Goal: Task Accomplishment & Management: Use online tool/utility

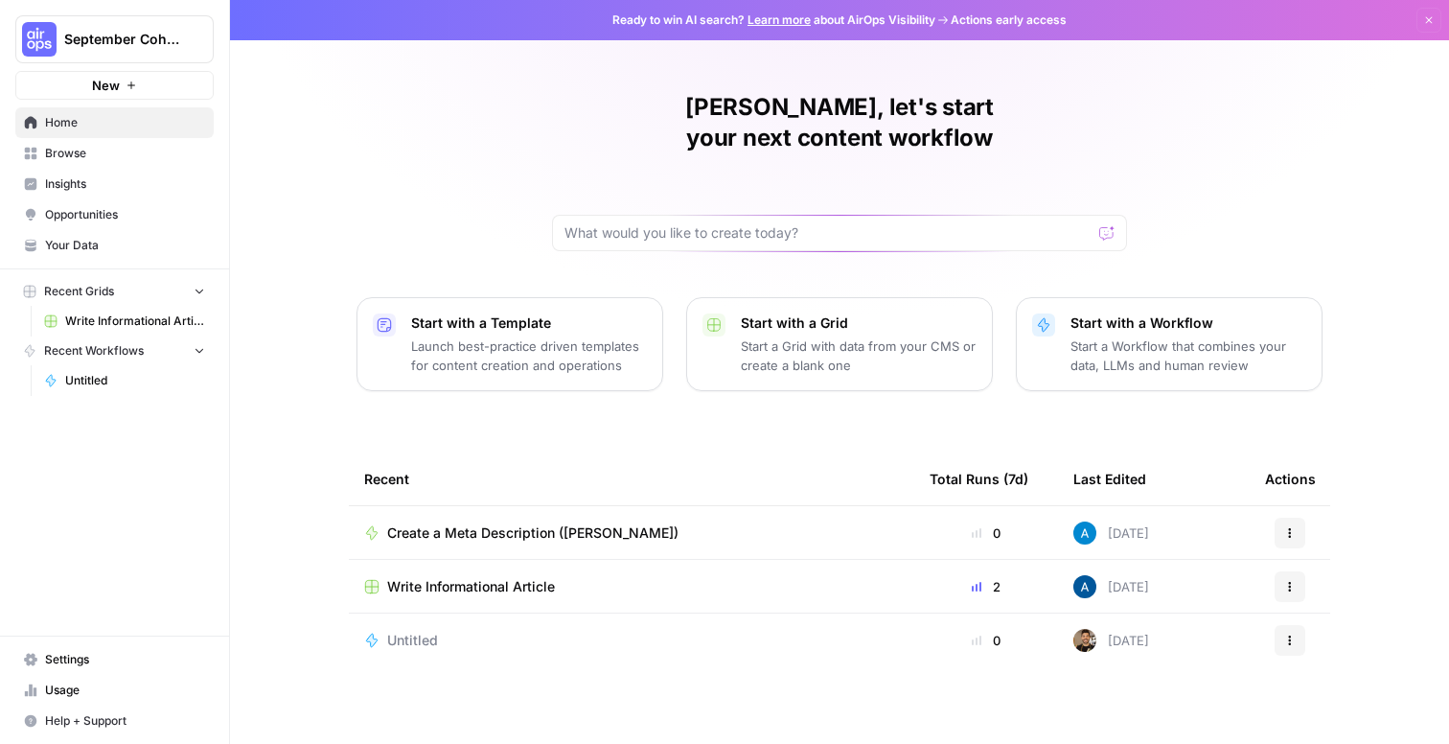
click at [129, 163] on link "Browse" at bounding box center [114, 153] width 198 height 31
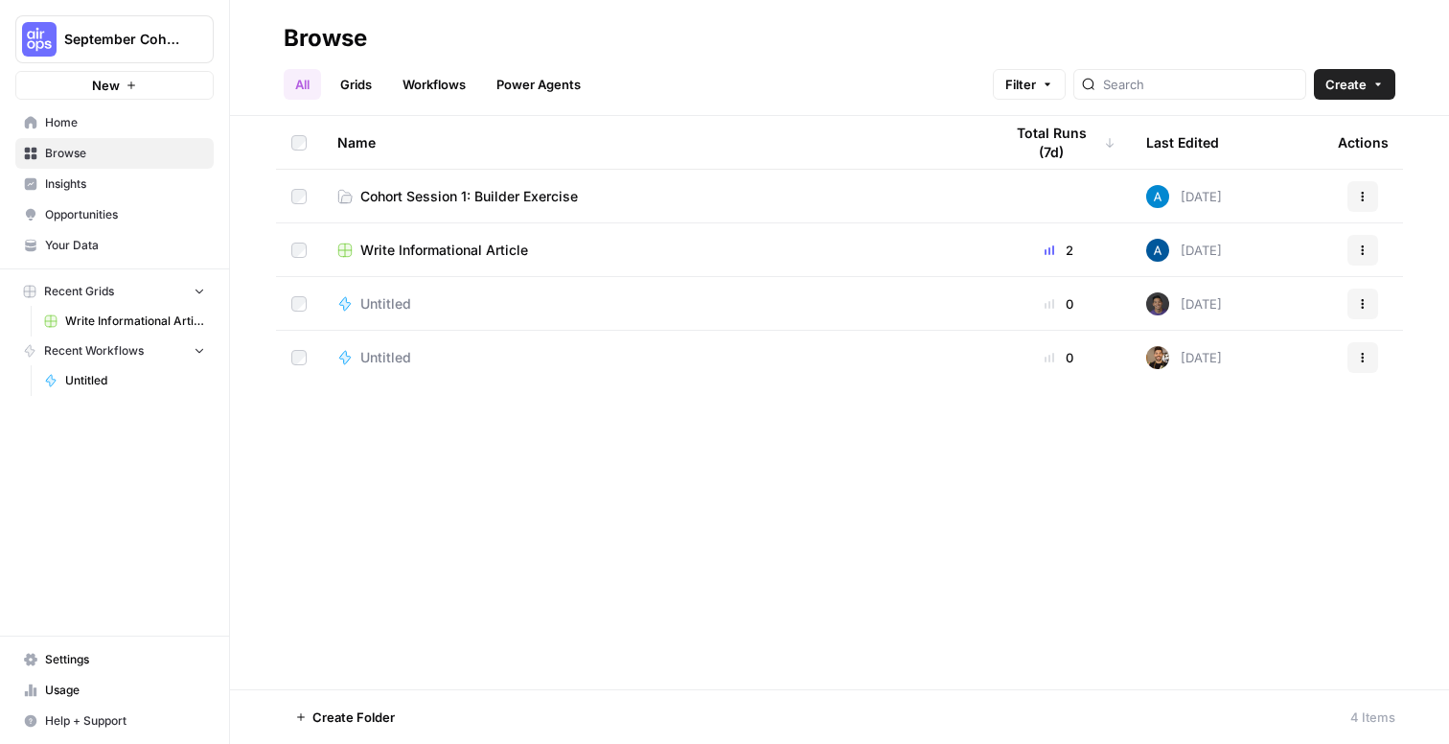
click at [528, 198] on span "Cohort Session 1: Builder Exercise" at bounding box center [469, 196] width 218 height 19
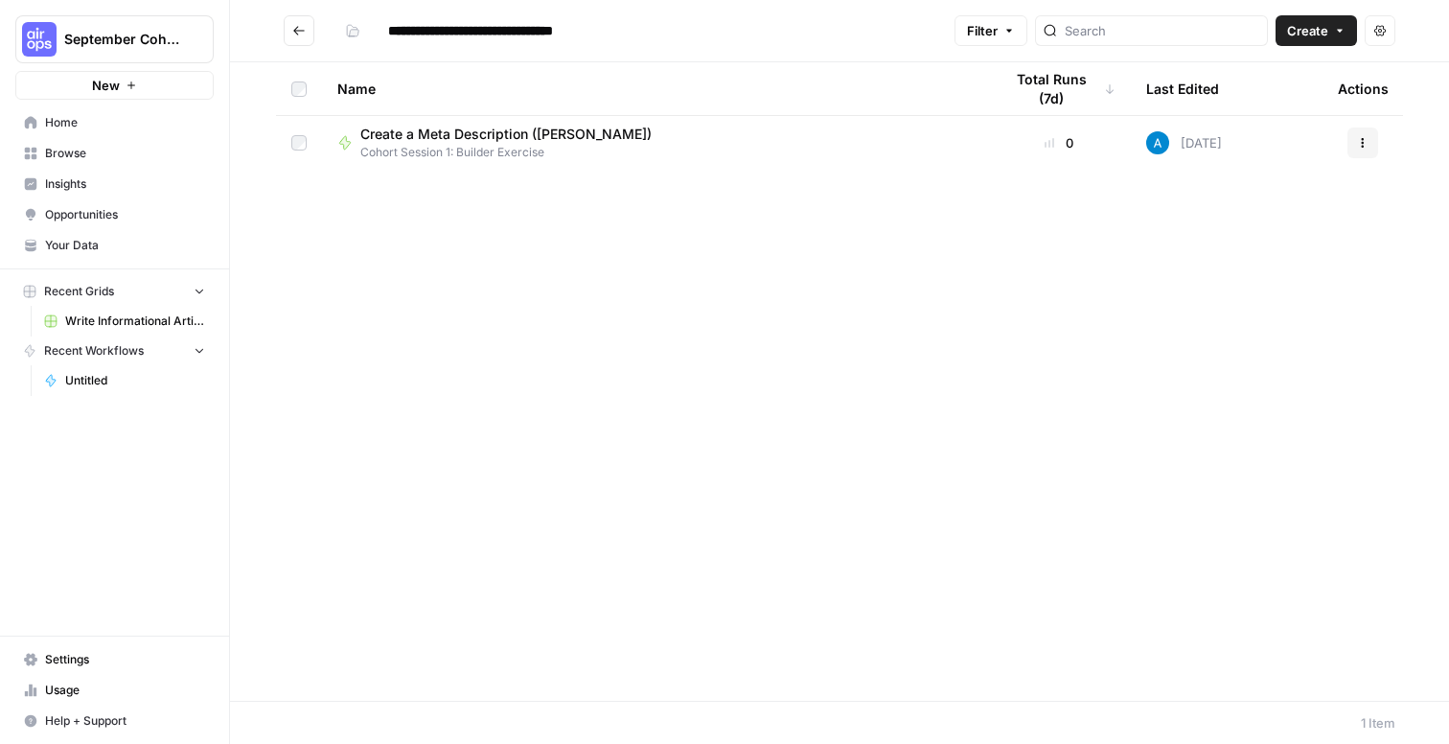
click at [526, 137] on span "Create a Meta Description ([PERSON_NAME])" at bounding box center [505, 134] width 291 height 19
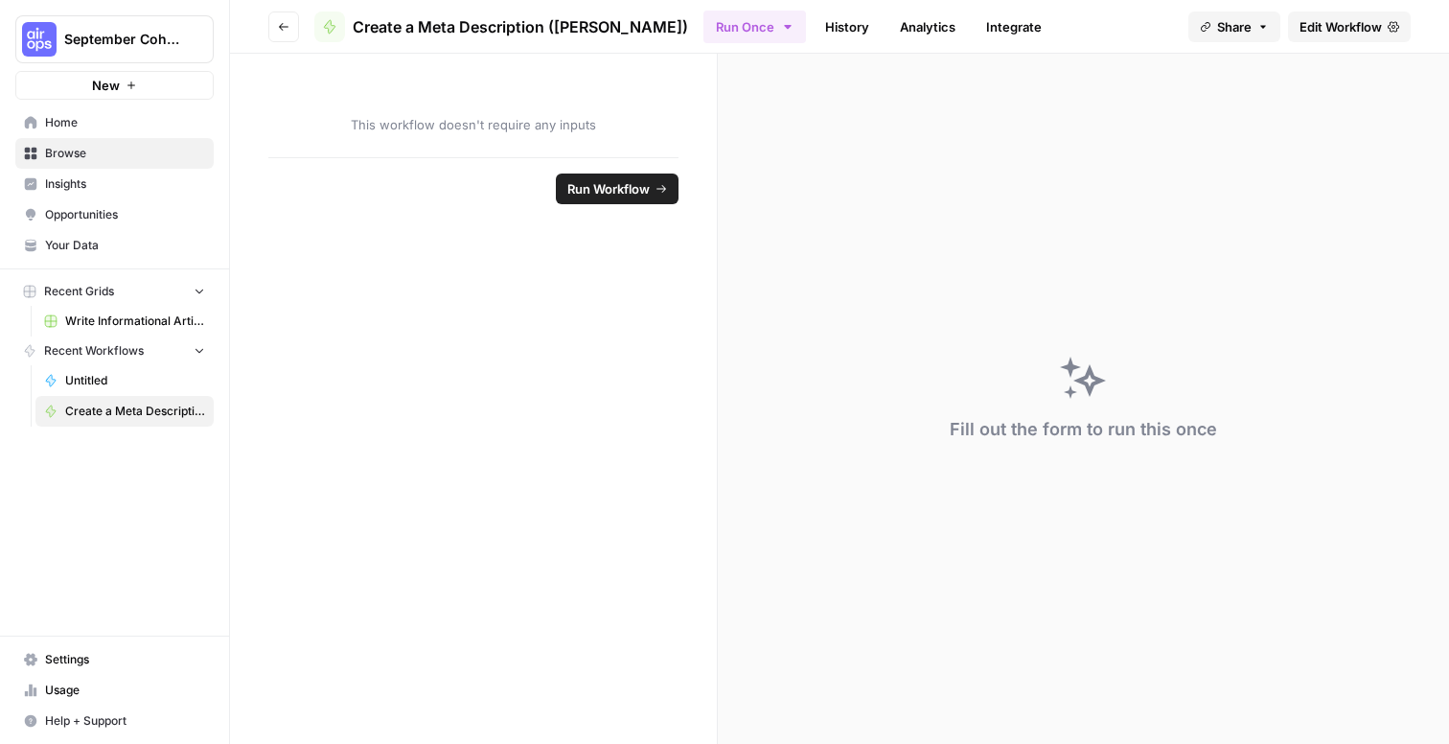
click at [286, 28] on icon "button" at bounding box center [284, 27] width 12 height 12
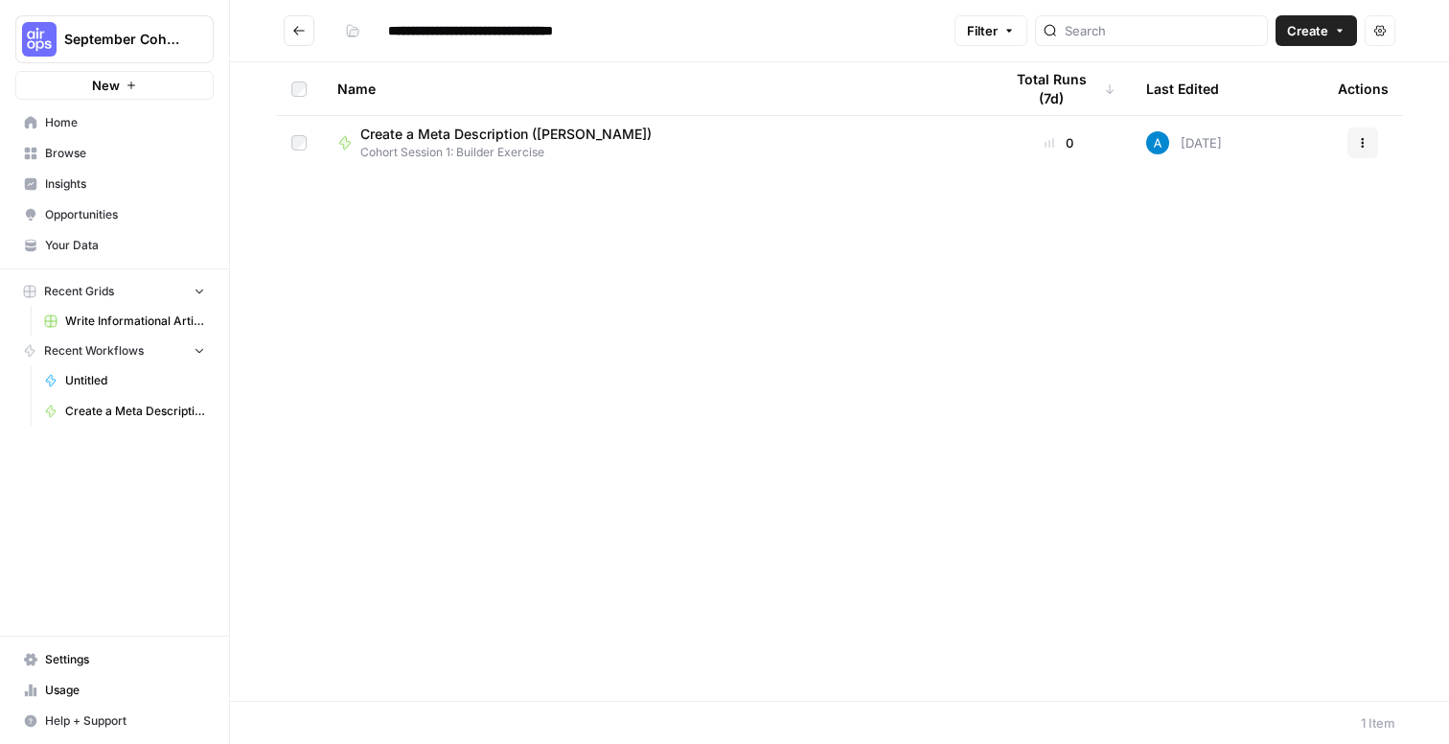
click at [1333, 27] on button "Create" at bounding box center [1316, 30] width 81 height 31
click at [1279, 98] on span "Workflow" at bounding box center [1279, 102] width 107 height 19
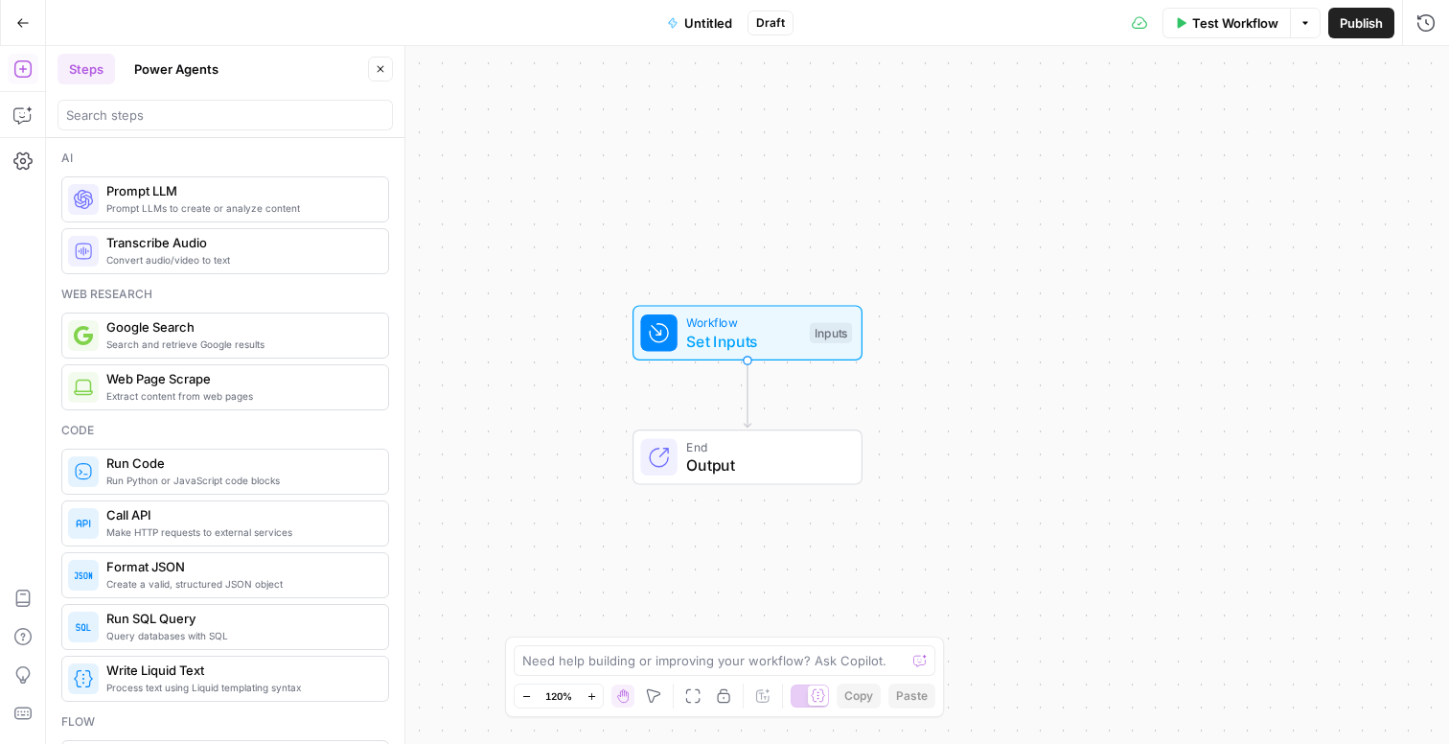
click at [697, 22] on span "Untitled" at bounding box center [708, 22] width 48 height 19
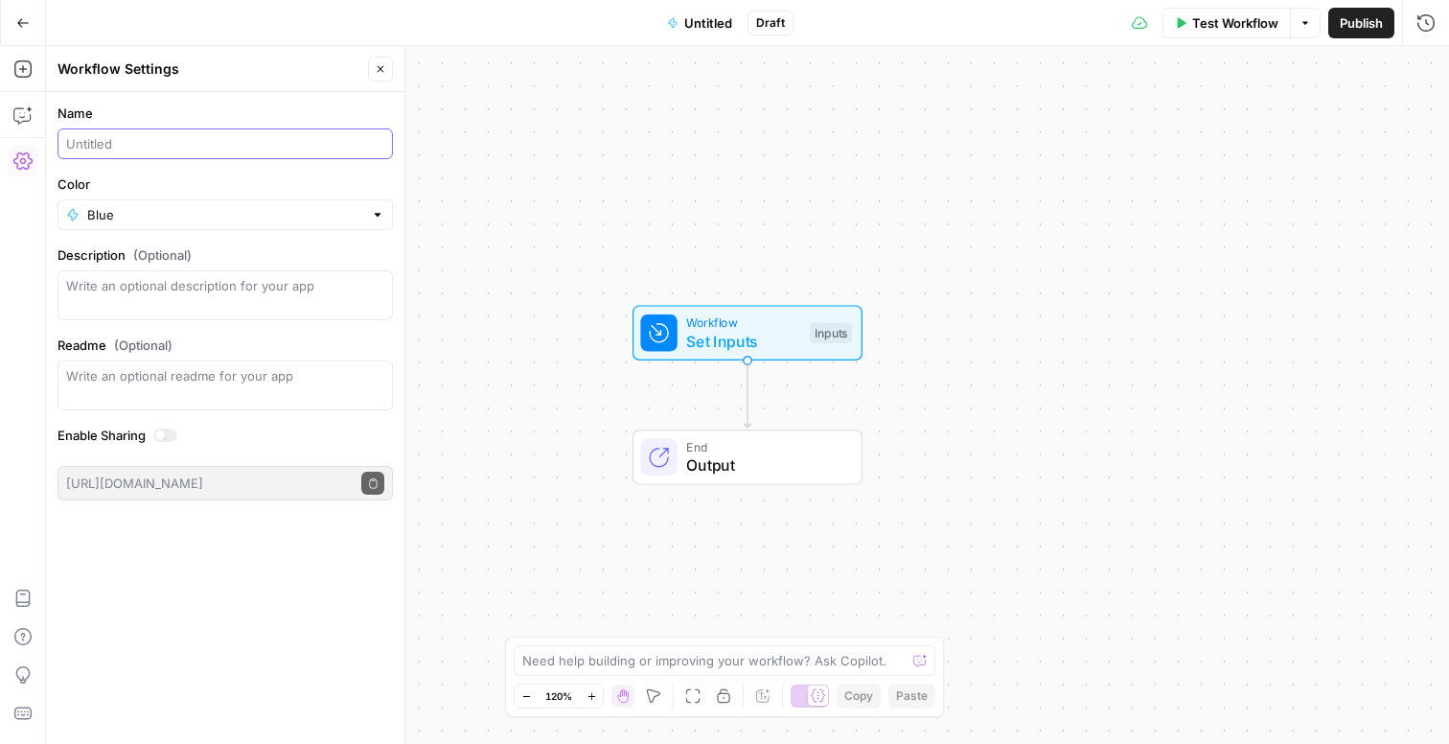
click at [233, 150] on input "Name" at bounding box center [225, 143] width 318 height 19
type input "Create a meta description ([PERSON_NAME])"
click at [253, 236] on form "Name Create a meta description ([PERSON_NAME] G) Color Blue Description (Option…" at bounding box center [225, 302] width 358 height 420
click at [251, 219] on input "Color" at bounding box center [225, 214] width 276 height 19
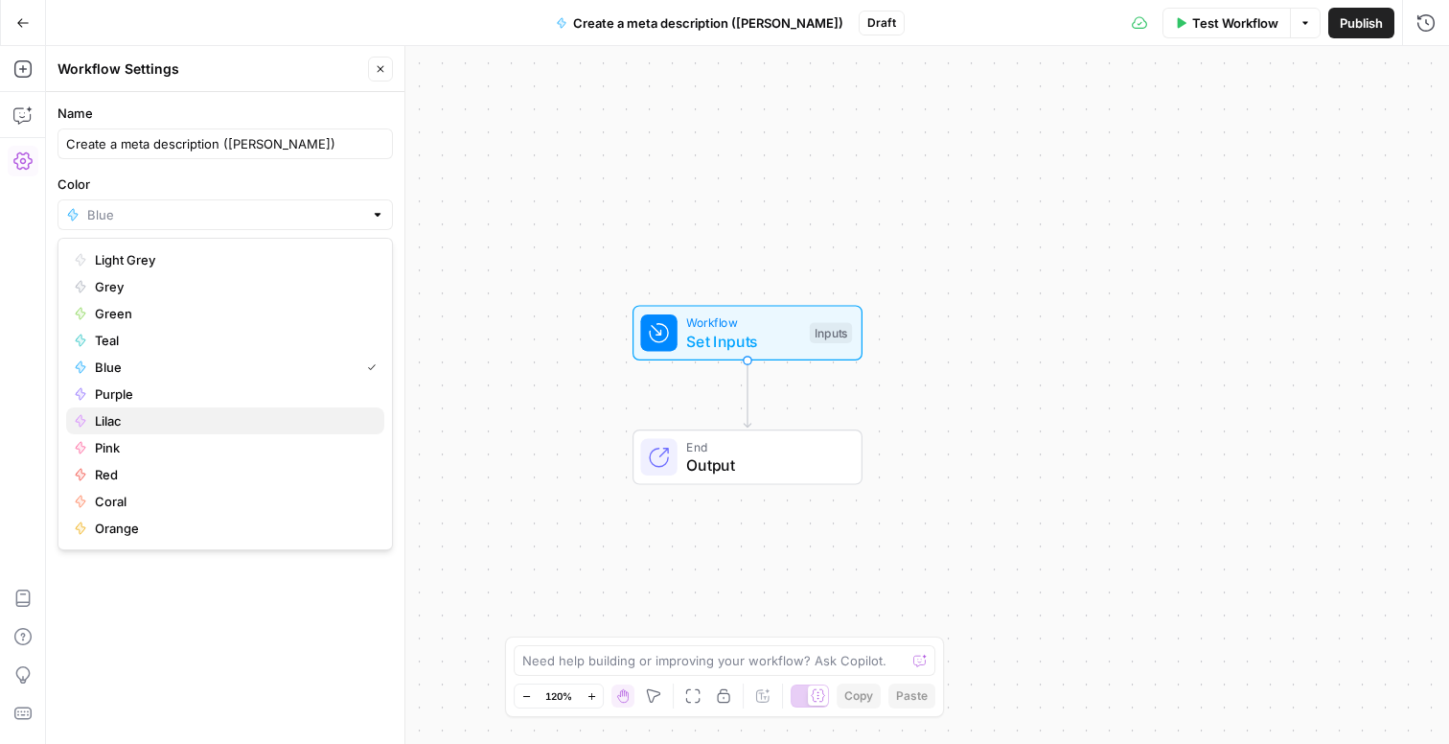
click at [208, 416] on span "Lilac" at bounding box center [232, 420] width 274 height 19
type input "Lilac"
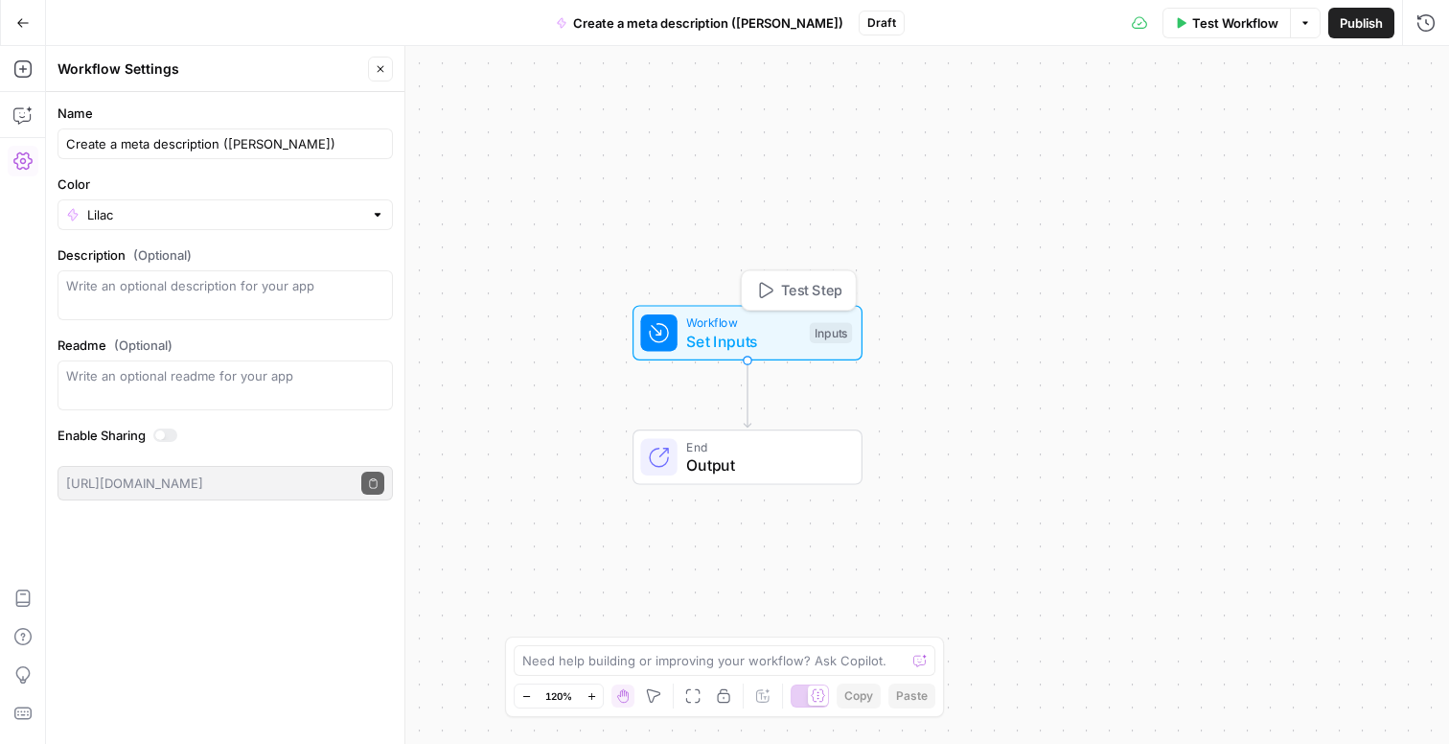
click at [768, 348] on span "Set Inputs" at bounding box center [743, 341] width 114 height 23
click at [1196, 137] on button "Add Field" at bounding box center [1241, 130] width 319 height 31
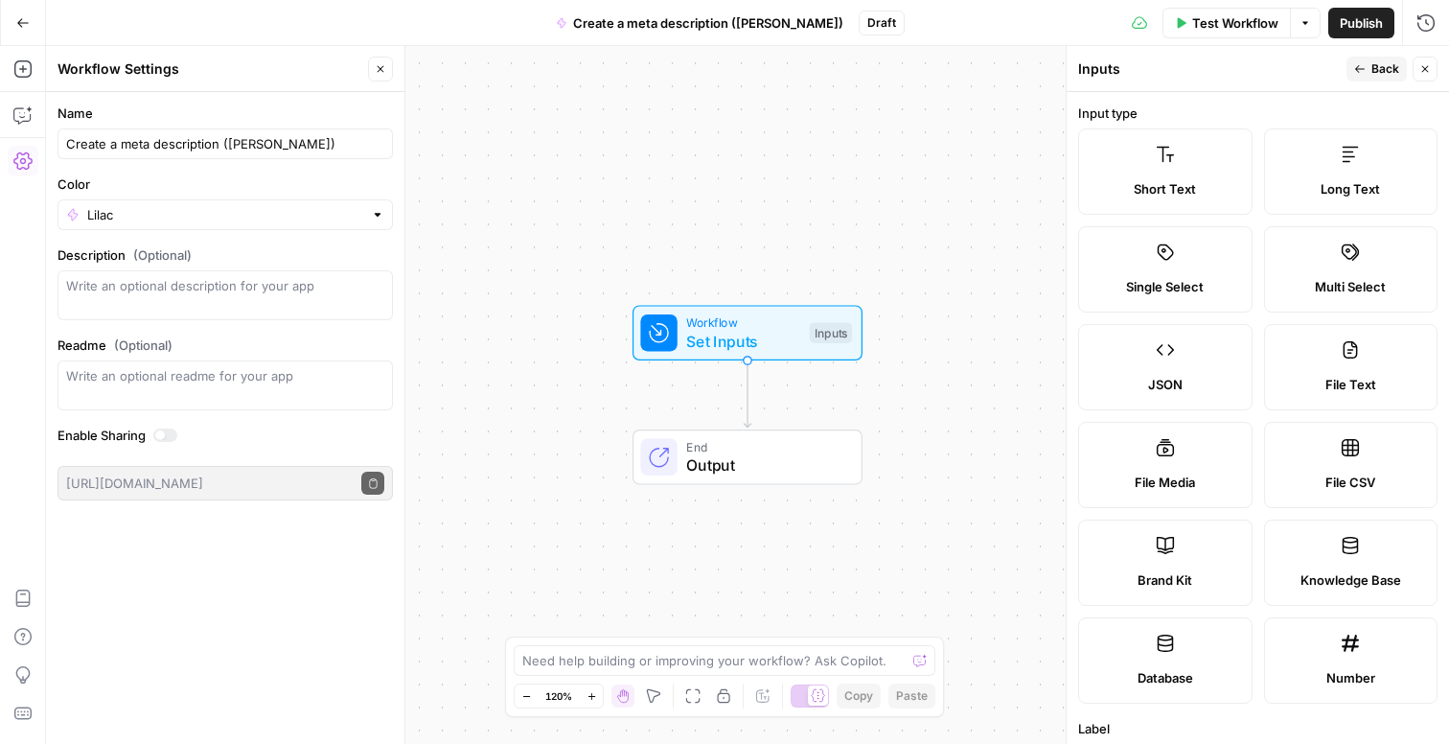
click at [1191, 174] on label "Short Text" at bounding box center [1165, 171] width 174 height 86
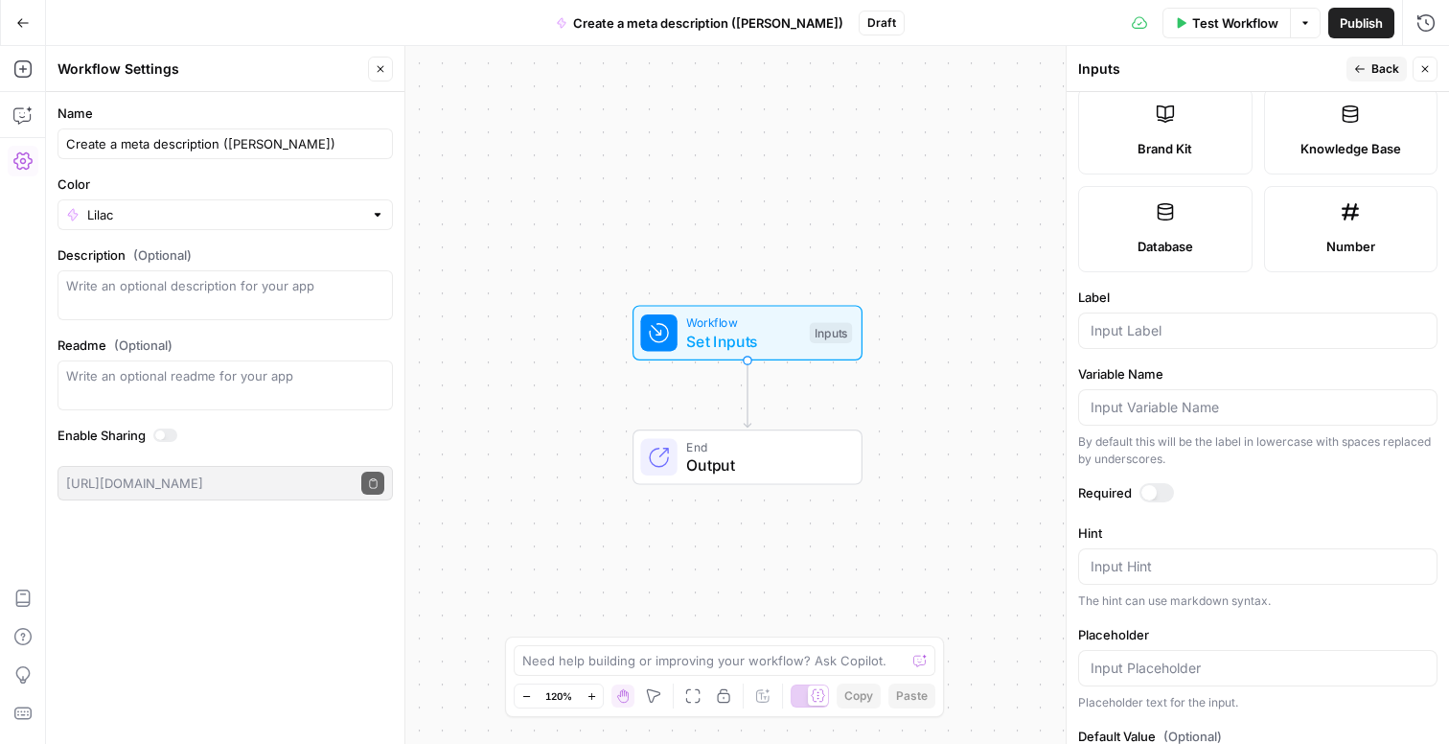
scroll to position [466, 0]
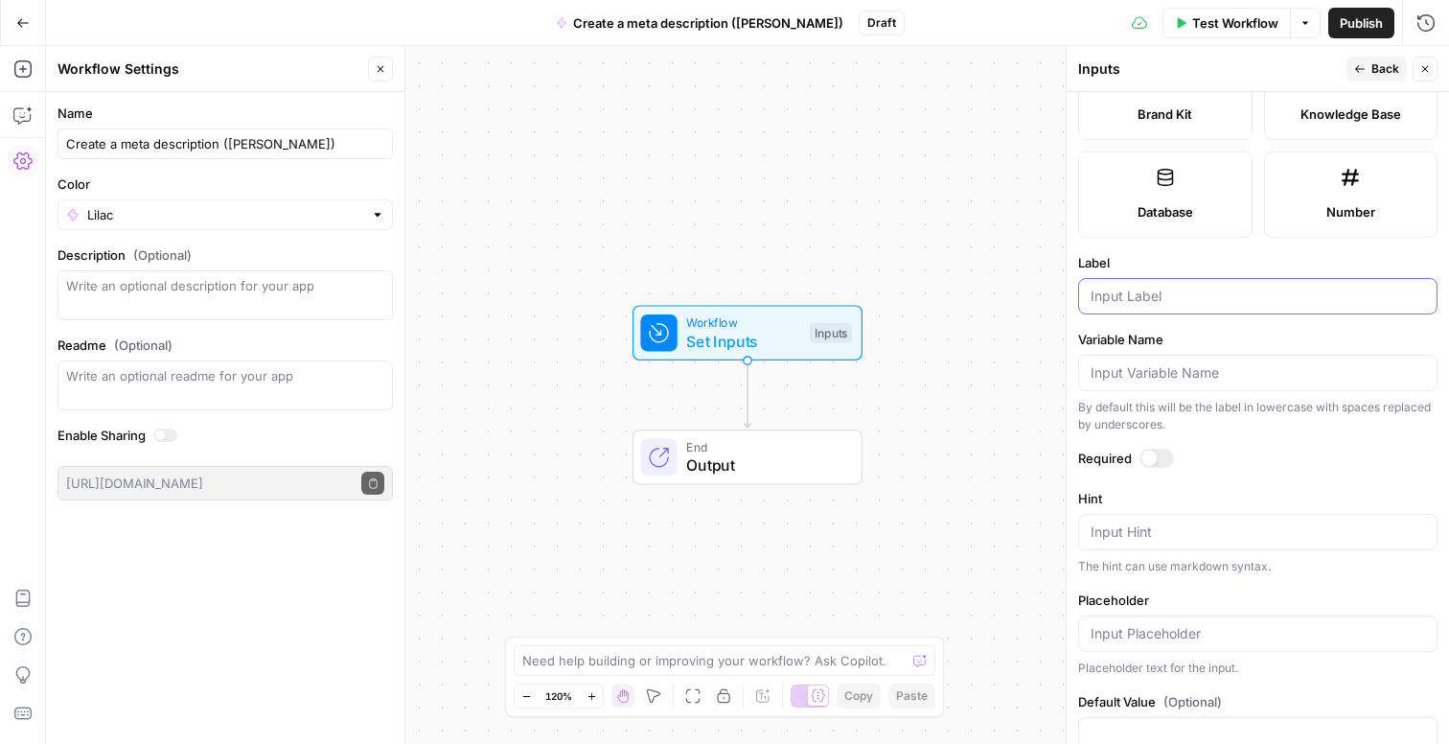
click at [1163, 304] on input "Label" at bounding box center [1258, 296] width 334 height 19
type input "Blog URL"
click at [1174, 330] on label "Variable Name" at bounding box center [1257, 339] width 359 height 19
click at [1174, 363] on input "Variable Name" at bounding box center [1258, 372] width 334 height 19
click at [1290, 460] on label "Required" at bounding box center [1257, 458] width 359 height 19
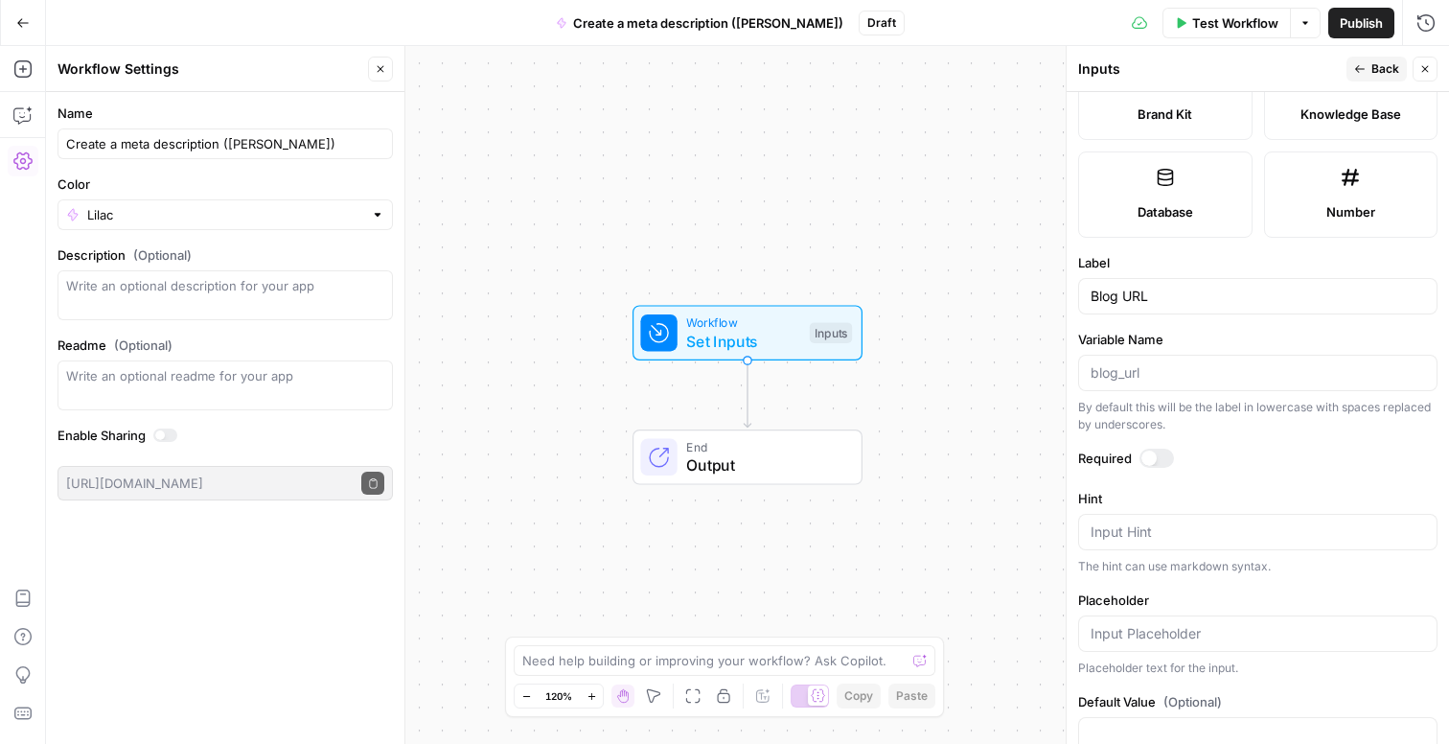
click at [1159, 451] on div at bounding box center [1156, 458] width 35 height 19
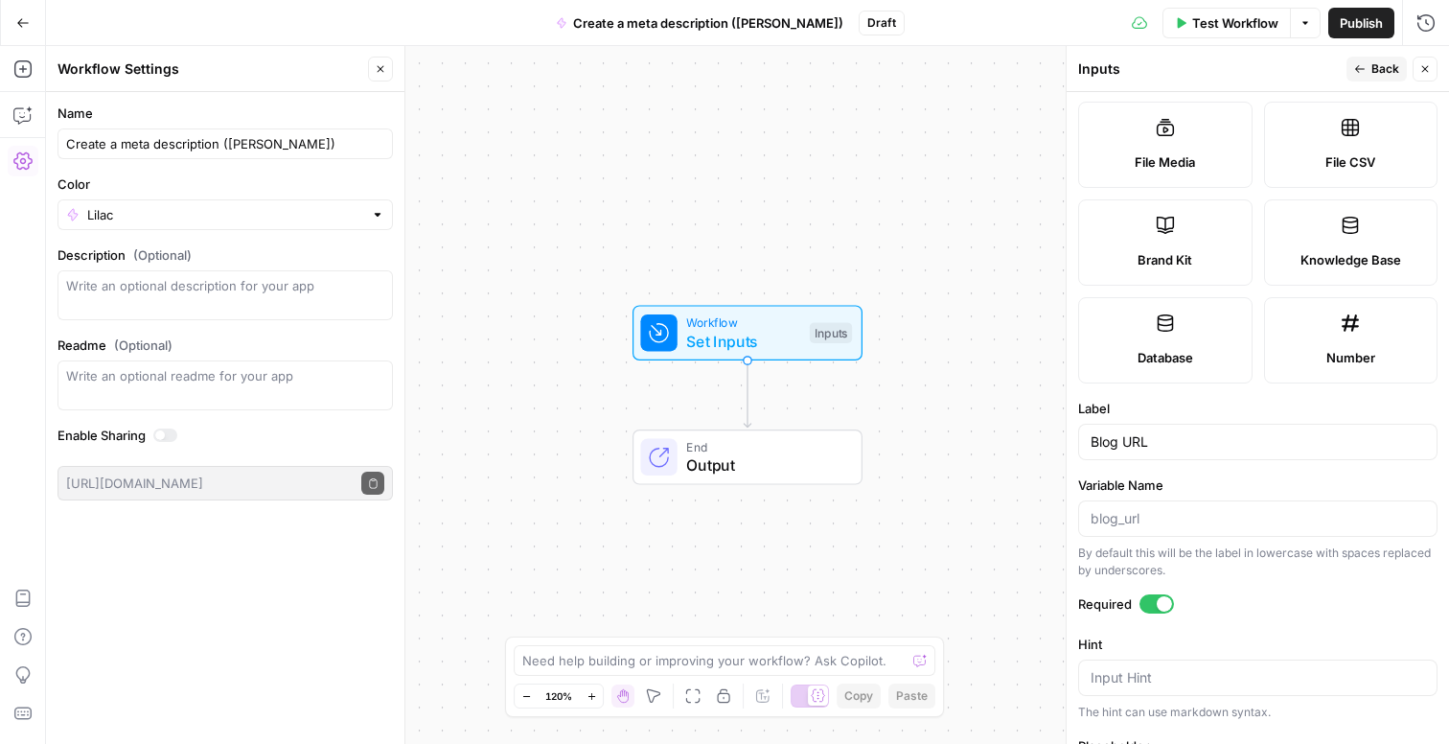
scroll to position [513, 0]
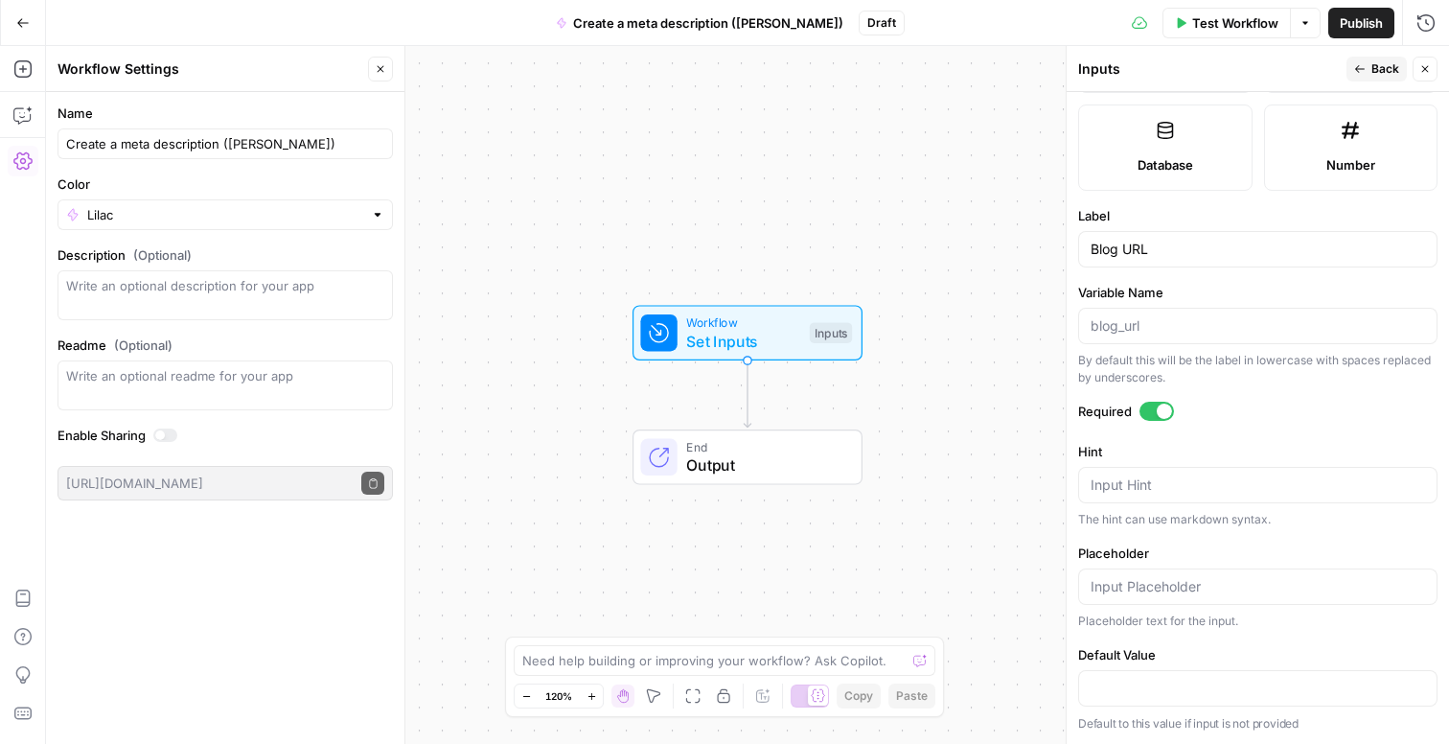
click at [1385, 73] on span "Back" at bounding box center [1385, 68] width 28 height 17
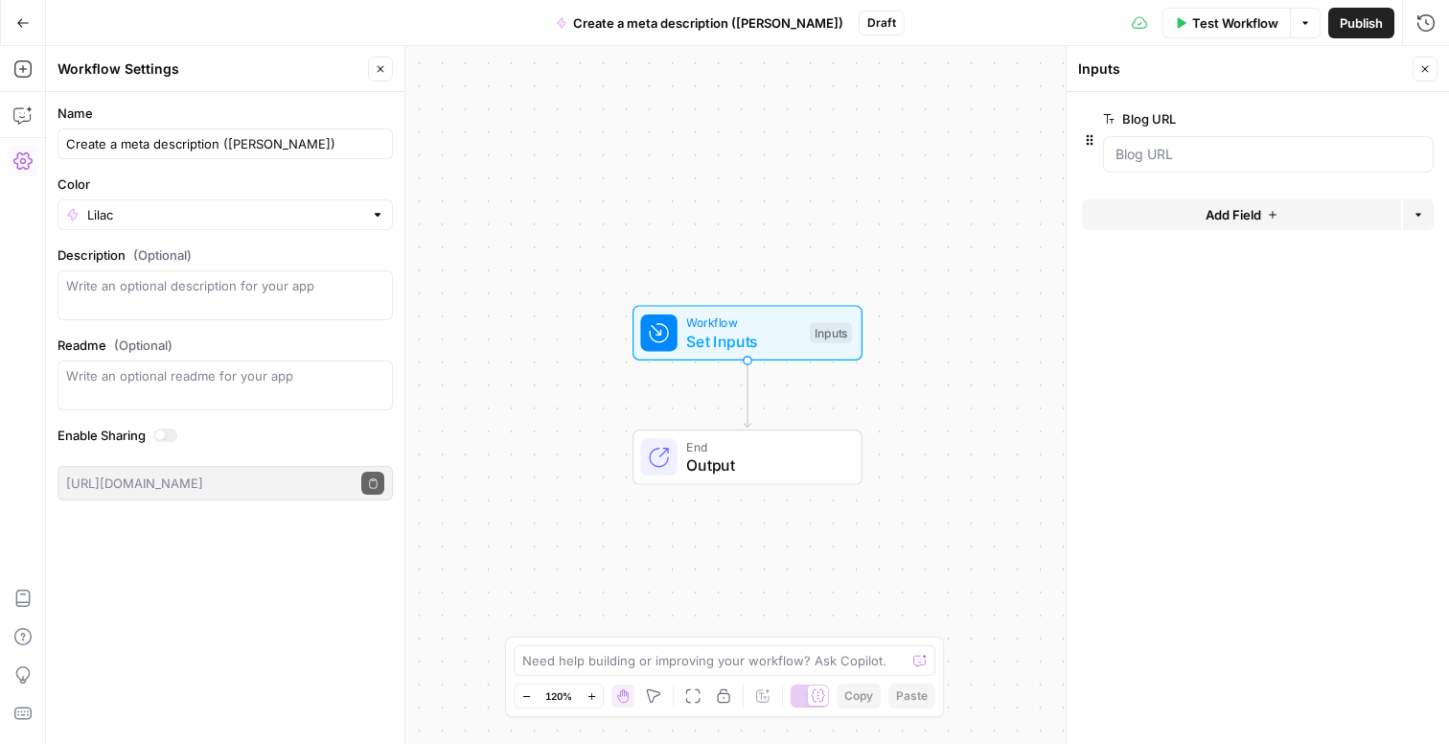
click at [1433, 66] on button "Close" at bounding box center [1425, 69] width 25 height 25
click at [1212, 37] on div "Test Workflow Options Publish Run History" at bounding box center [1177, 22] width 544 height 45
click at [1218, 26] on span "Test Workflow" at bounding box center [1235, 22] width 86 height 19
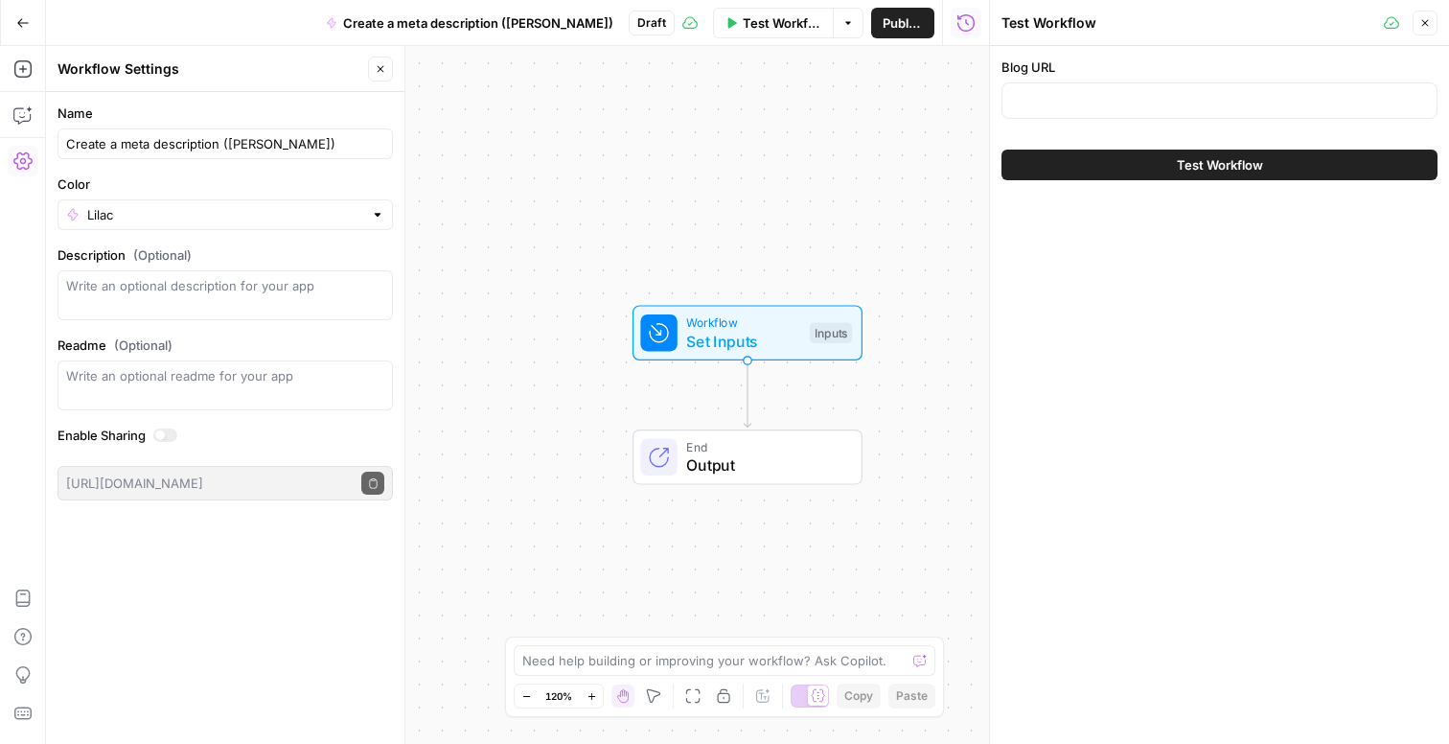
click at [1197, 85] on div at bounding box center [1219, 100] width 436 height 36
paste input "[URL][DOMAIN_NAME]"
type input "[URL][DOMAIN_NAME]"
click at [1254, 161] on span "Test Workflow" at bounding box center [1220, 164] width 86 height 19
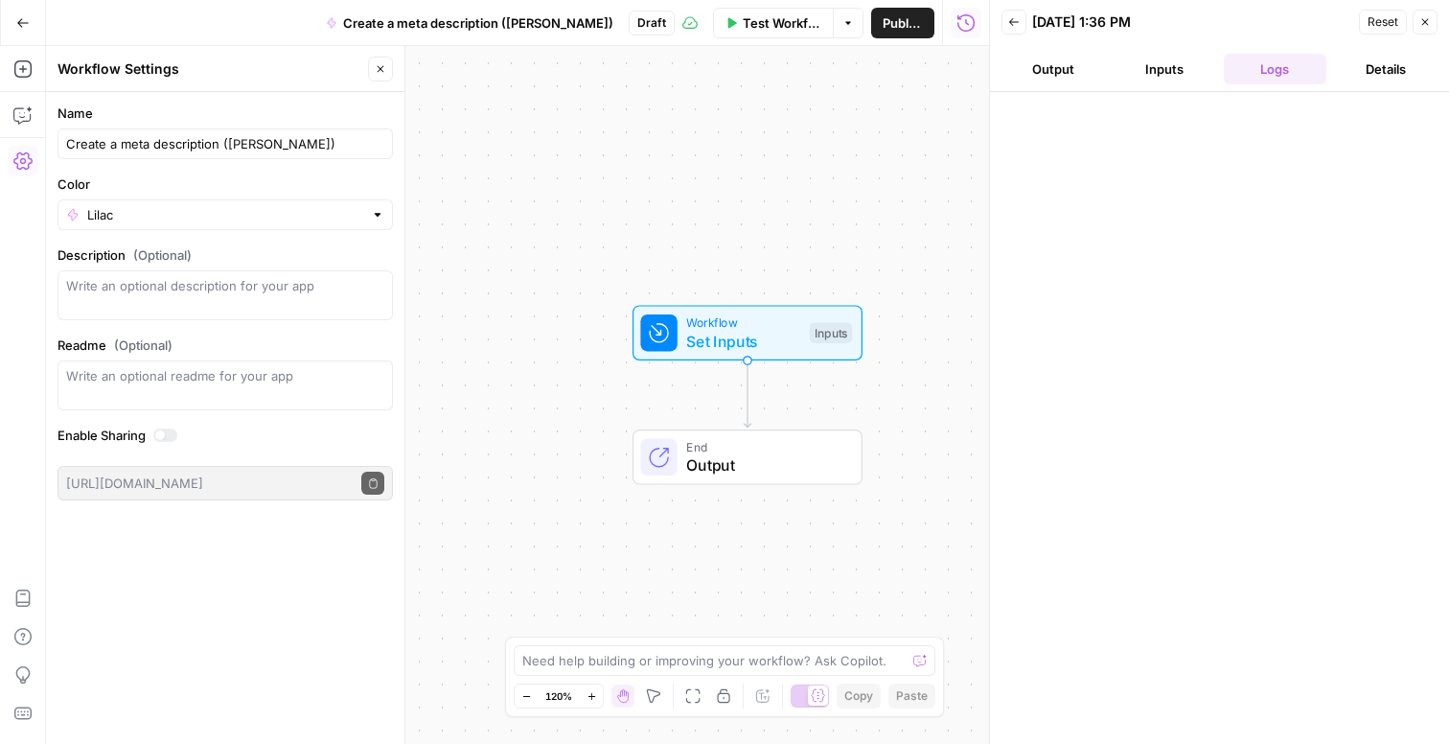
click at [1086, 69] on button "Output" at bounding box center [1053, 69] width 104 height 31
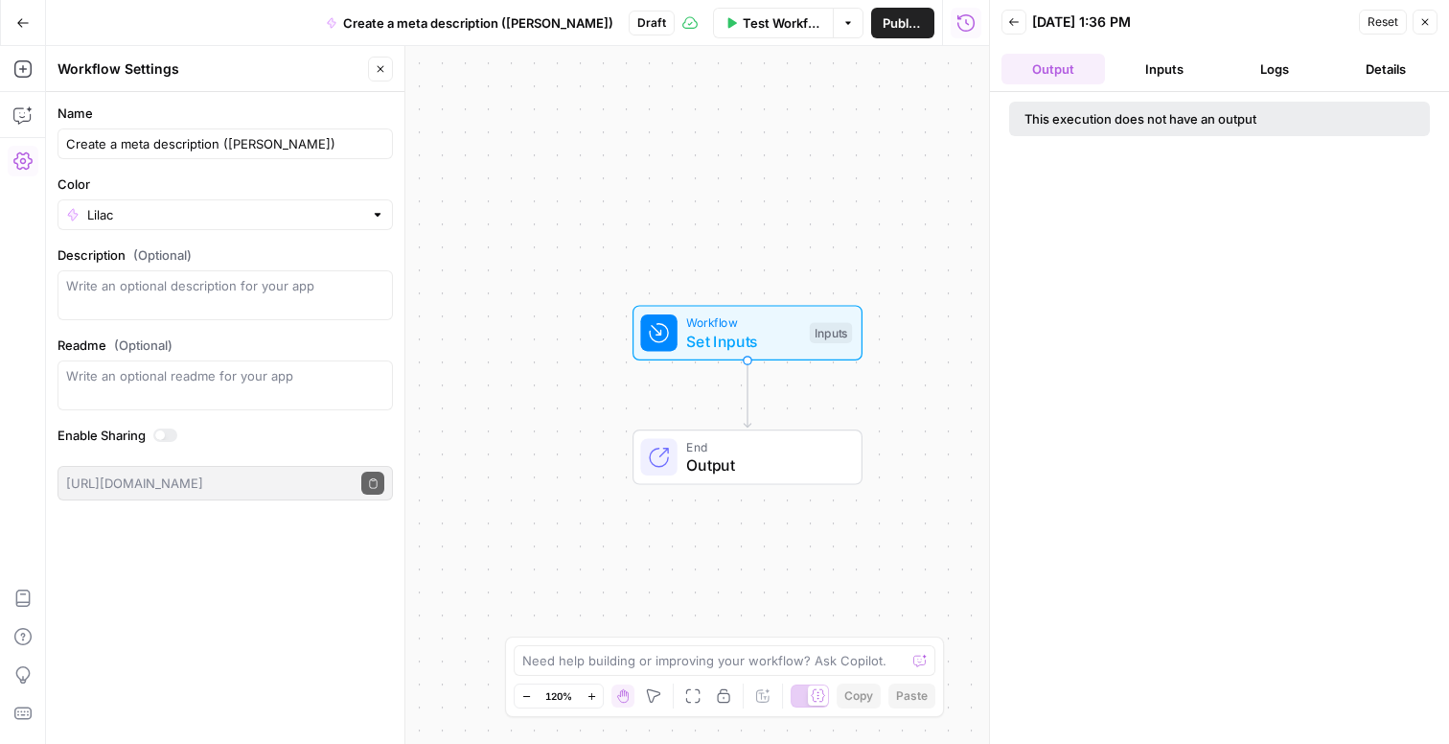
click at [1184, 68] on button "Inputs" at bounding box center [1165, 69] width 104 height 31
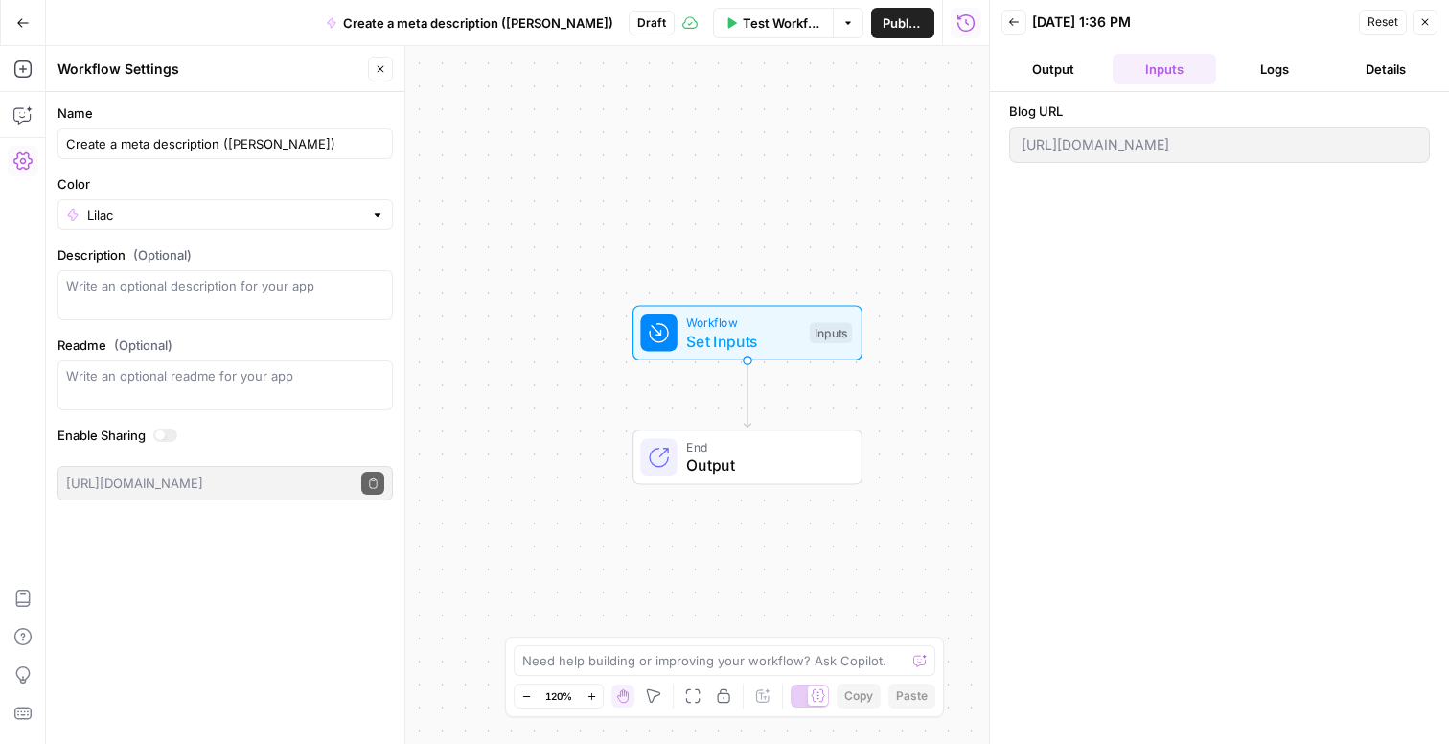
click at [1275, 68] on button "Logs" at bounding box center [1276, 69] width 104 height 31
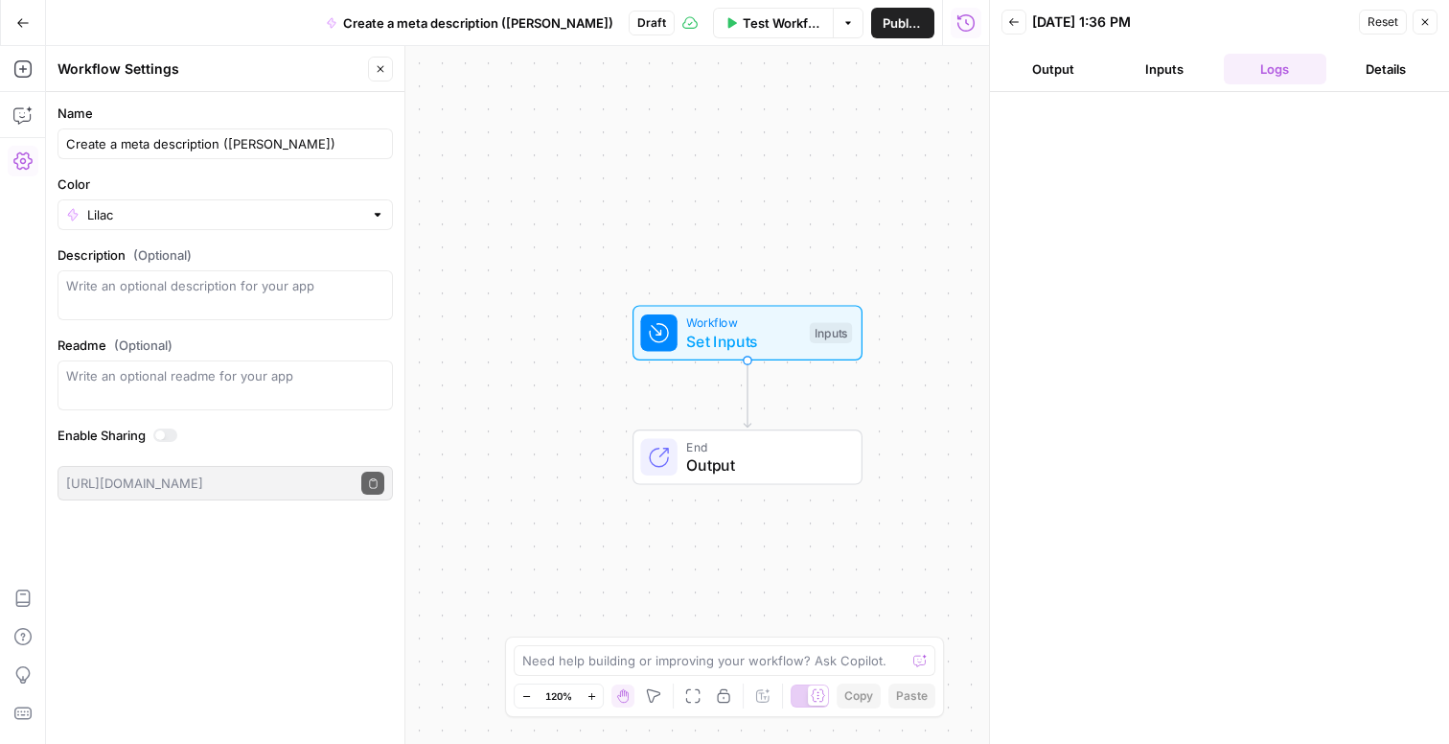
click at [1426, 71] on button "Details" at bounding box center [1386, 69] width 104 height 31
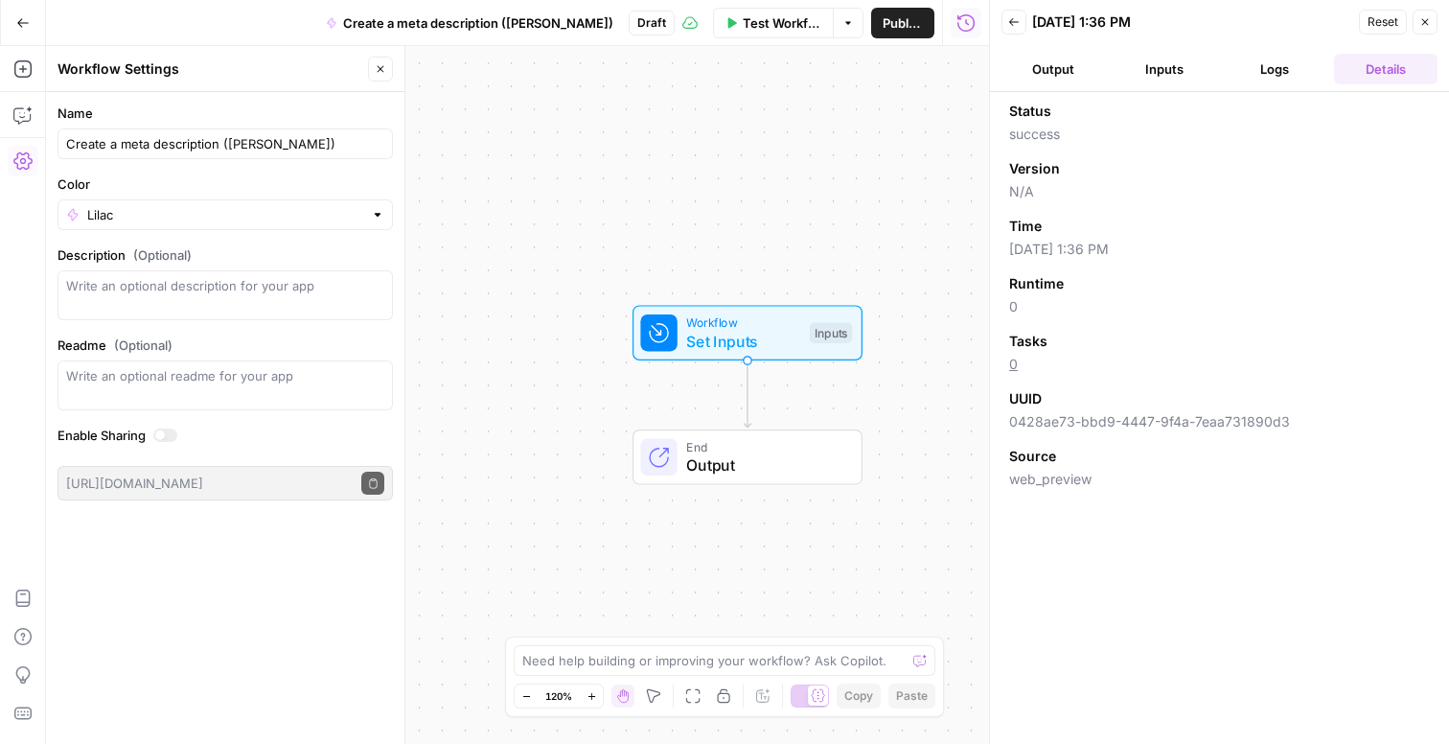
click at [1277, 69] on button "Logs" at bounding box center [1276, 69] width 104 height 31
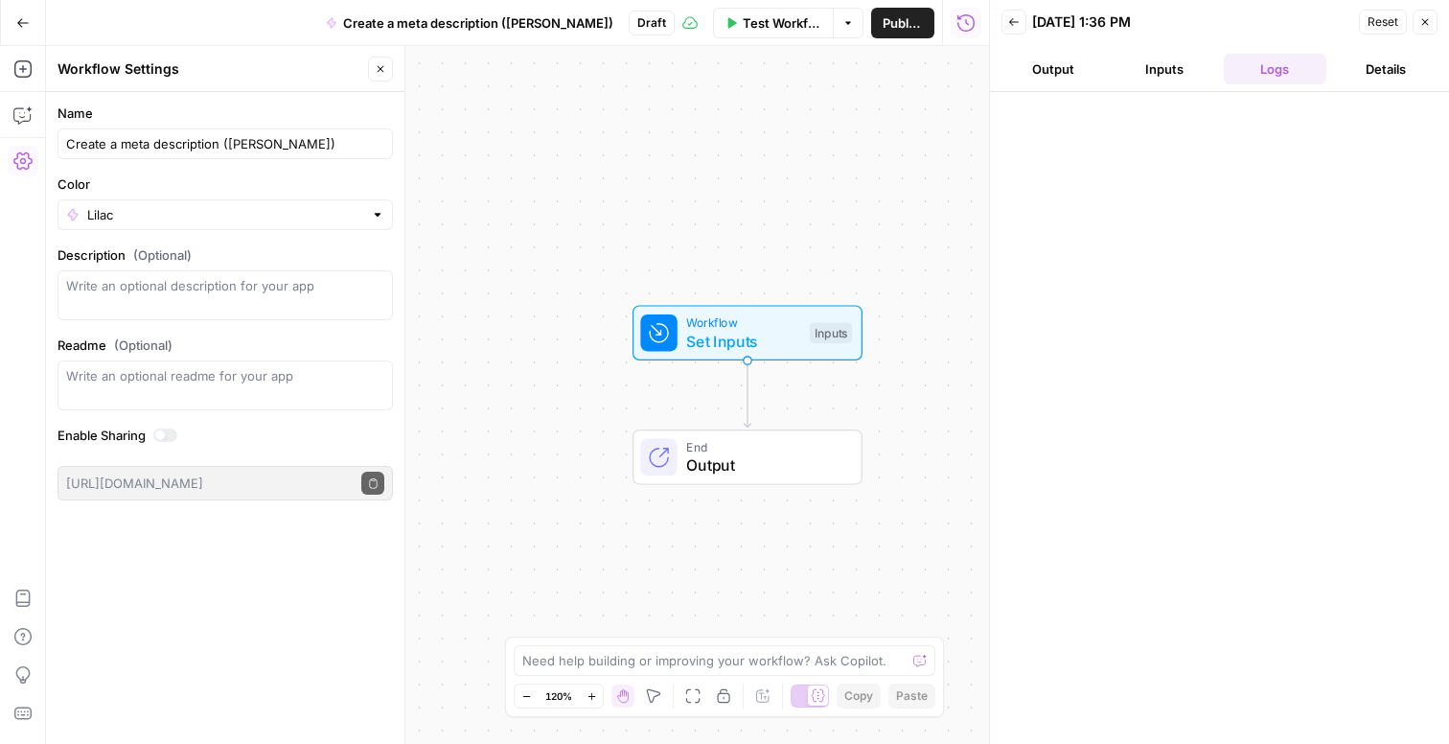
click at [1366, 22] on button "Reset" at bounding box center [1383, 22] width 48 height 25
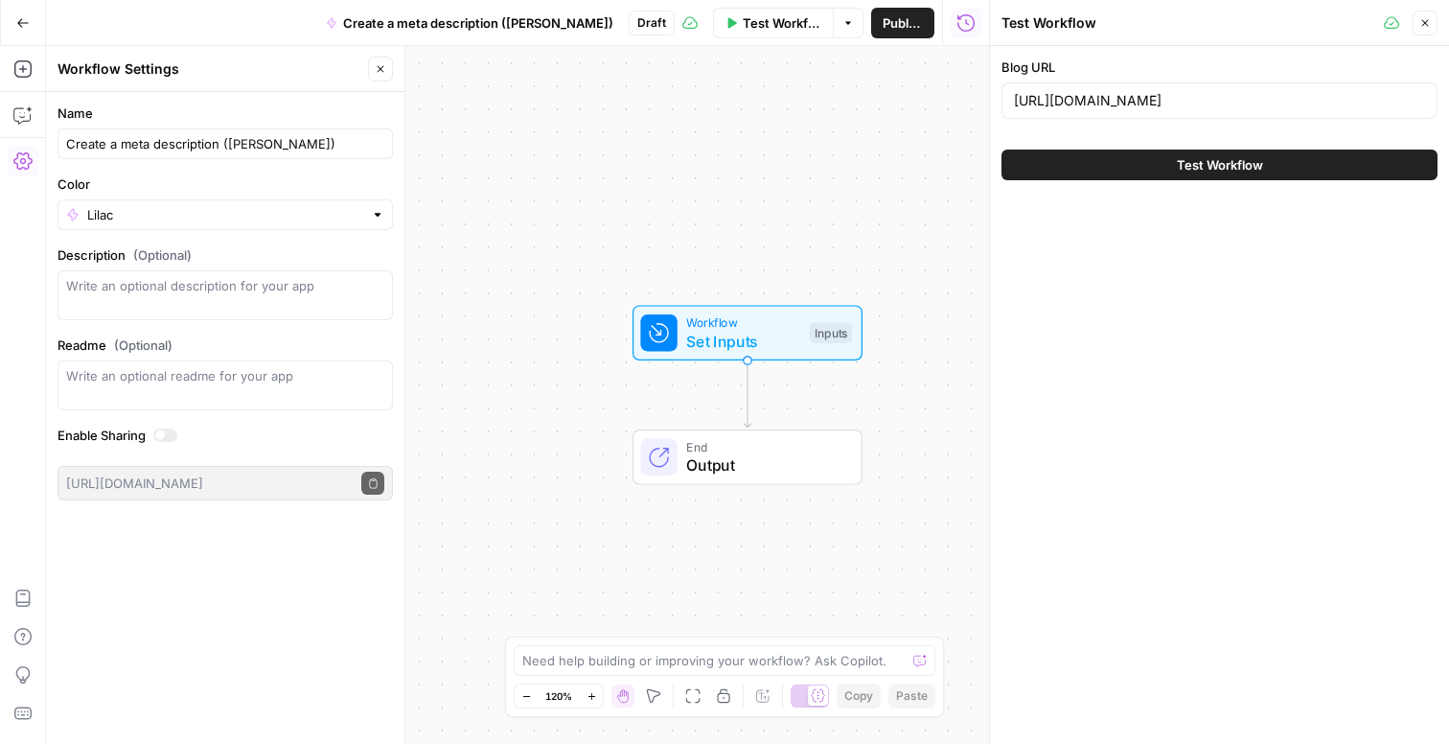
click at [1416, 27] on button "Close" at bounding box center [1425, 23] width 25 height 25
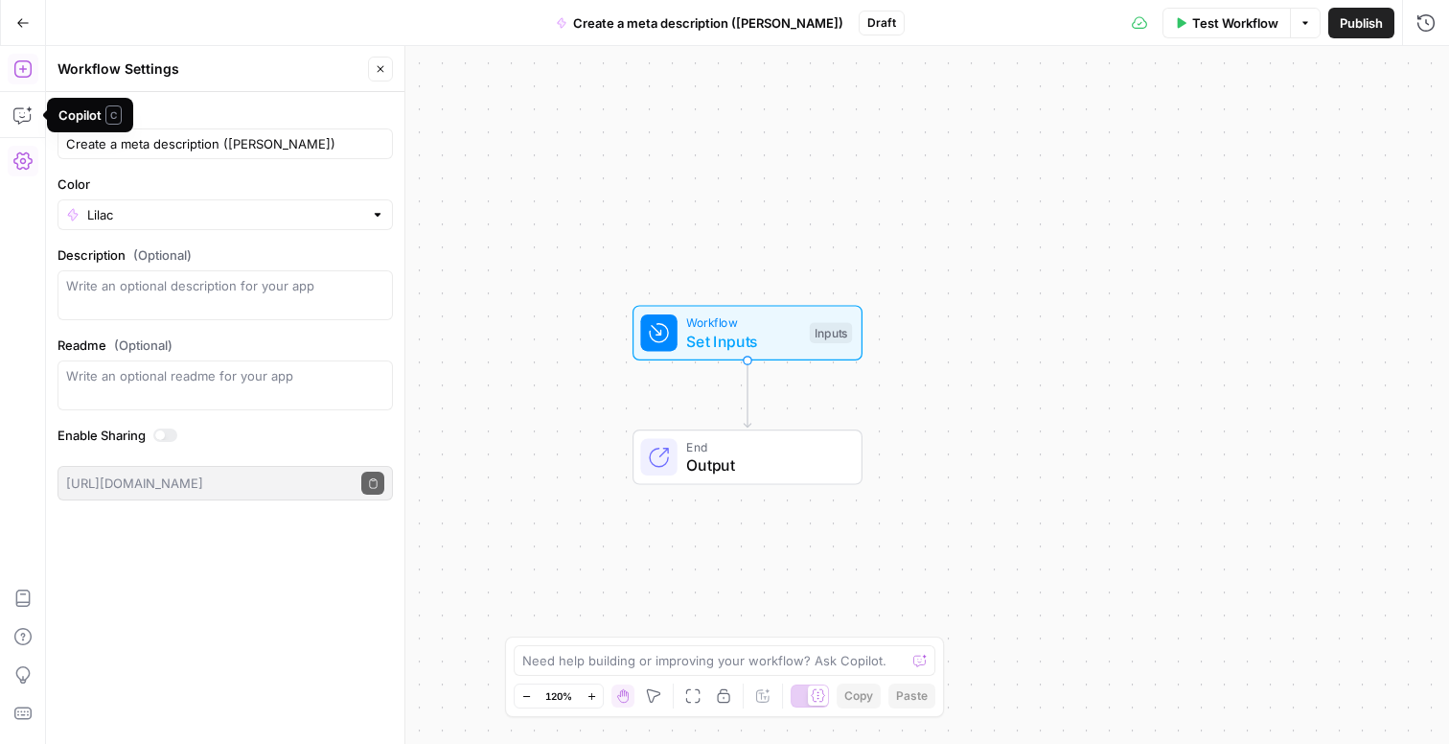
click at [34, 69] on button "Add Steps" at bounding box center [23, 69] width 31 height 31
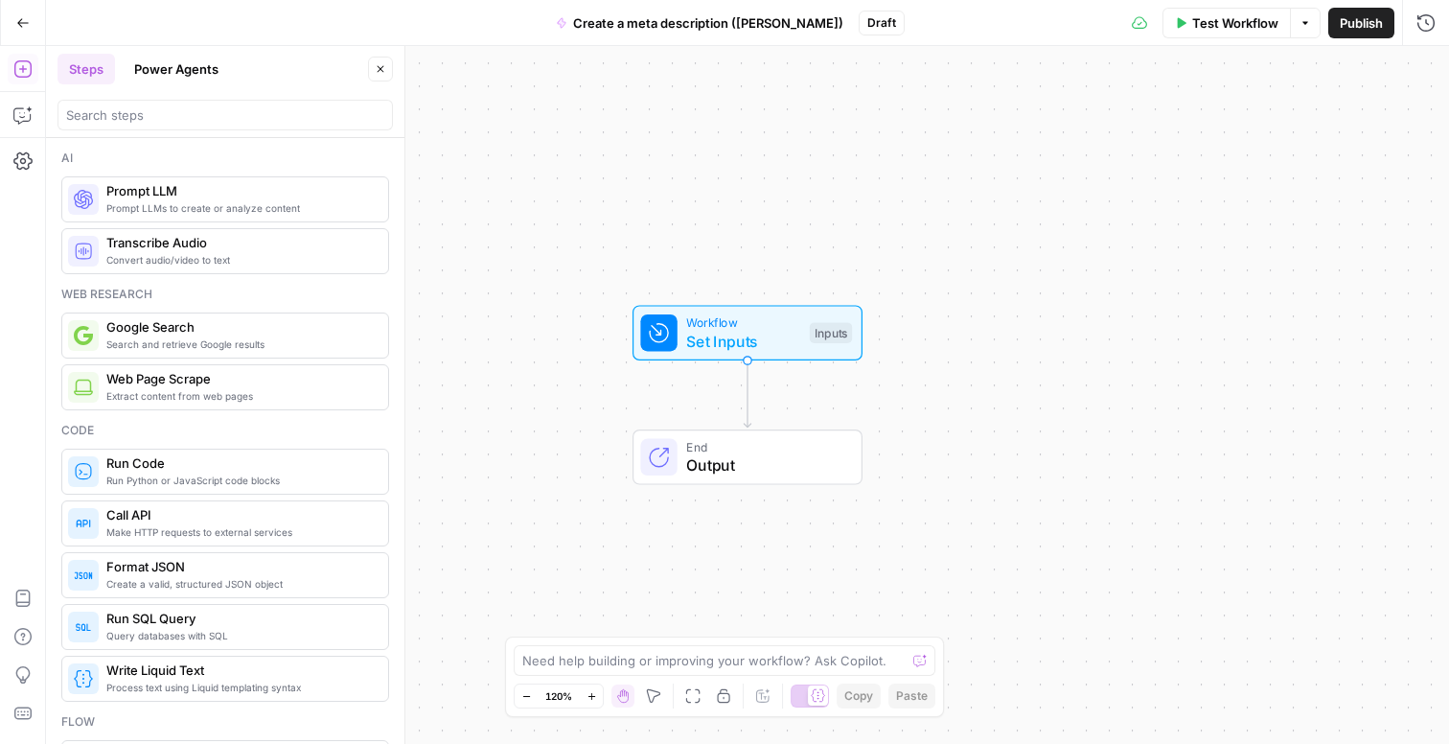
click at [225, 403] on span "Extract content from web pages" at bounding box center [239, 395] width 266 height 15
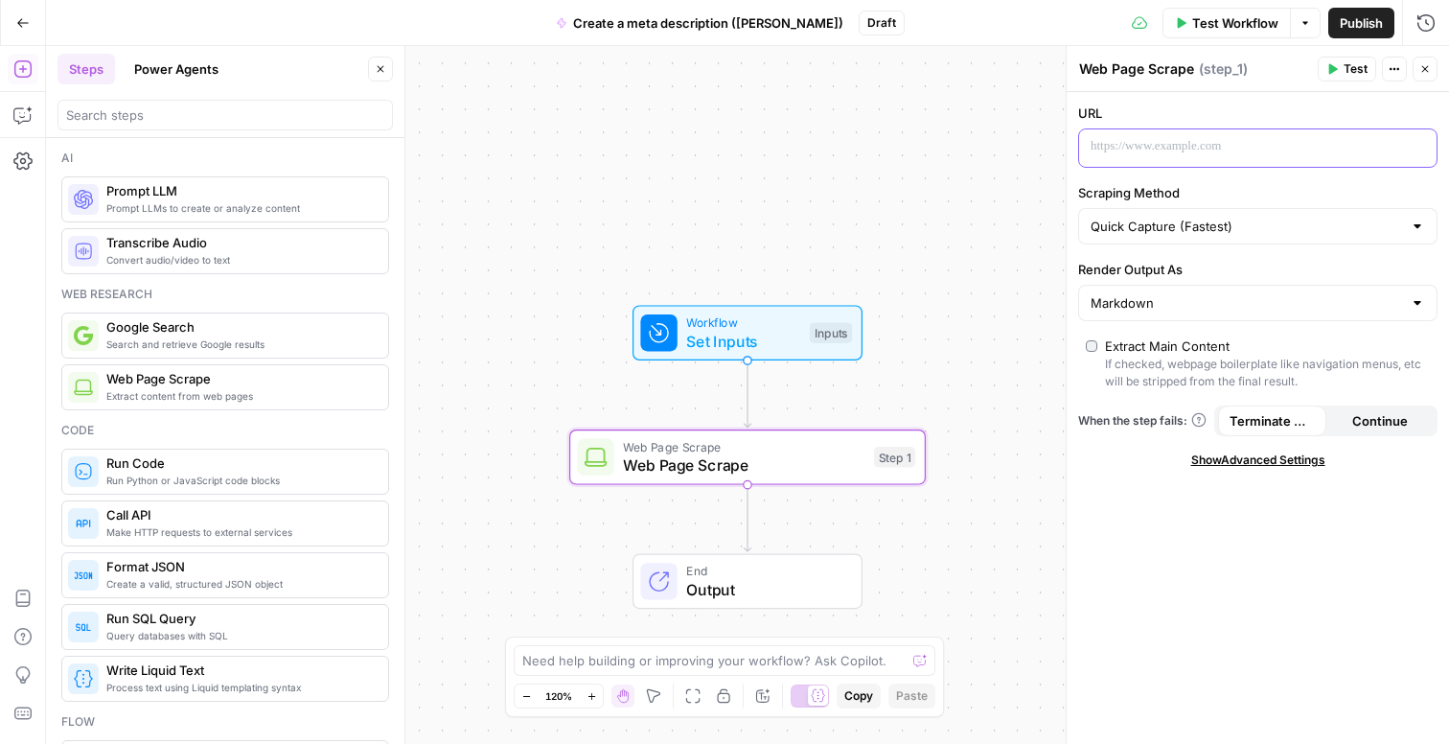
click at [1147, 142] on p at bounding box center [1243, 146] width 304 height 19
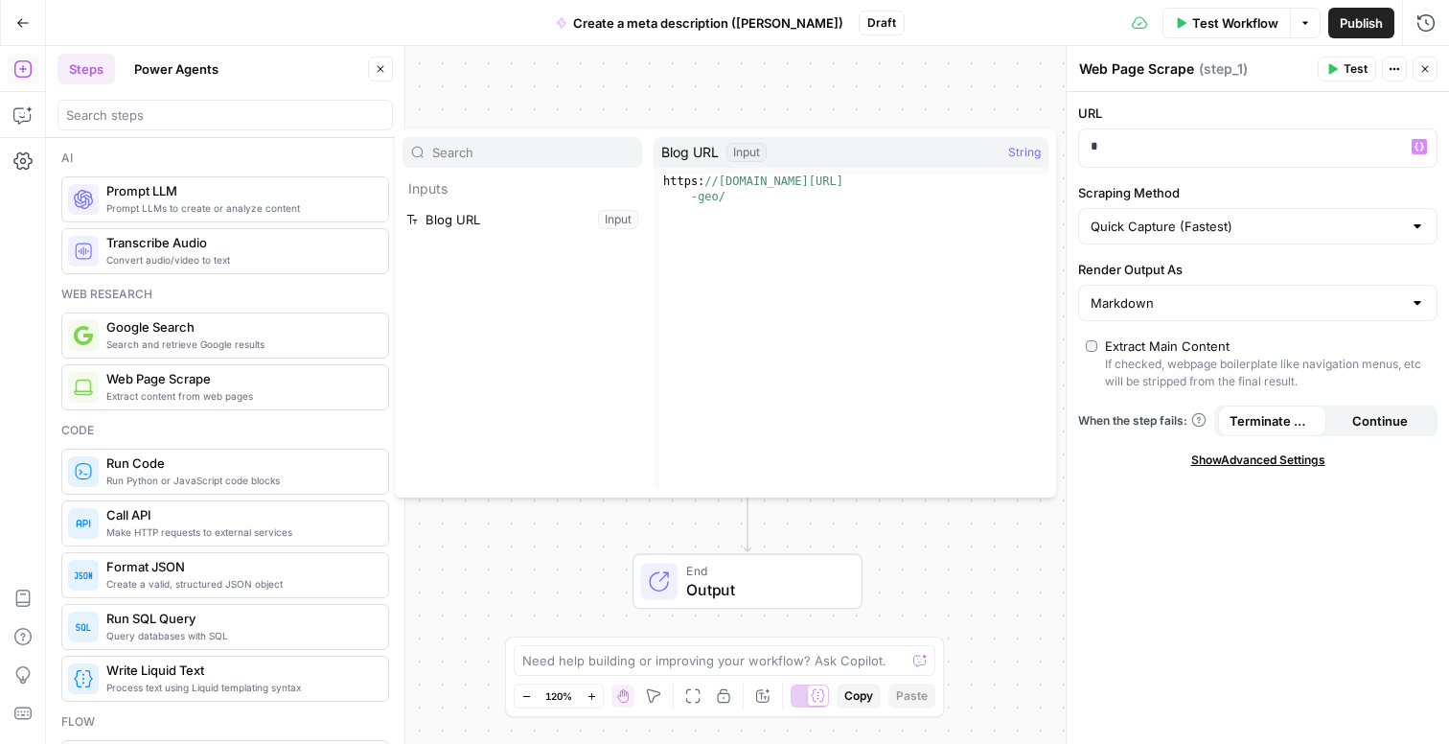
type textarea "**********"
click at [808, 186] on div "https: //[DOMAIN_NAME][URL] -geo/" at bounding box center [853, 362] width 389 height 378
click at [1182, 152] on p "*" at bounding box center [1258, 146] width 334 height 19
click at [596, 217] on button "Select variable Blog URL" at bounding box center [523, 219] width 240 height 31
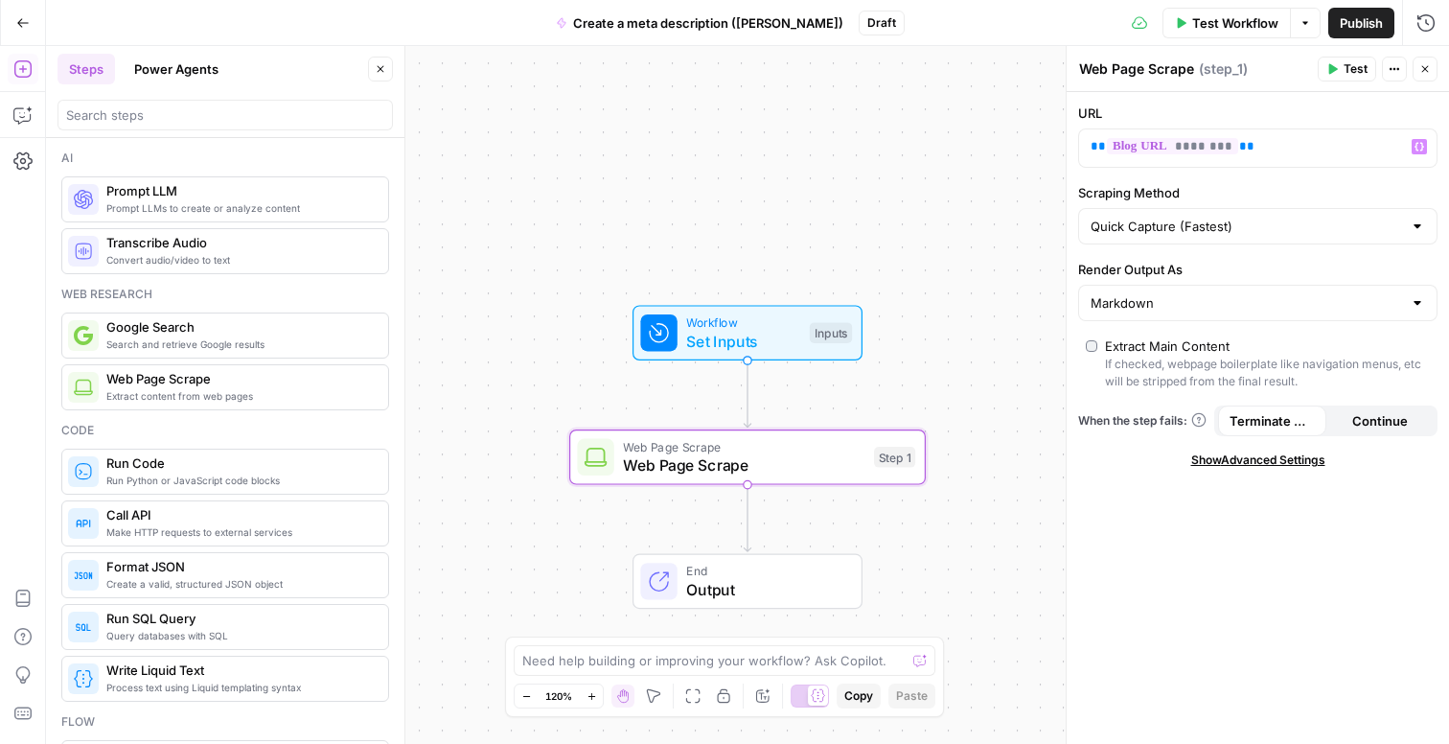
click at [1364, 70] on span "Test" at bounding box center [1356, 68] width 24 height 17
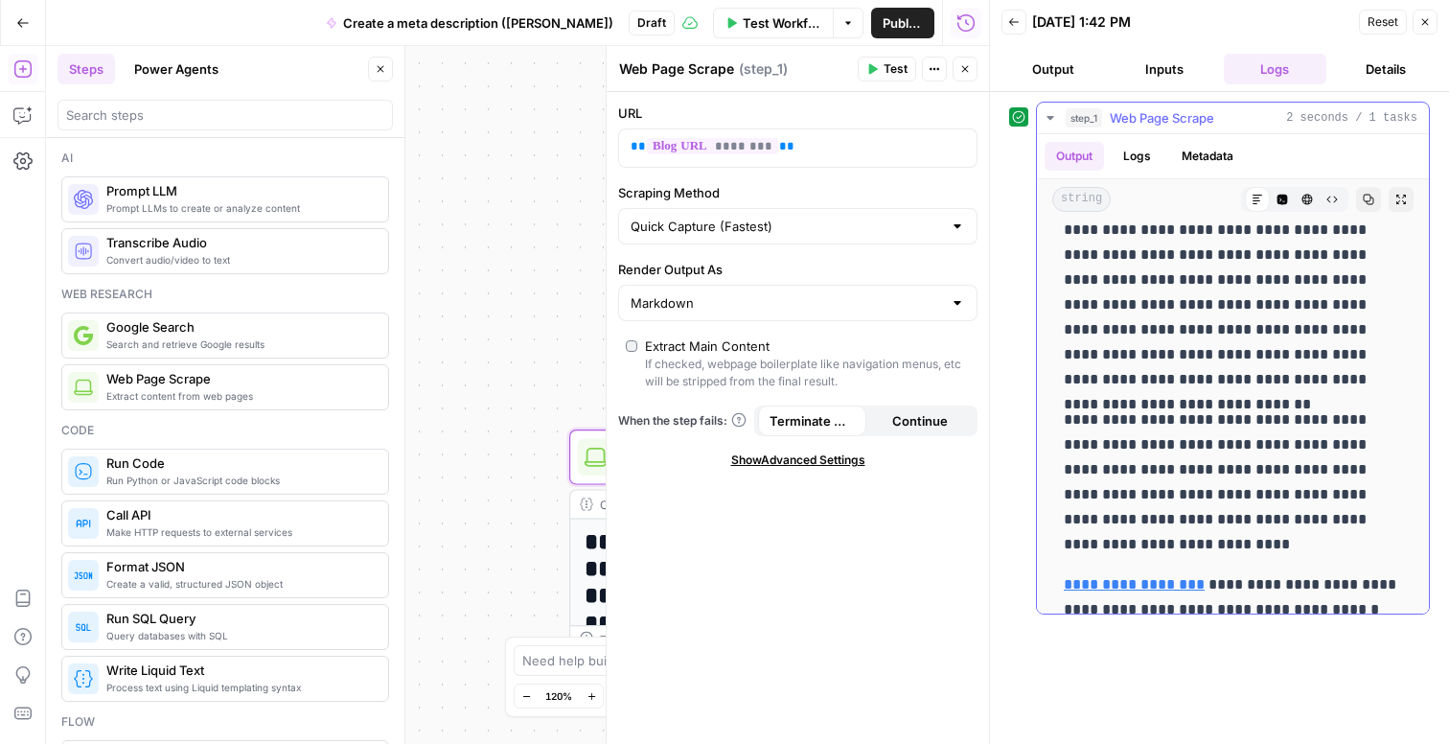
scroll to position [7506, 0]
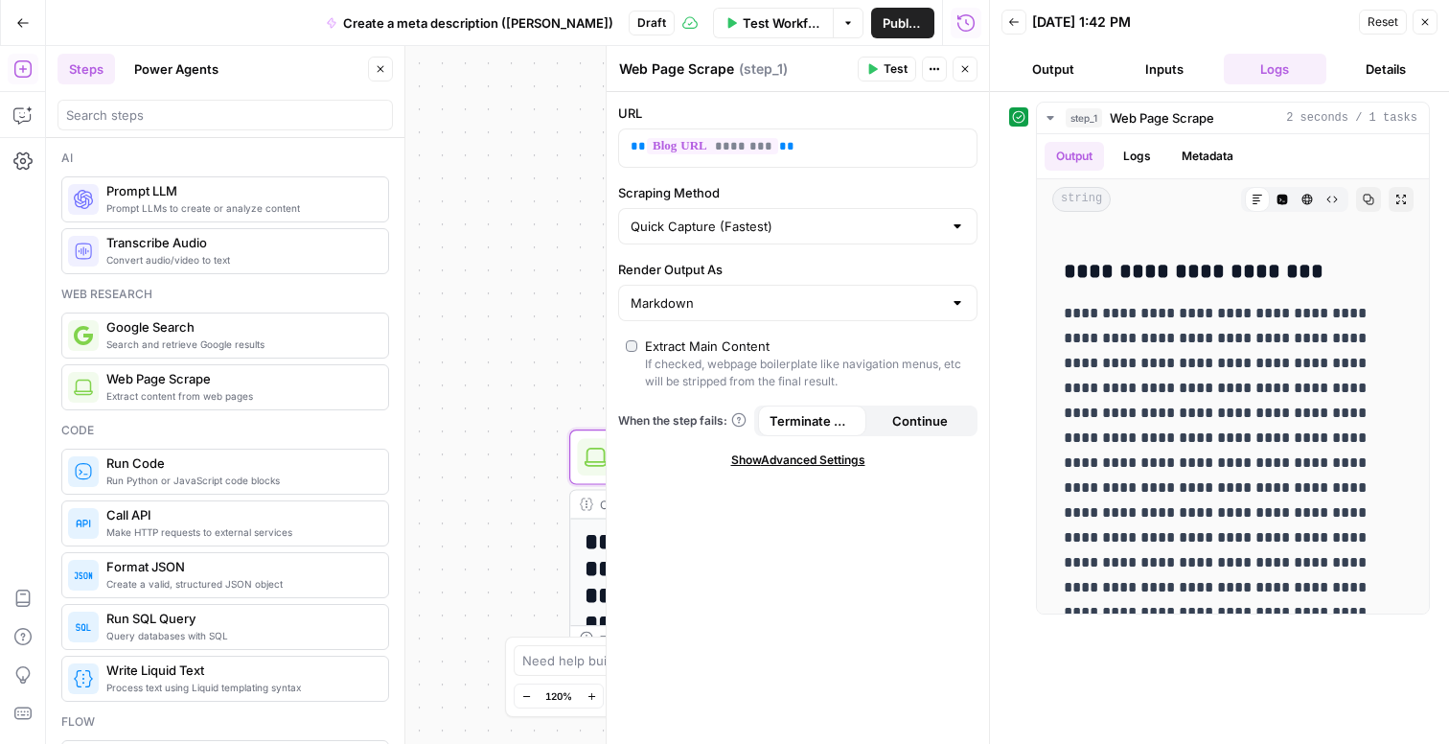
click at [271, 196] on span "Prompt LLM" at bounding box center [239, 190] width 266 height 19
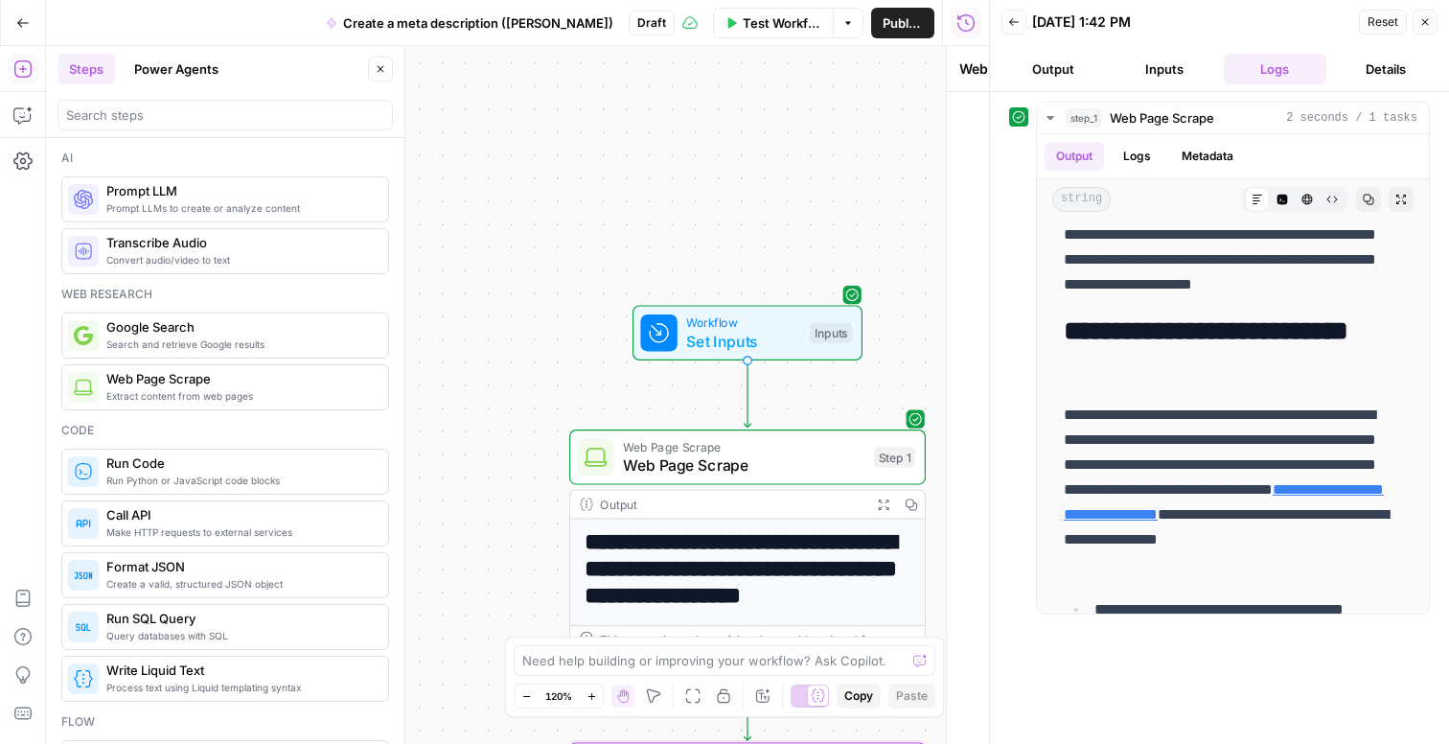
type textarea "Prompt LLM"
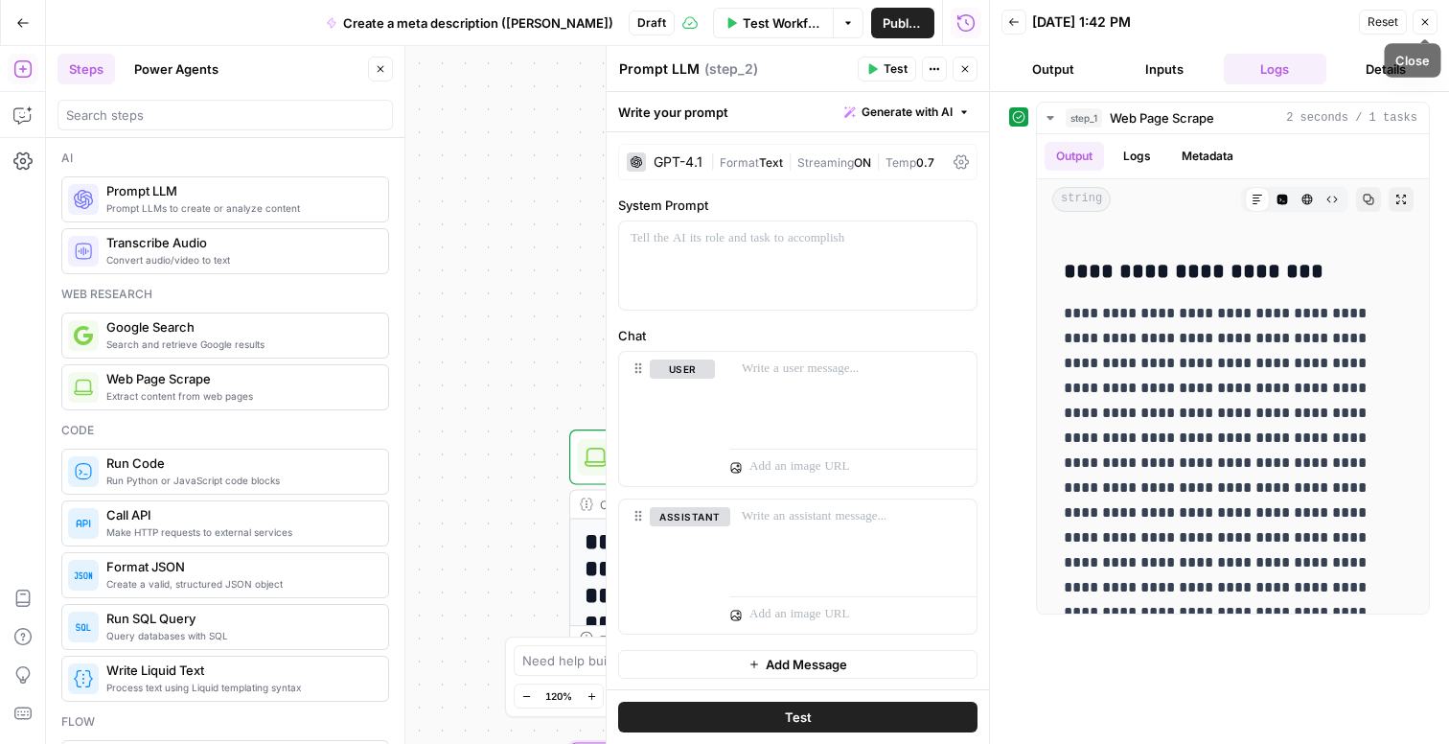
click at [1420, 22] on icon "button" at bounding box center [1425, 22] width 12 height 12
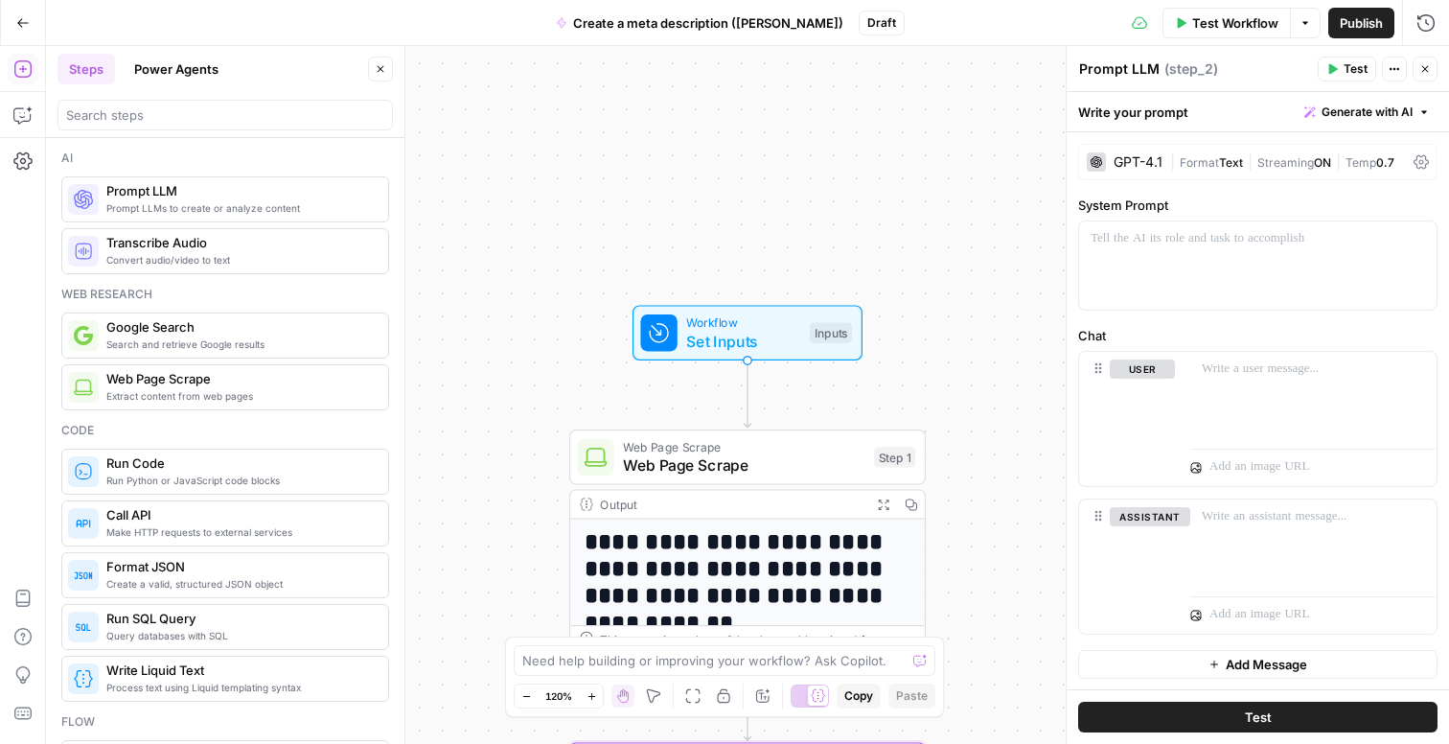
click at [1138, 161] on div "GPT-4.1" at bounding box center [1138, 161] width 49 height 13
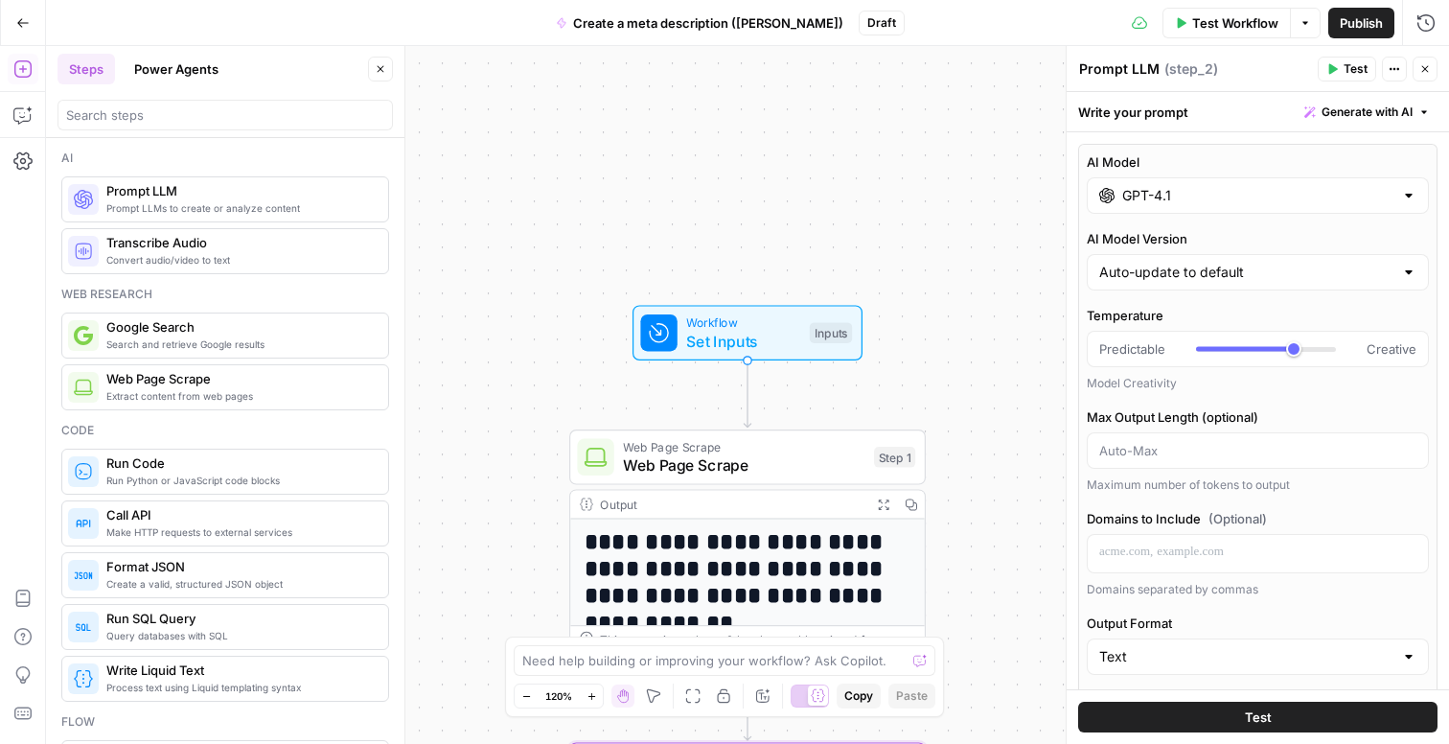
click at [1262, 203] on input "GPT-4.1" at bounding box center [1257, 195] width 271 height 19
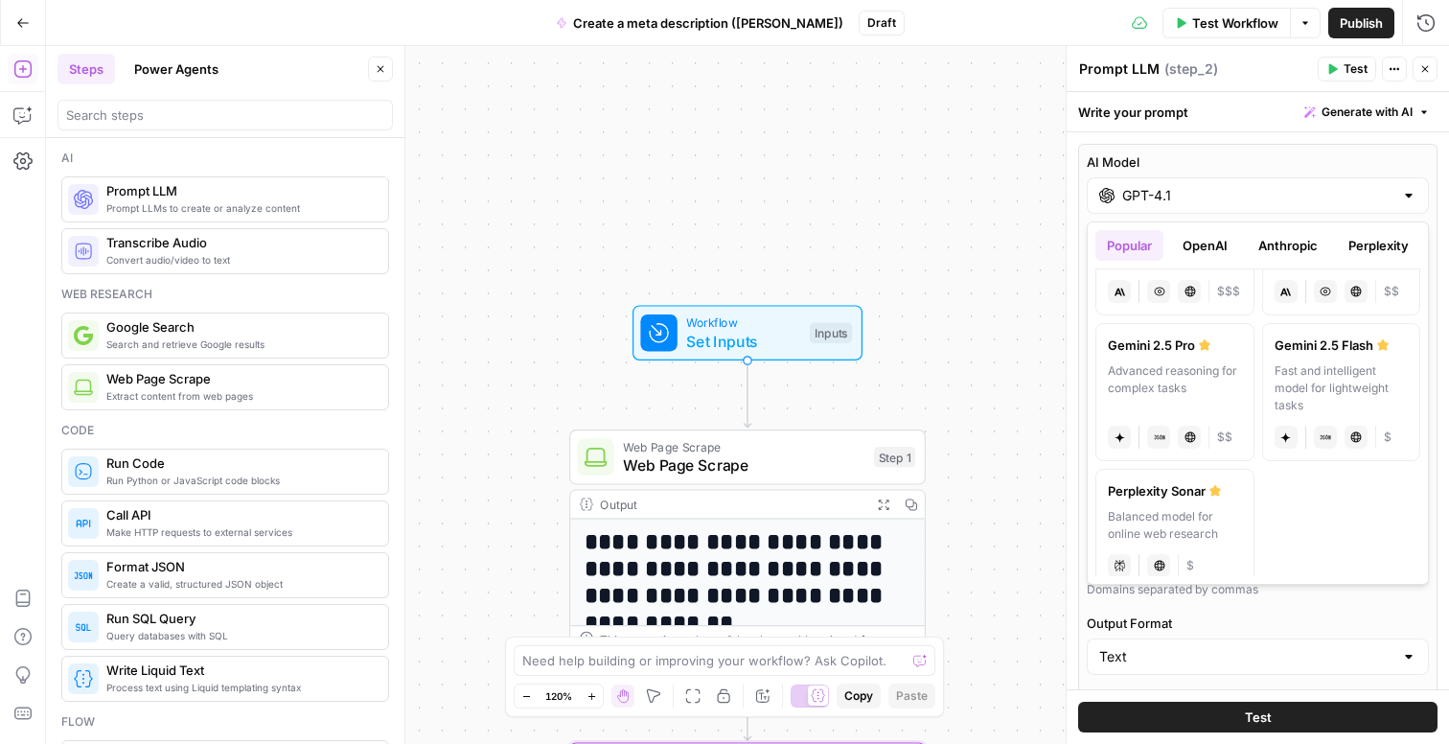
scroll to position [412, 0]
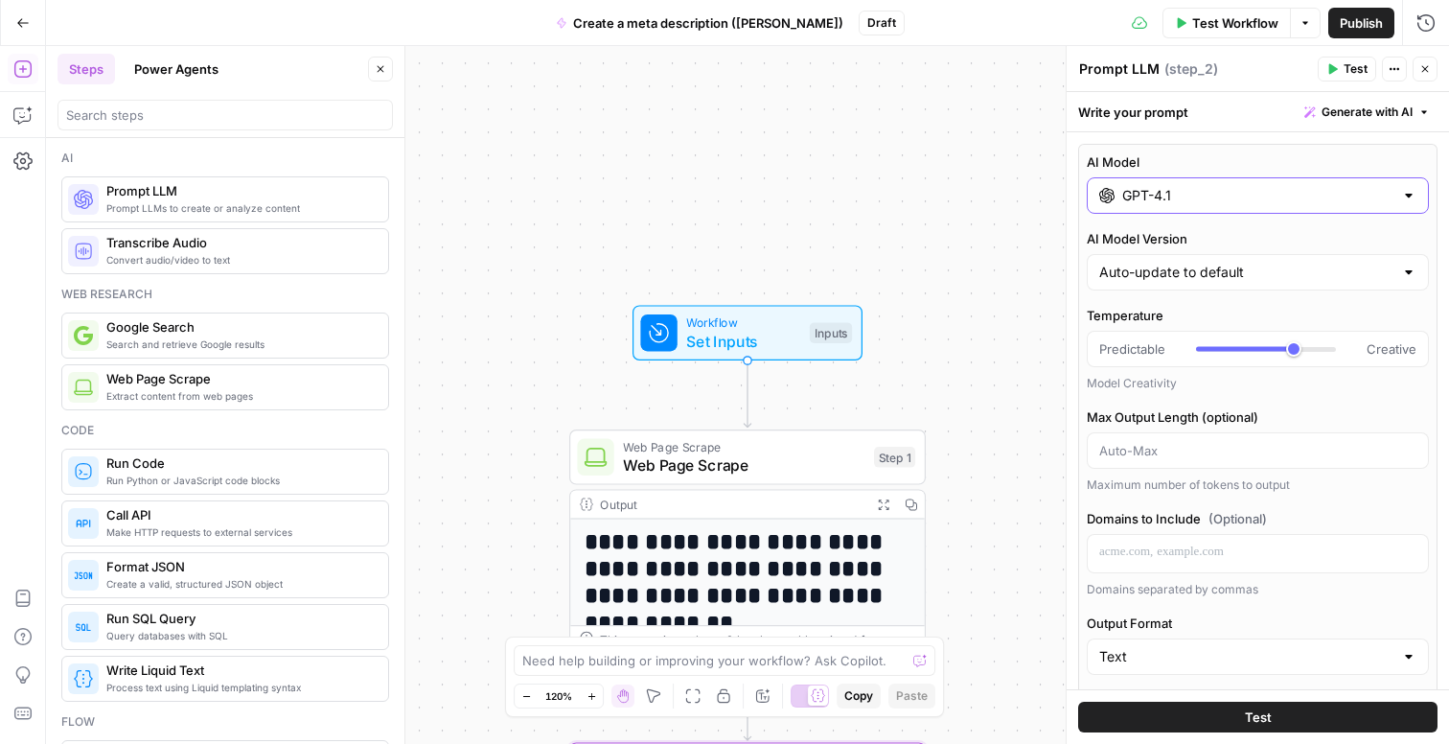
click at [1356, 200] on input "GPT-4.1" at bounding box center [1257, 195] width 271 height 19
click at [1301, 160] on label "AI Model" at bounding box center [1258, 161] width 342 height 19
click at [1301, 186] on input "GPT-4.1" at bounding box center [1257, 195] width 271 height 19
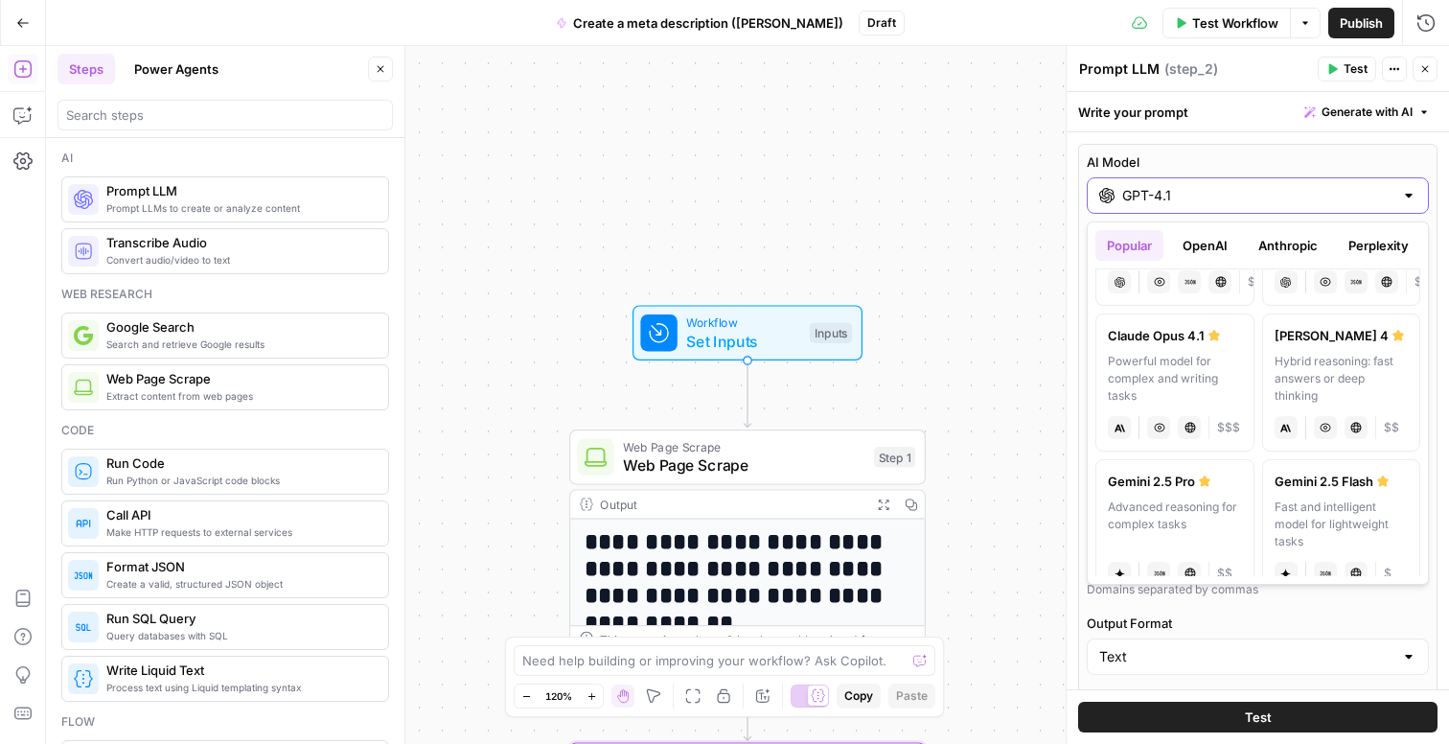
scroll to position [243, 0]
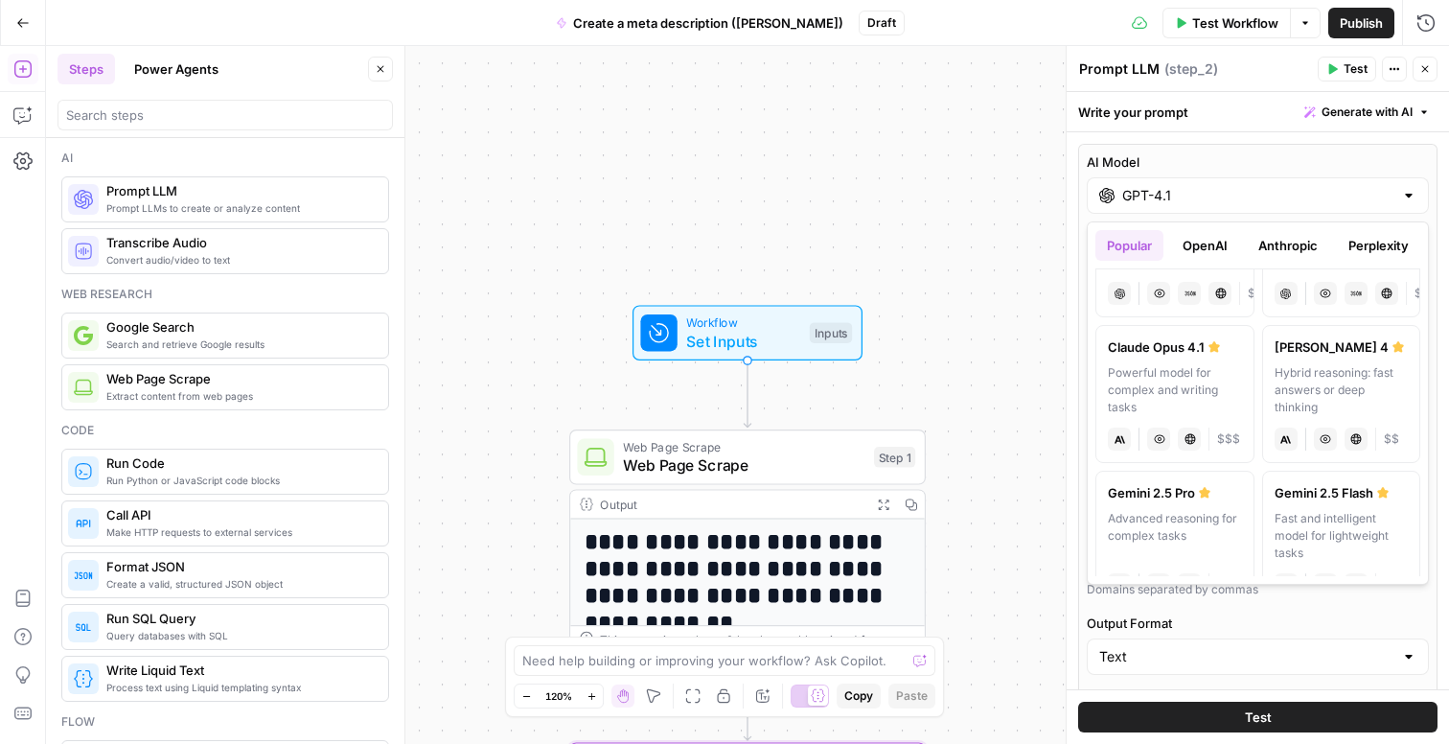
click at [1340, 384] on div "Hybrid reasoning: fast answers or deep thinking" at bounding box center [1342, 390] width 134 height 52
type input "[PERSON_NAME] 4"
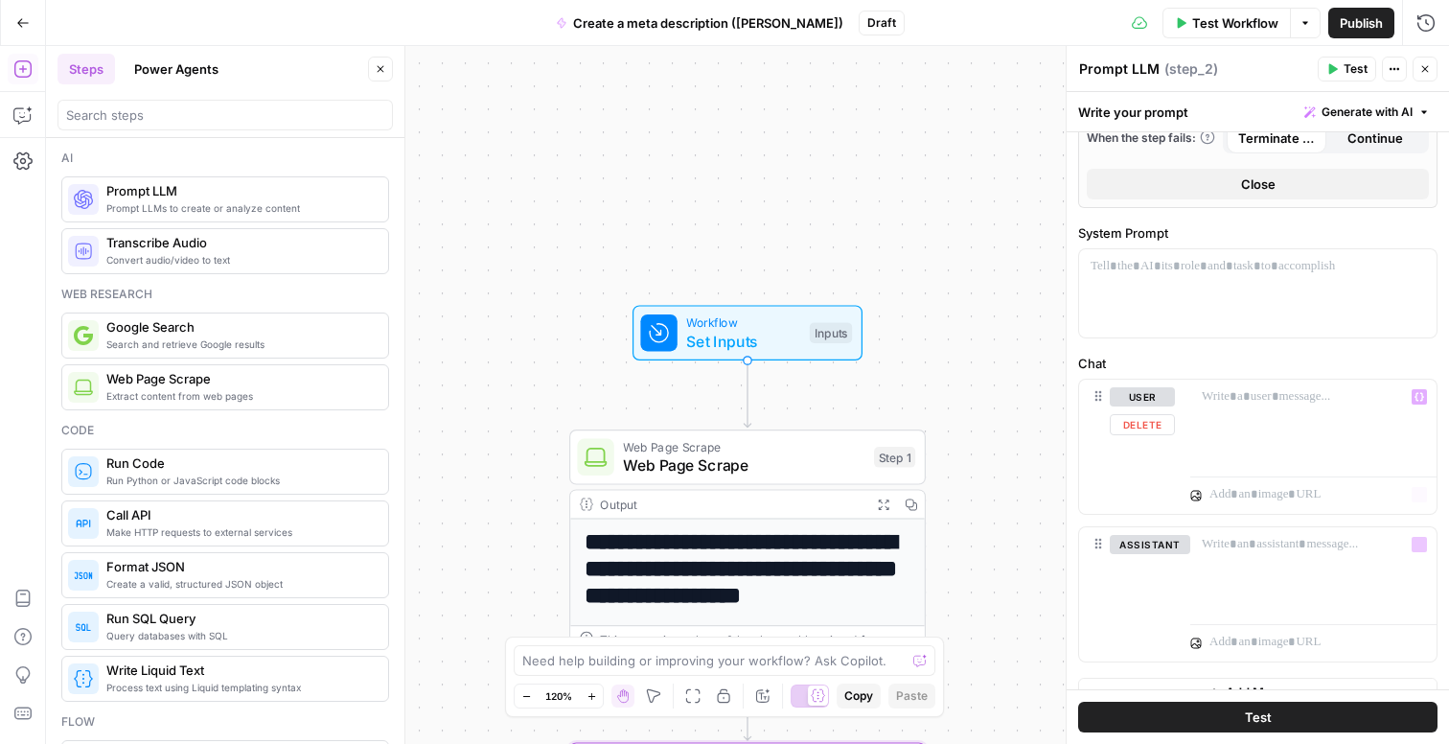
scroll to position [545, 0]
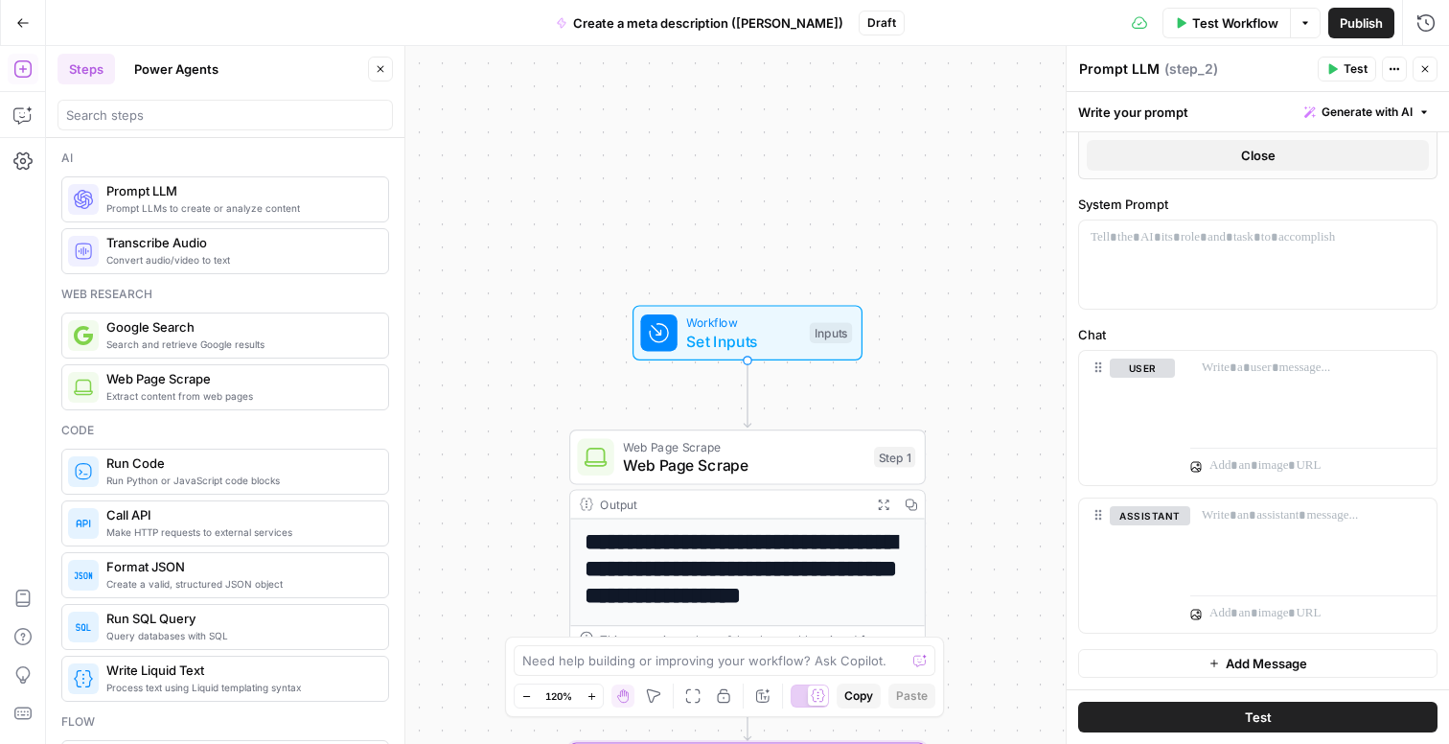
click at [1220, 155] on button "Close" at bounding box center [1258, 155] width 342 height 31
click at [1244, 295] on div at bounding box center [1257, 265] width 357 height 88
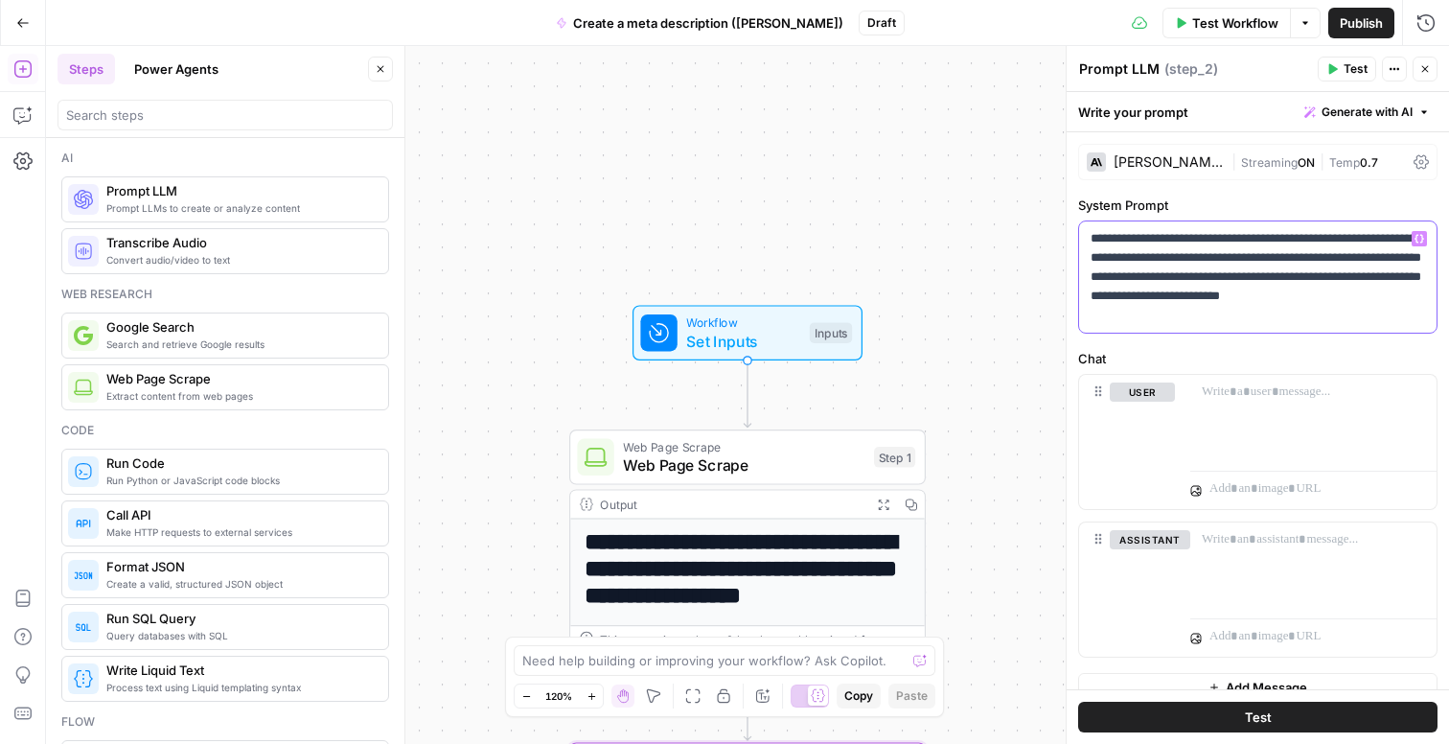
drag, startPoint x: 1295, startPoint y: 317, endPoint x: 1229, endPoint y: 320, distance: 66.2
click at [1229, 320] on p "**********" at bounding box center [1258, 277] width 334 height 96
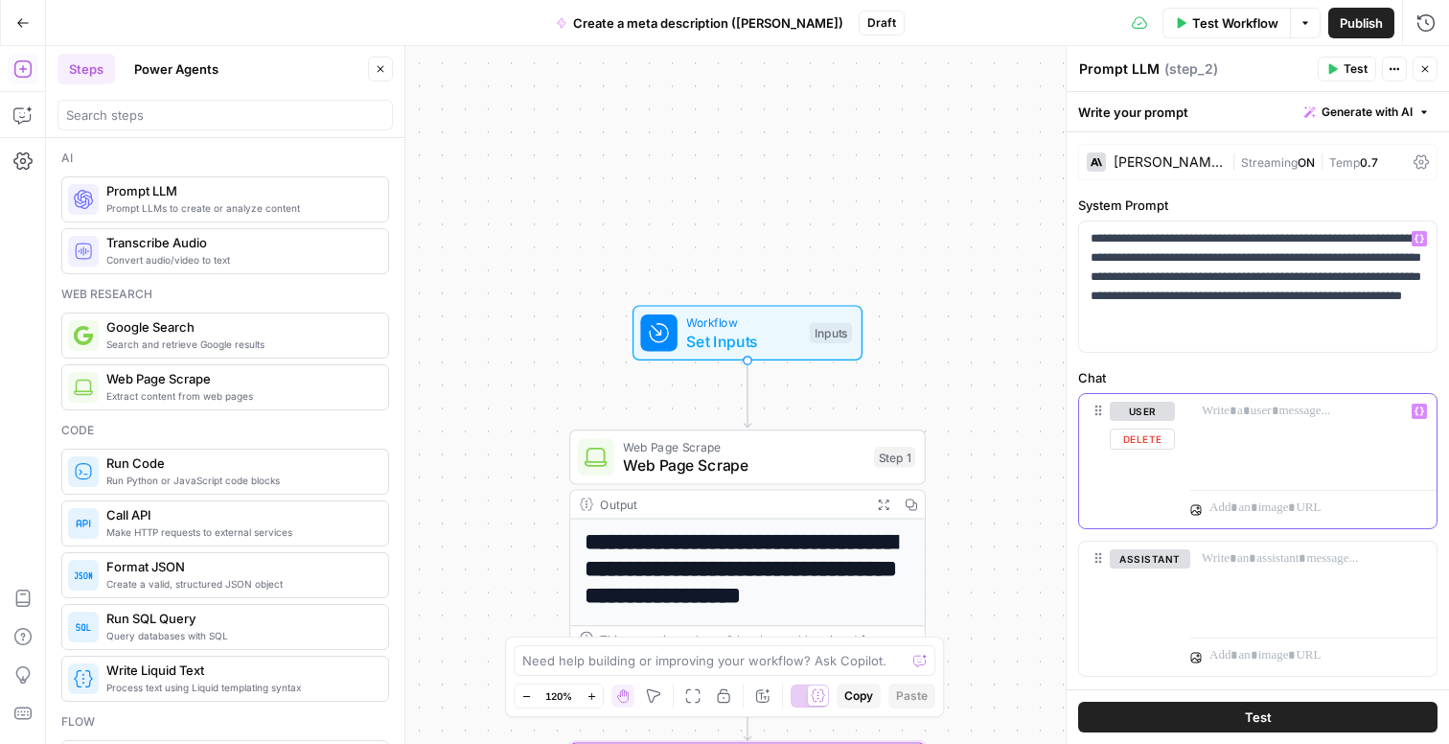
click at [1324, 409] on p at bounding box center [1313, 411] width 223 height 19
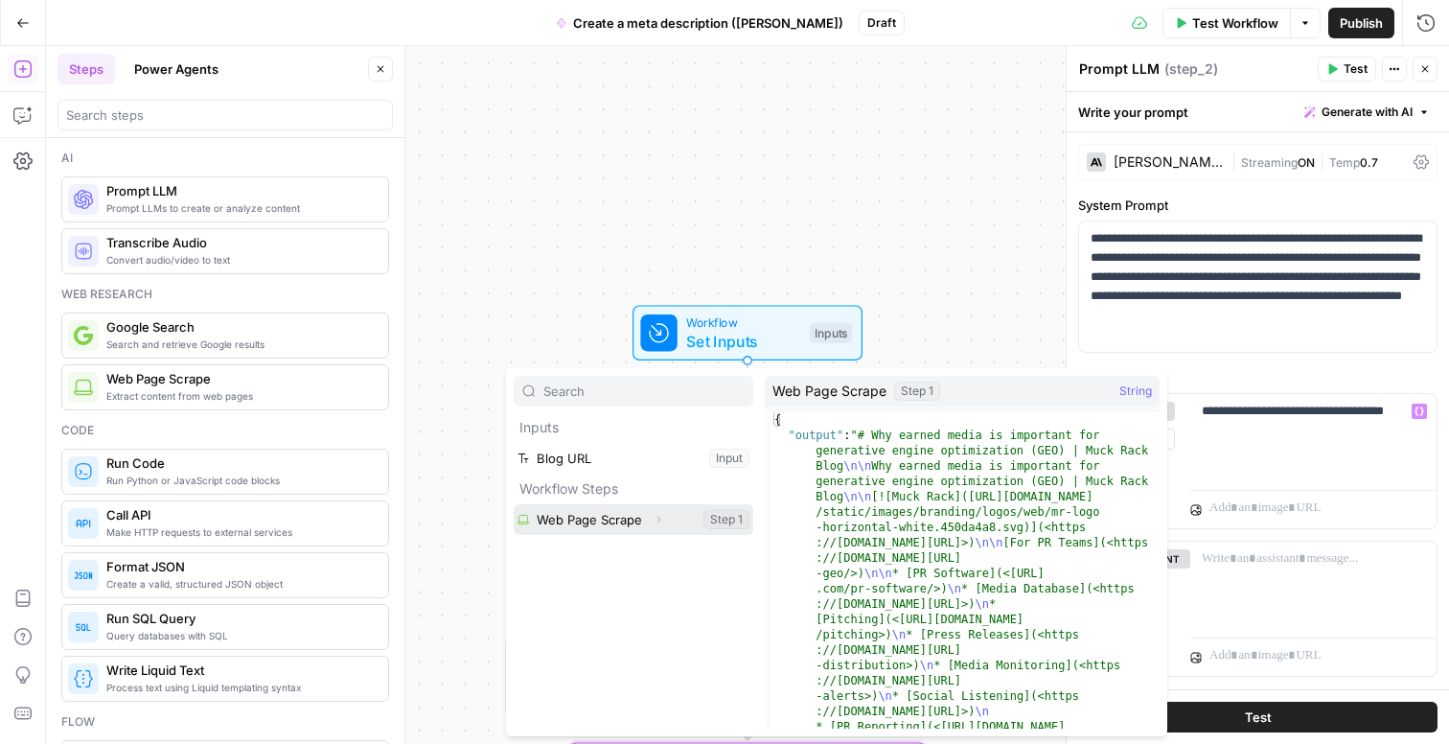
click at [642, 521] on button "Select variable Web Page Scrape" at bounding box center [634, 519] width 240 height 31
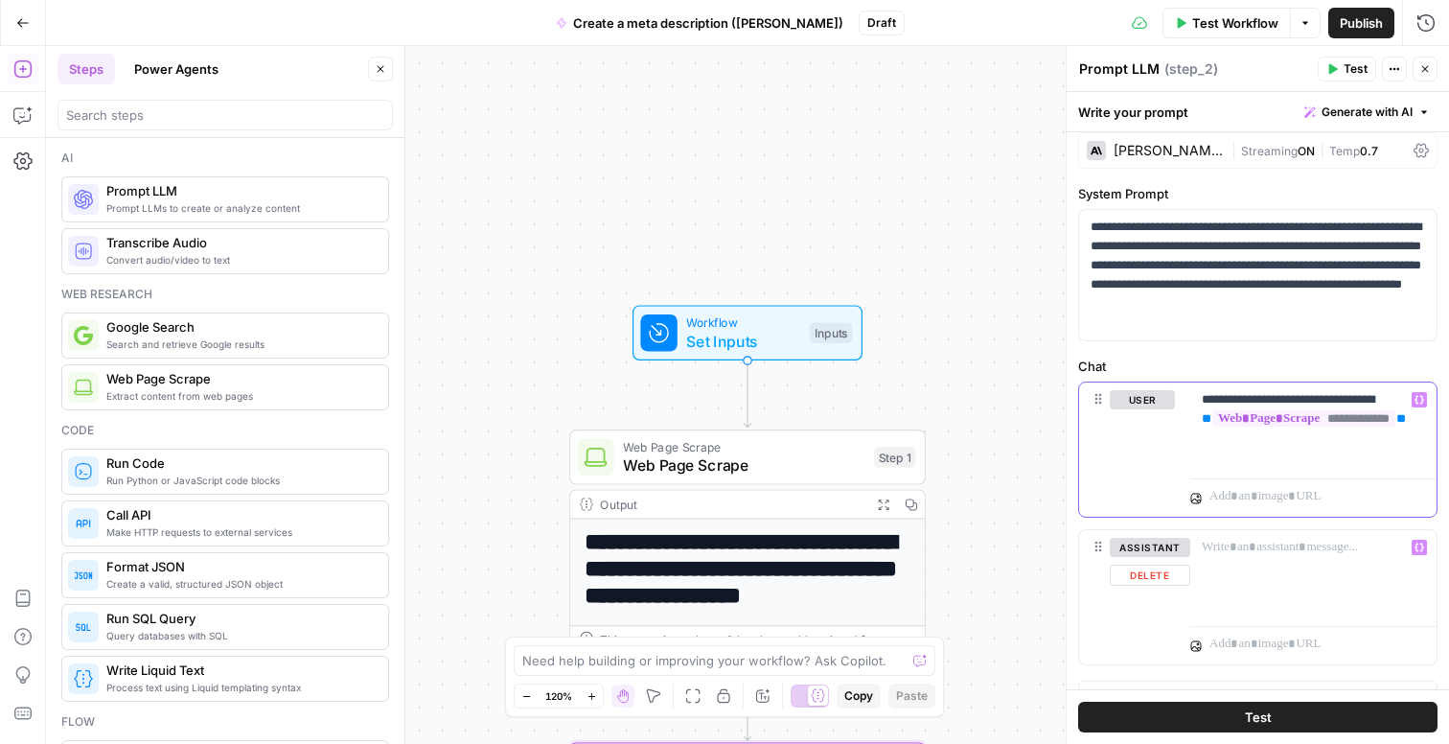
scroll to position [43, 0]
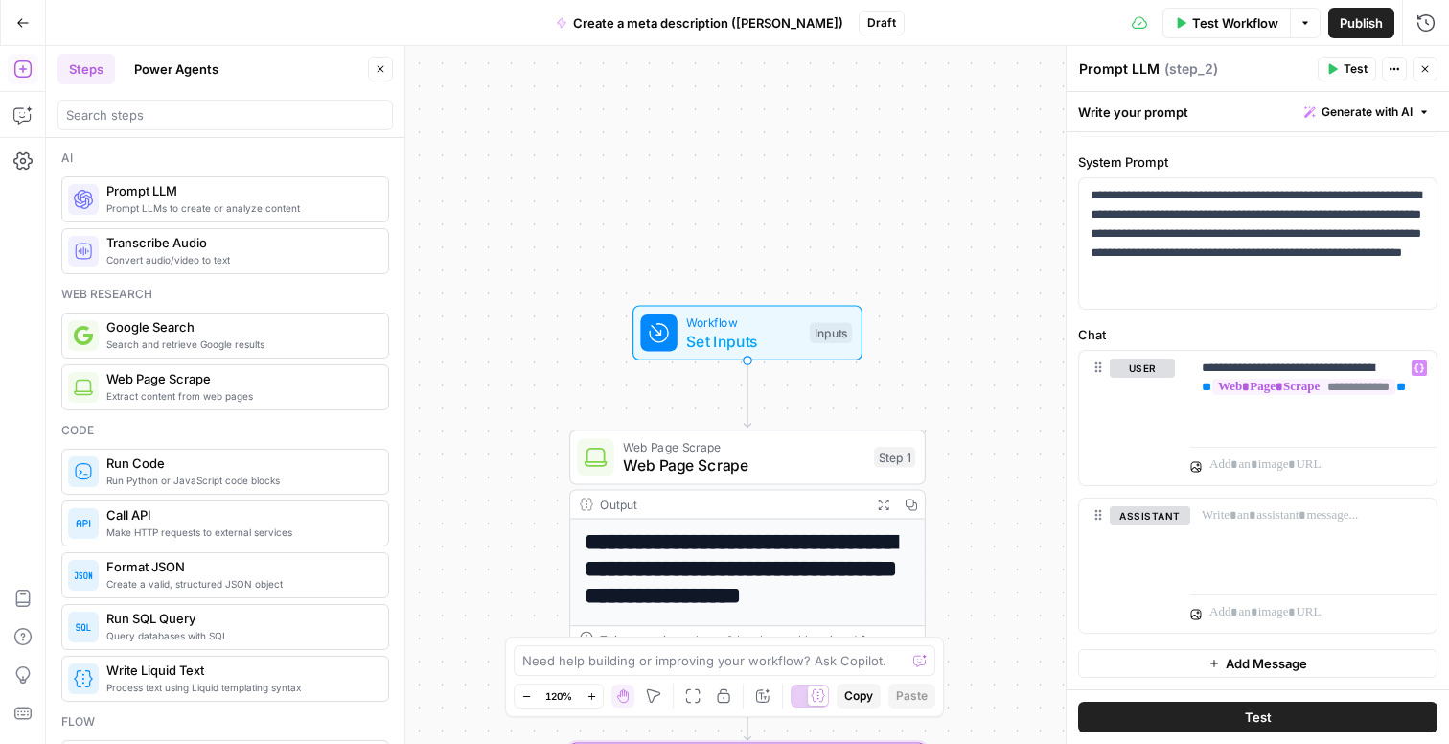
drag, startPoint x: 1362, startPoint y: 65, endPoint x: 1387, endPoint y: 102, distance: 44.1
click at [1362, 65] on span "Test" at bounding box center [1356, 68] width 24 height 17
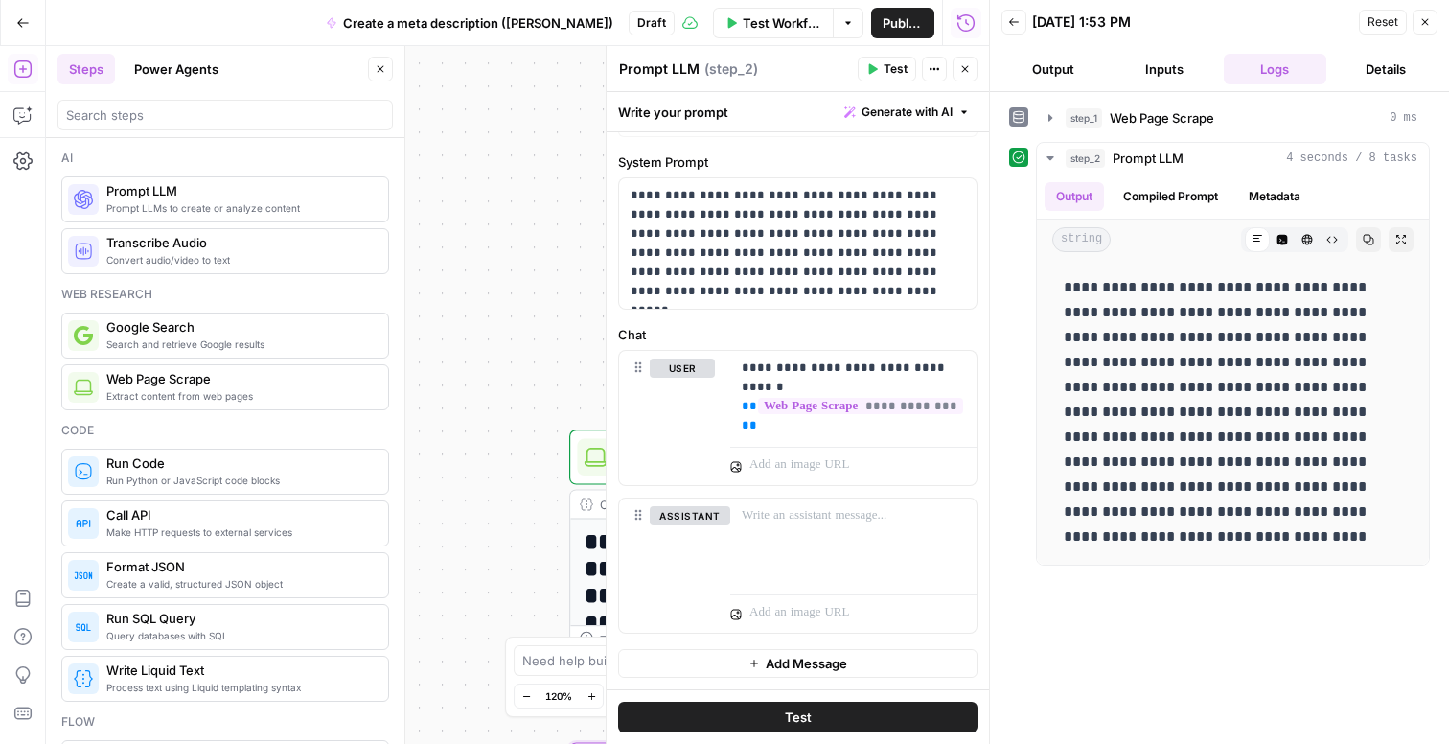
click at [900, 68] on span "Test" at bounding box center [896, 68] width 24 height 17
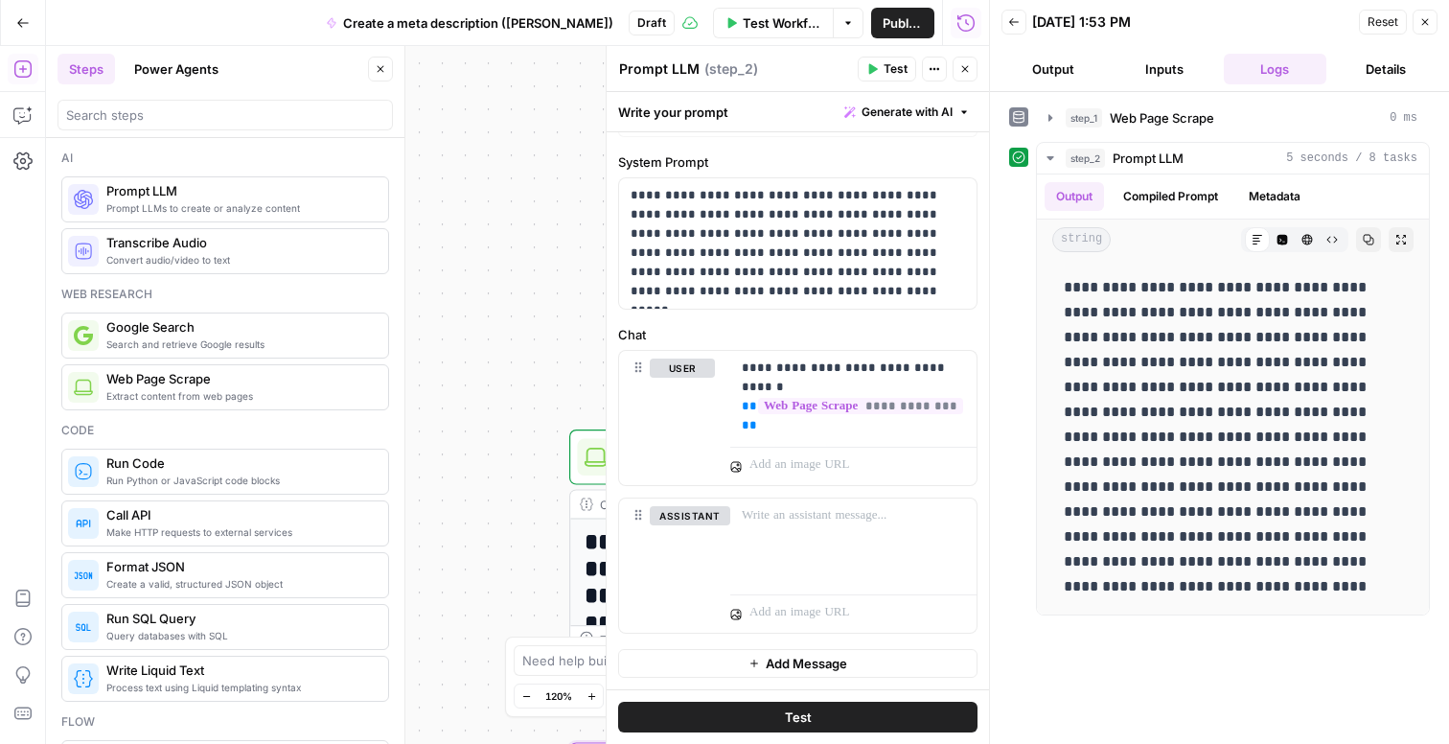
click at [889, 75] on span "Test" at bounding box center [896, 68] width 24 height 17
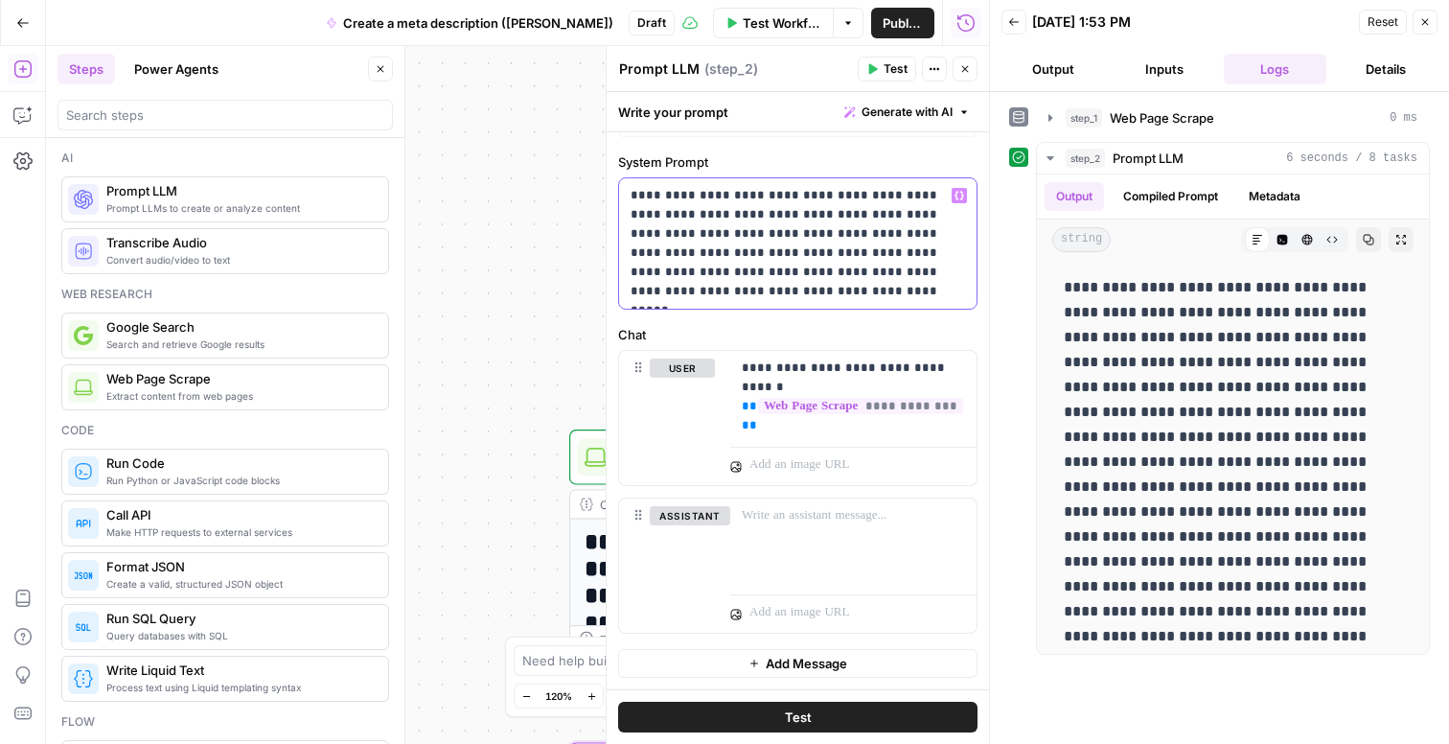
drag, startPoint x: 903, startPoint y: 236, endPoint x: 872, endPoint y: 239, distance: 30.8
click at [872, 239] on p "**********" at bounding box center [798, 243] width 334 height 115
click at [982, 321] on div at bounding box center [989, 372] width 19 height 744
click at [900, 61] on span "Test" at bounding box center [896, 68] width 24 height 17
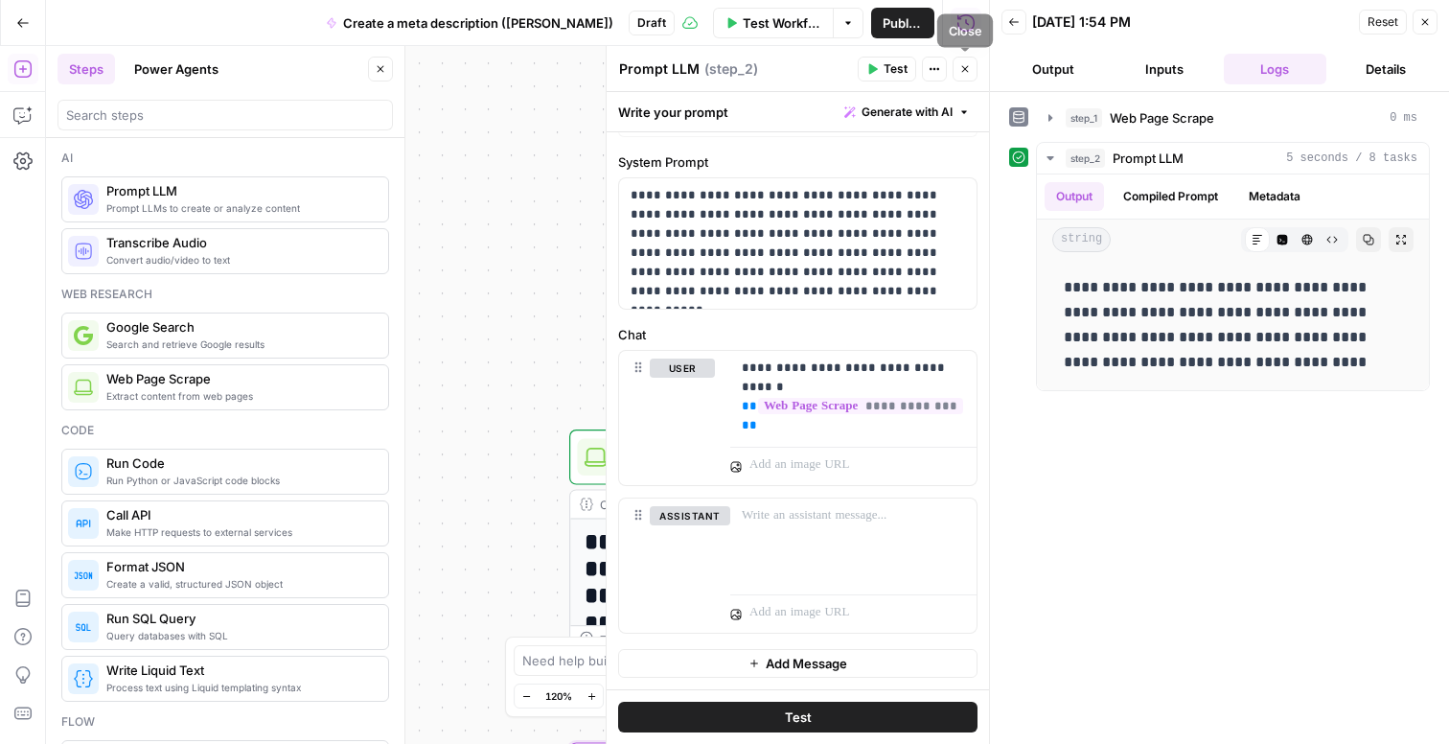
click at [964, 72] on icon "button" at bounding box center [965, 69] width 12 height 12
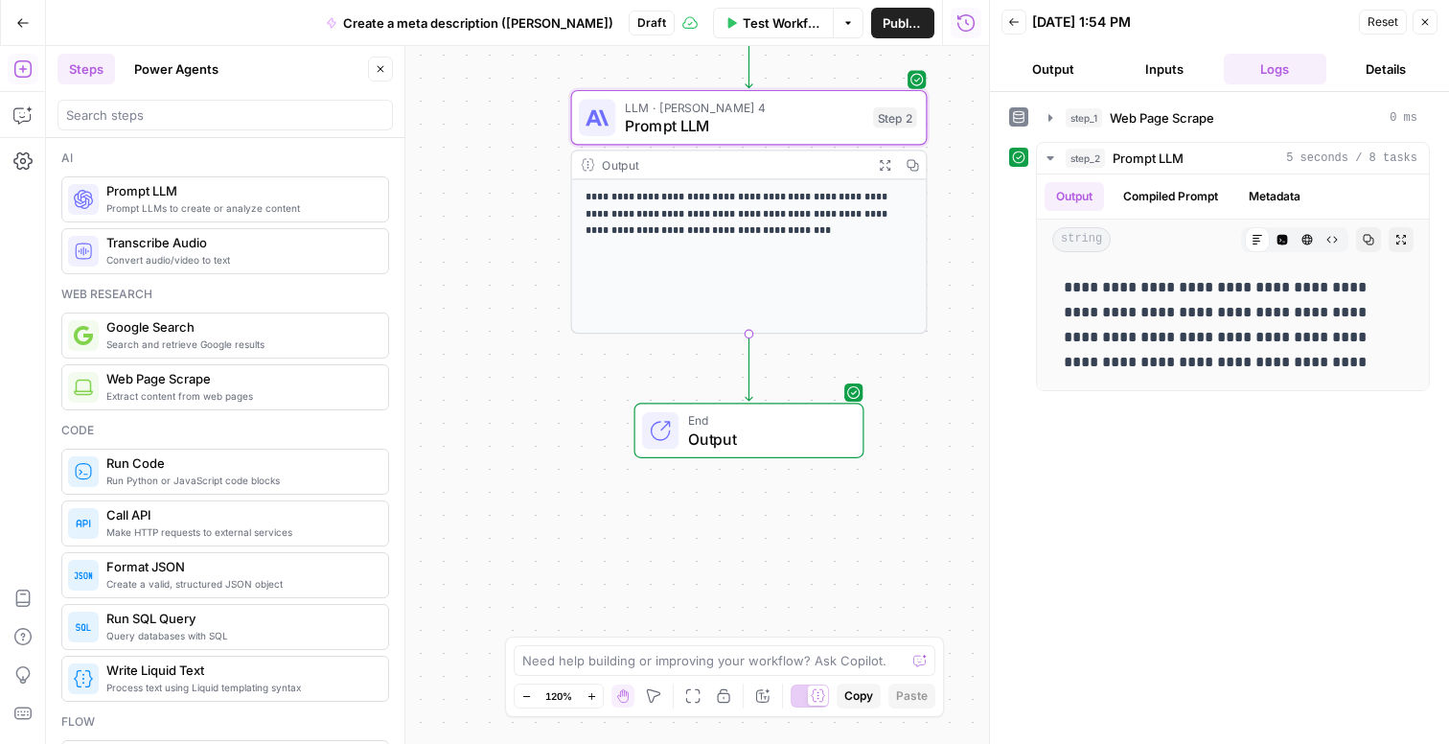
click at [775, 431] on span "Output" at bounding box center [766, 438] width 156 height 23
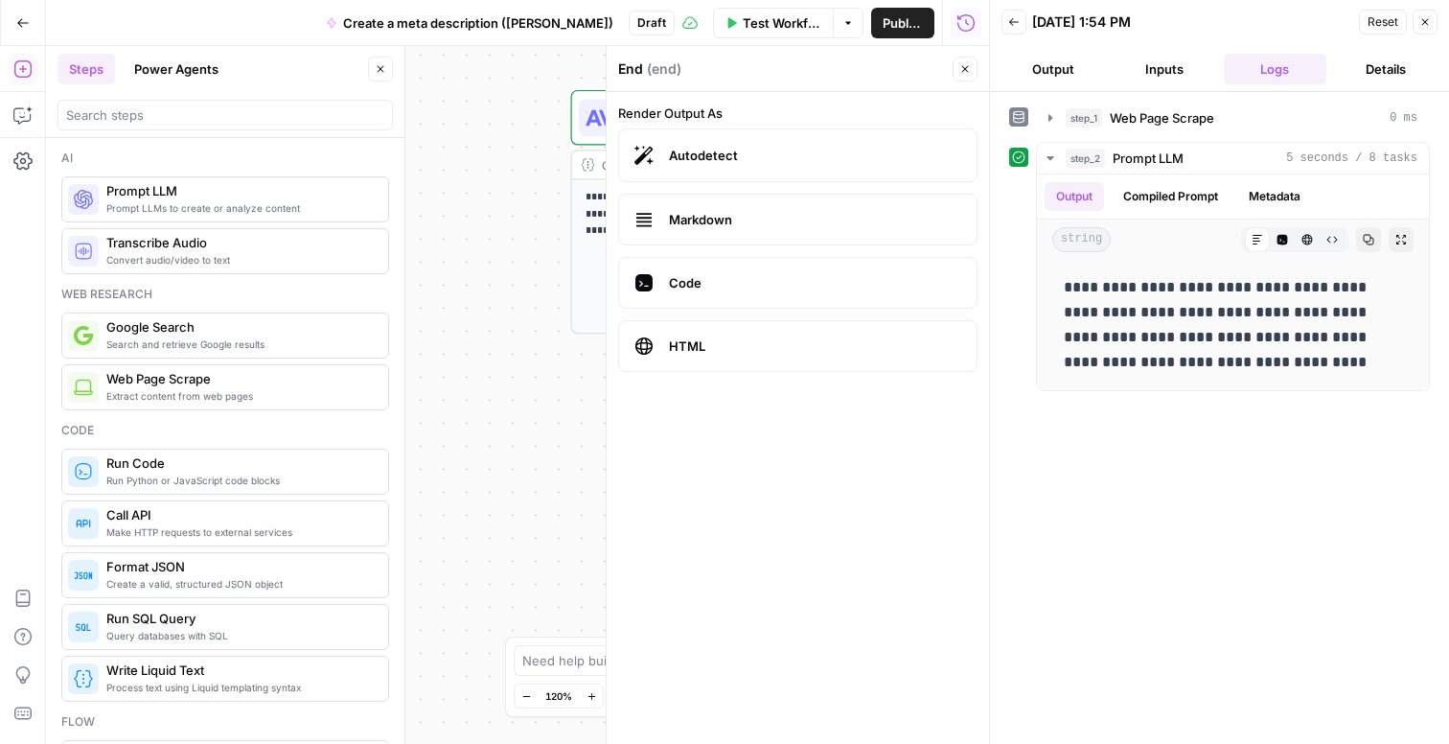
click at [964, 71] on icon "button" at bounding box center [965, 69] width 12 height 12
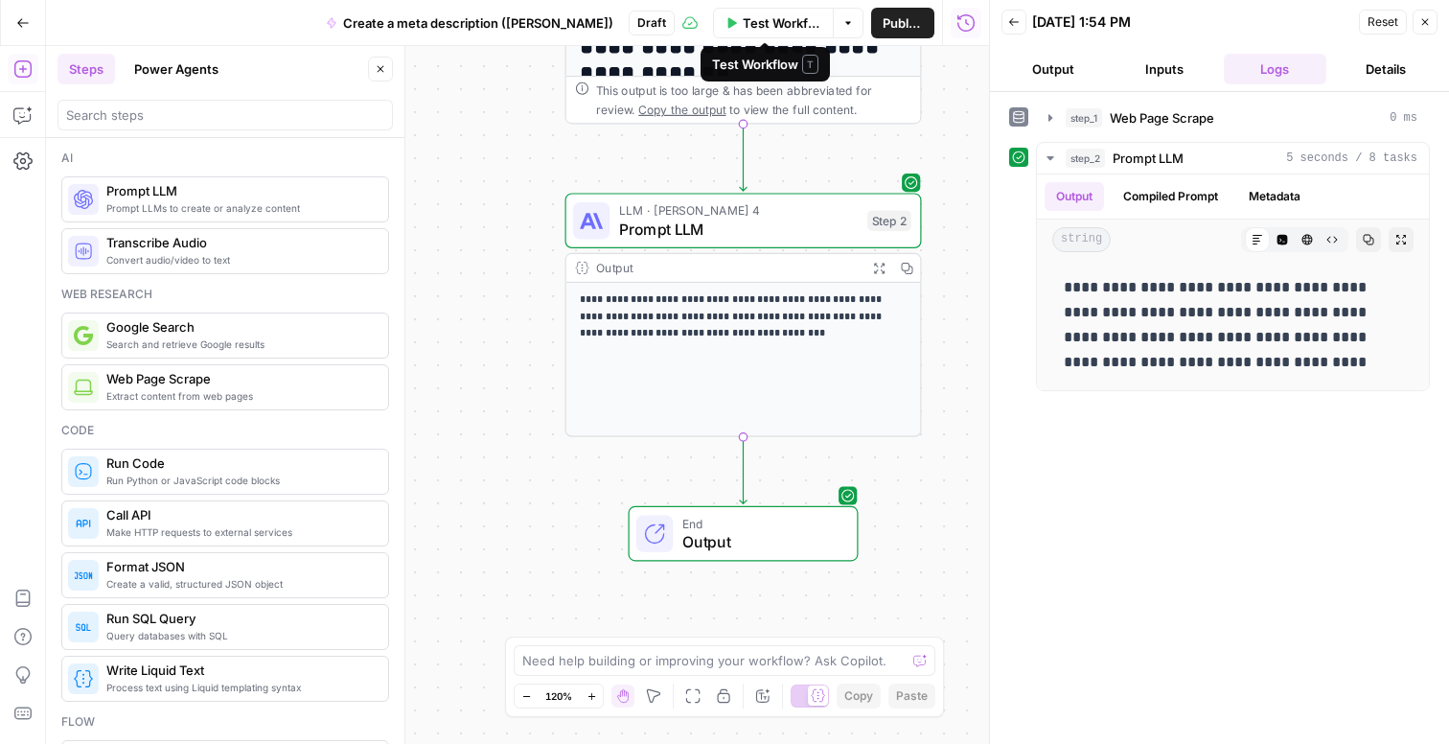
click at [802, 26] on span "Test Workflow" at bounding box center [782, 22] width 79 height 19
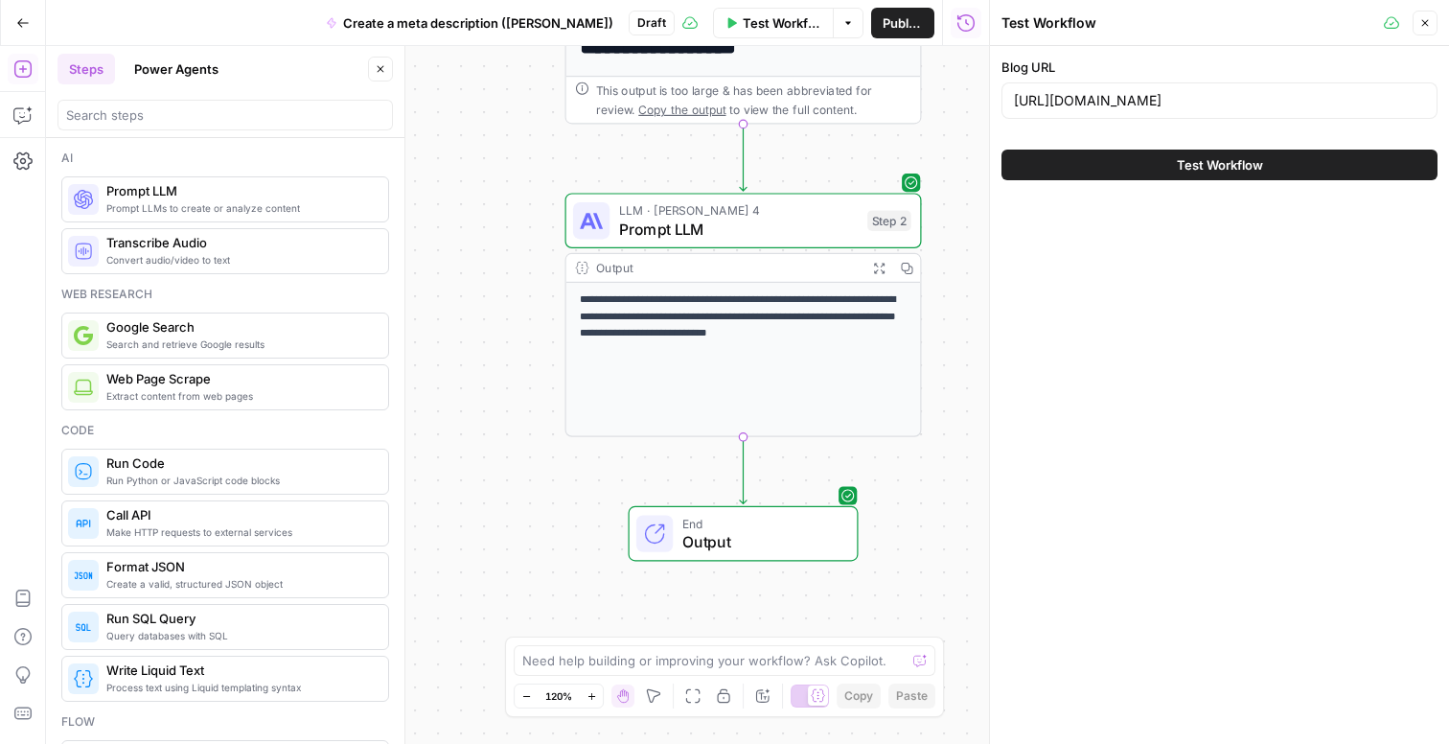
click at [1417, 156] on button "Test Workflow" at bounding box center [1219, 165] width 436 height 31
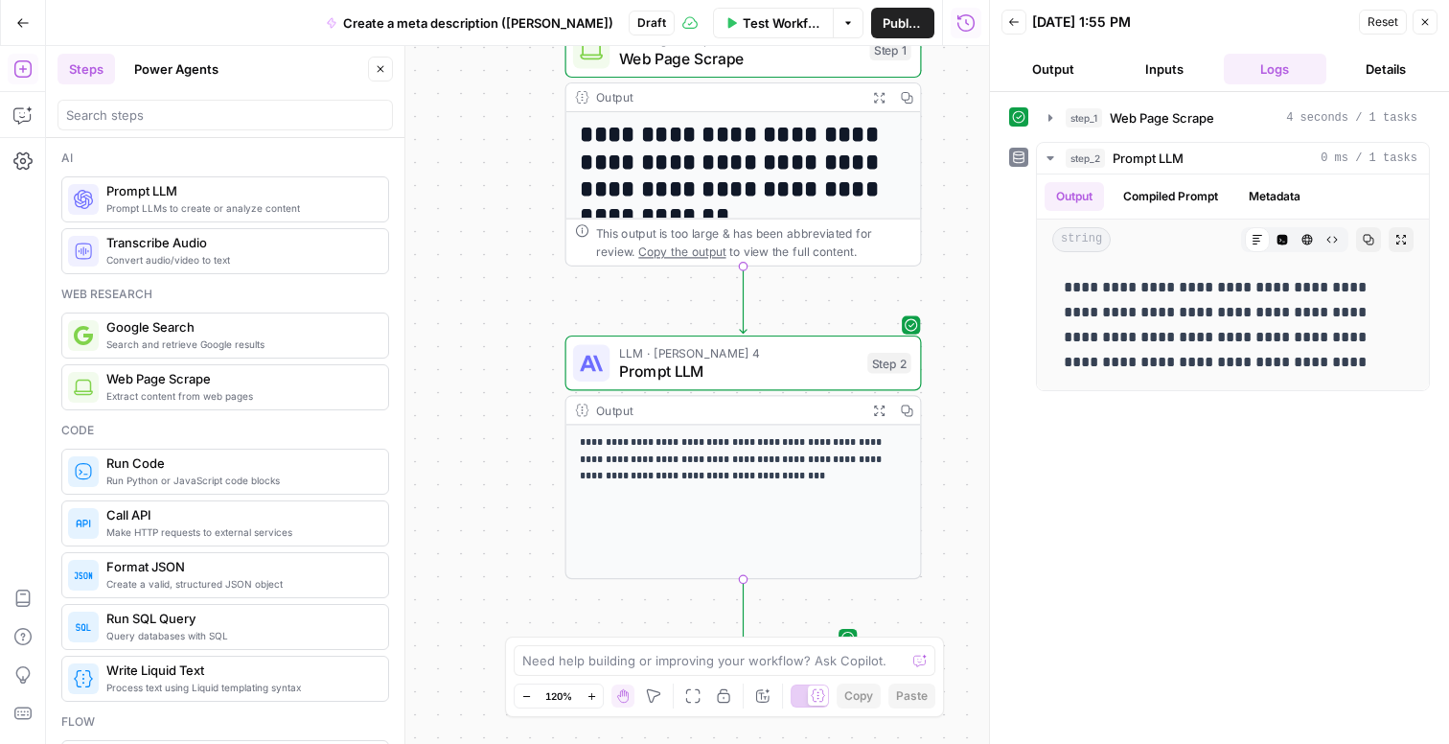
click at [921, 411] on div "**********" at bounding box center [743, 487] width 357 height 184
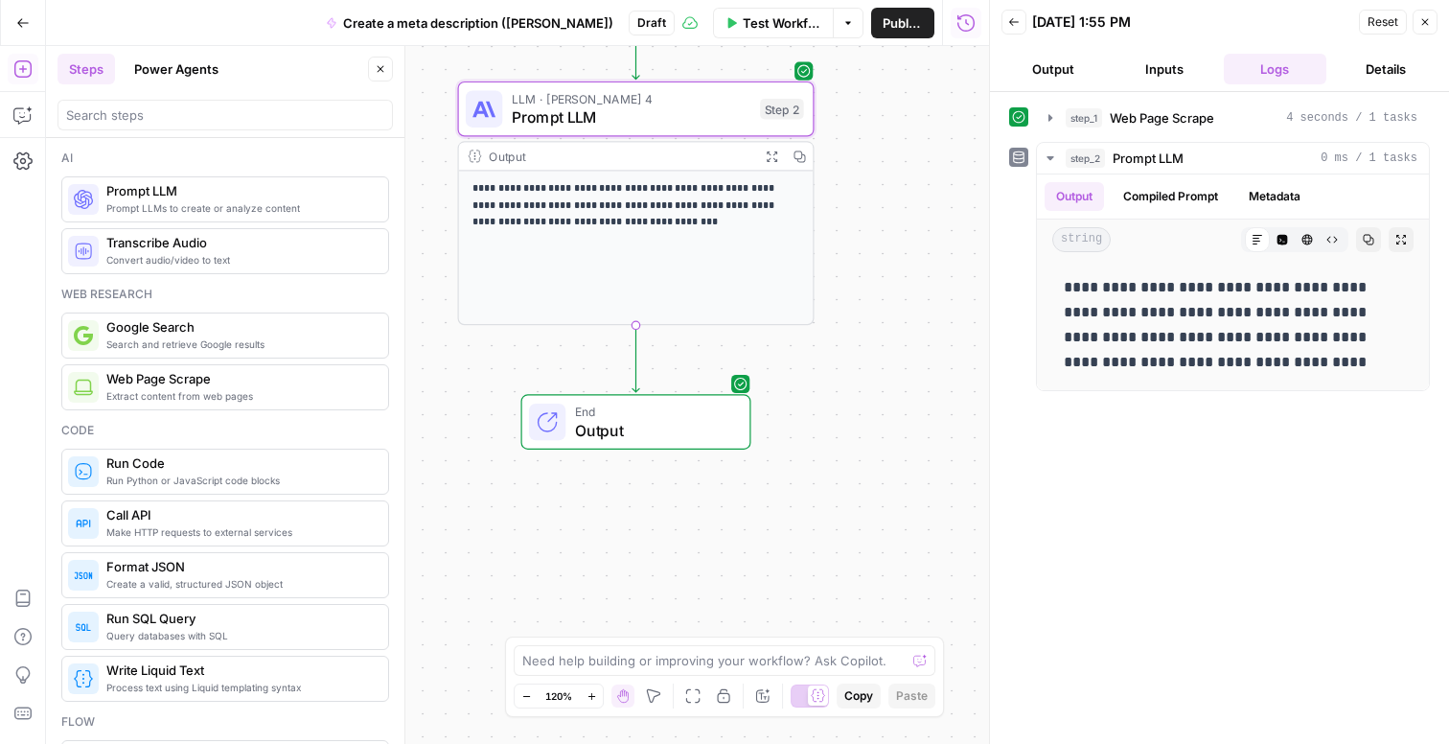
drag, startPoint x: 952, startPoint y: 440, endPoint x: 844, endPoint y: 183, distance: 278.4
click at [844, 183] on div "**********" at bounding box center [517, 395] width 943 height 698
click at [1191, 198] on button "Compiled Prompt" at bounding box center [1171, 196] width 118 height 29
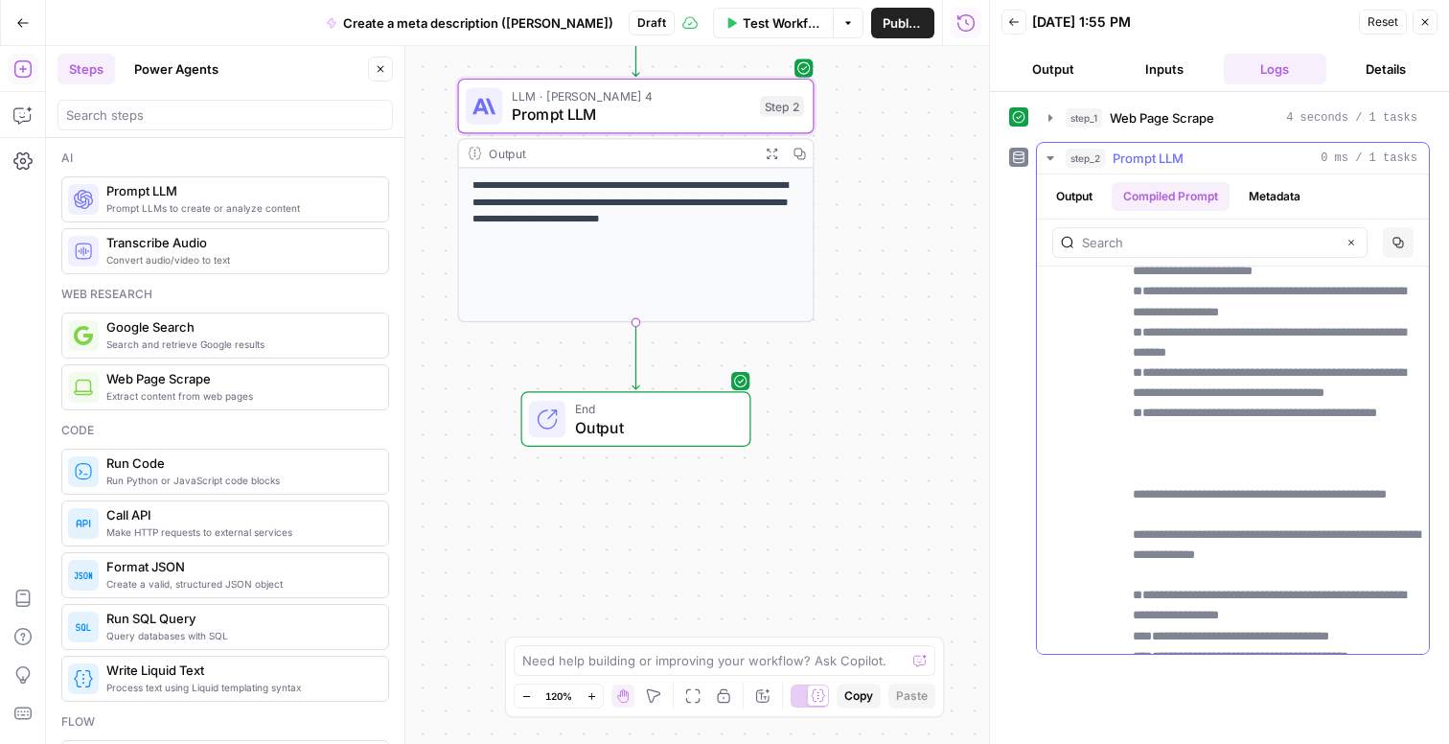
scroll to position [725, 0]
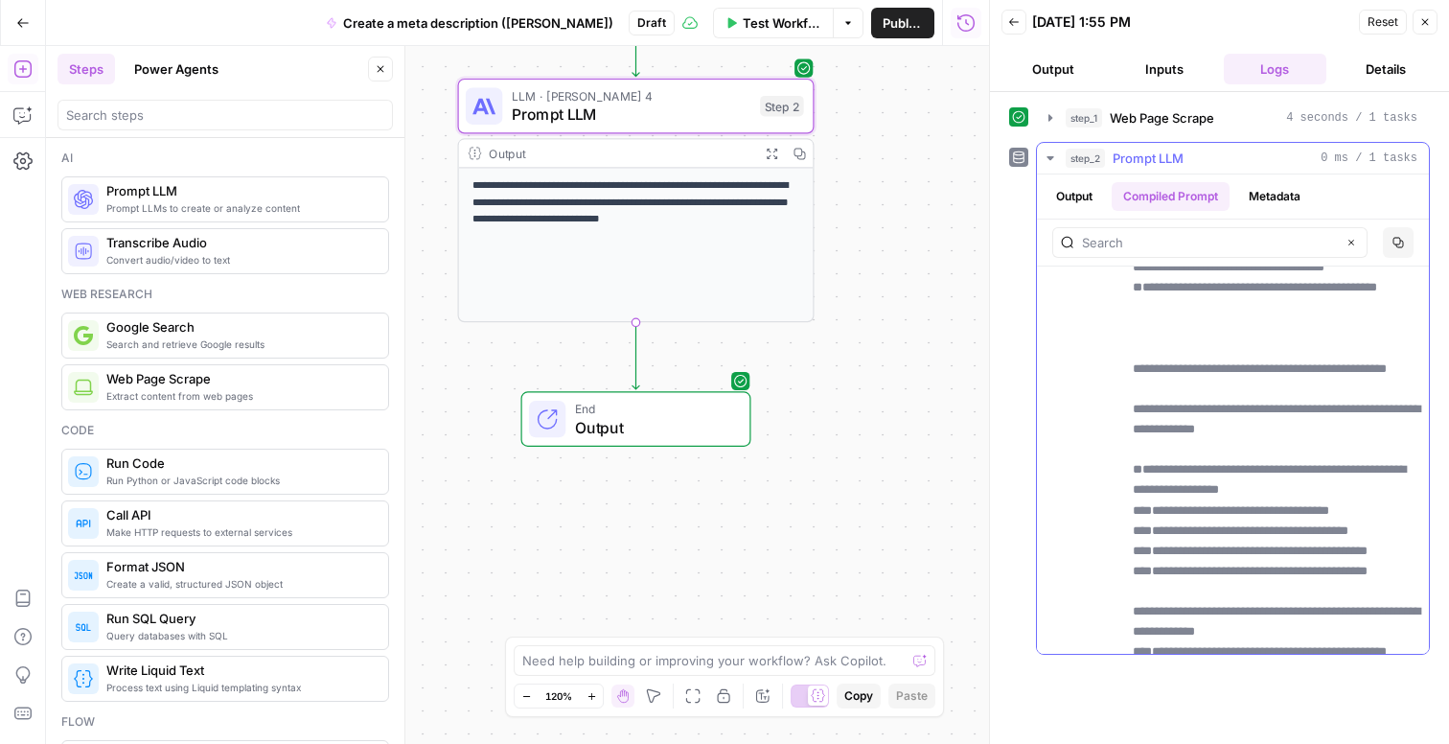
click at [1277, 196] on button "Metadata" at bounding box center [1274, 196] width 75 height 29
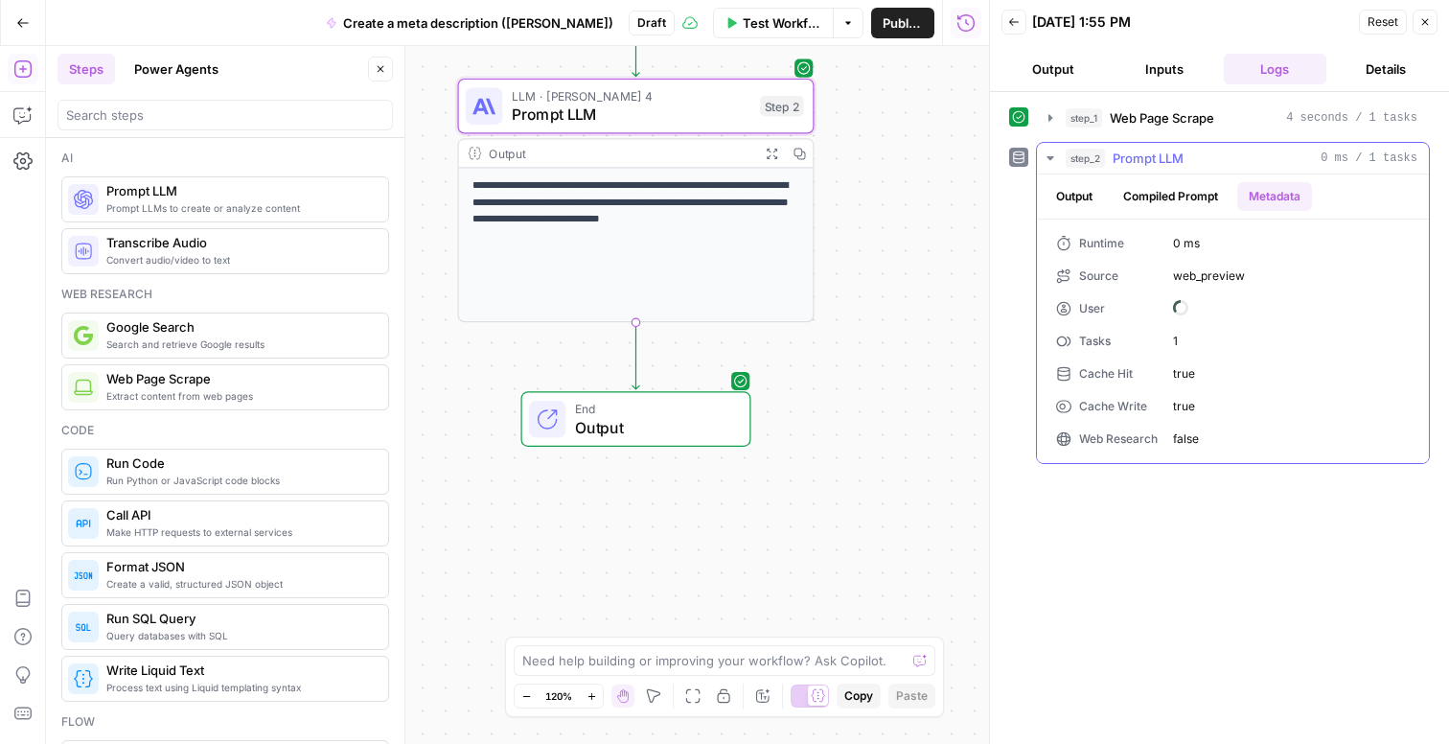
scroll to position [0, 0]
click at [1078, 191] on button "Output" at bounding box center [1074, 196] width 59 height 29
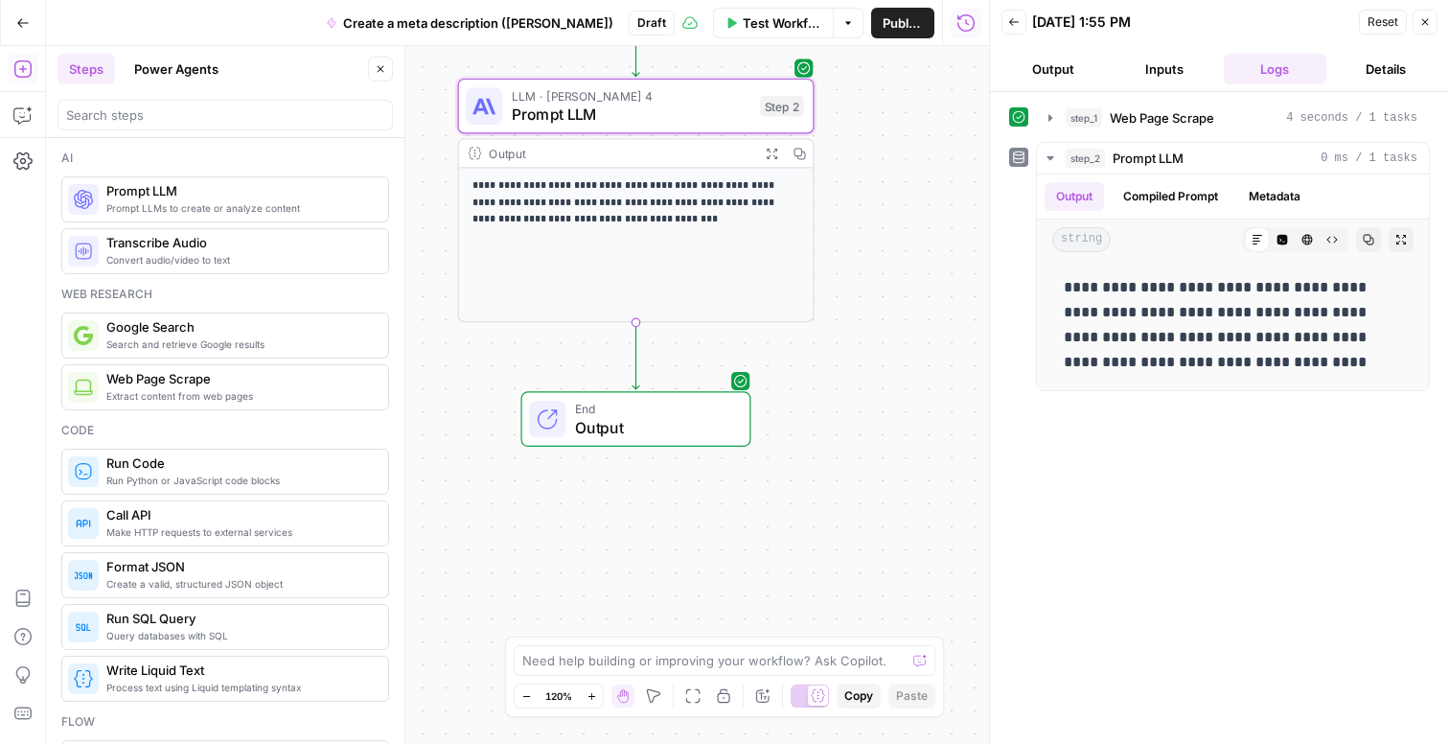
drag, startPoint x: 161, startPoint y: 582, endPoint x: 358, endPoint y: 576, distance: 197.5
click at [162, 582] on span "Create a valid, structured JSON object" at bounding box center [239, 583] width 266 height 15
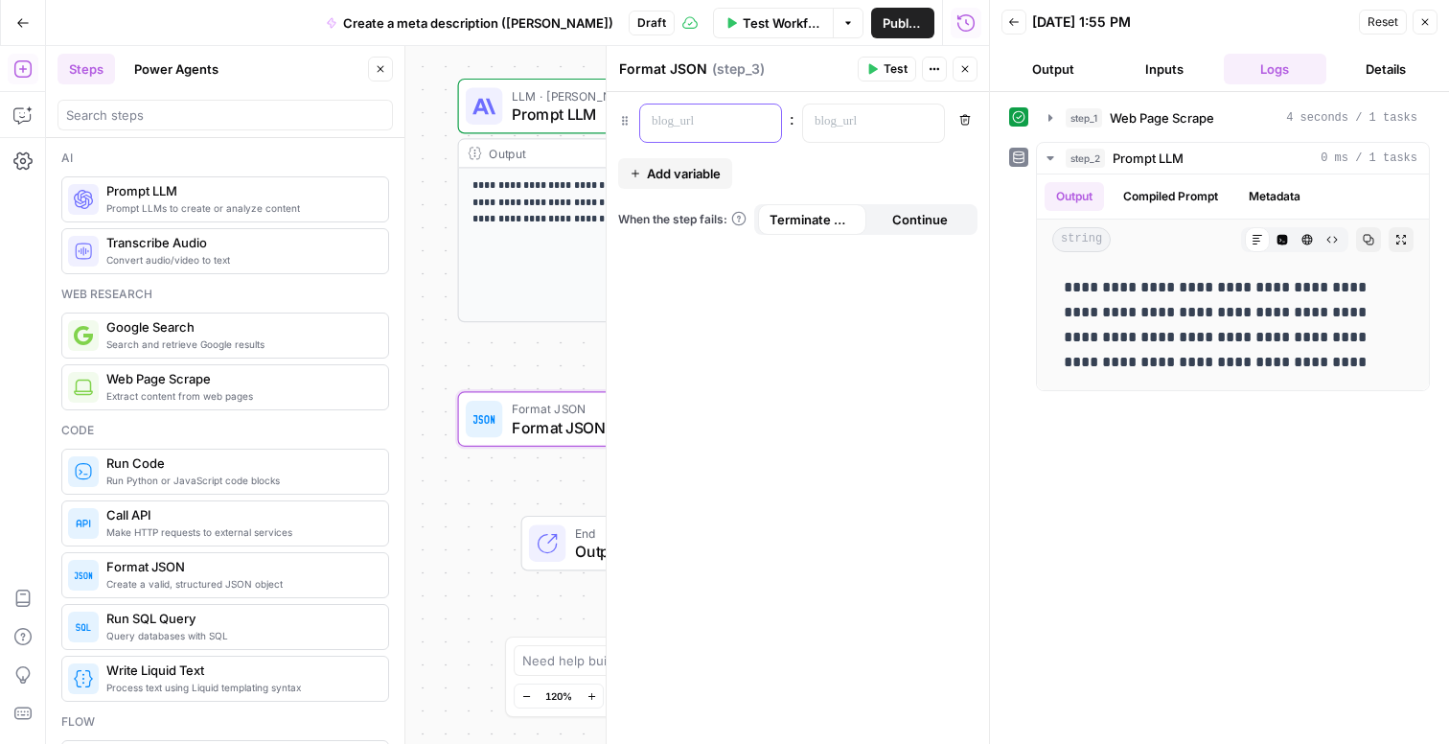
click at [737, 117] on p at bounding box center [695, 121] width 87 height 19
click at [840, 121] on p at bounding box center [858, 121] width 87 height 19
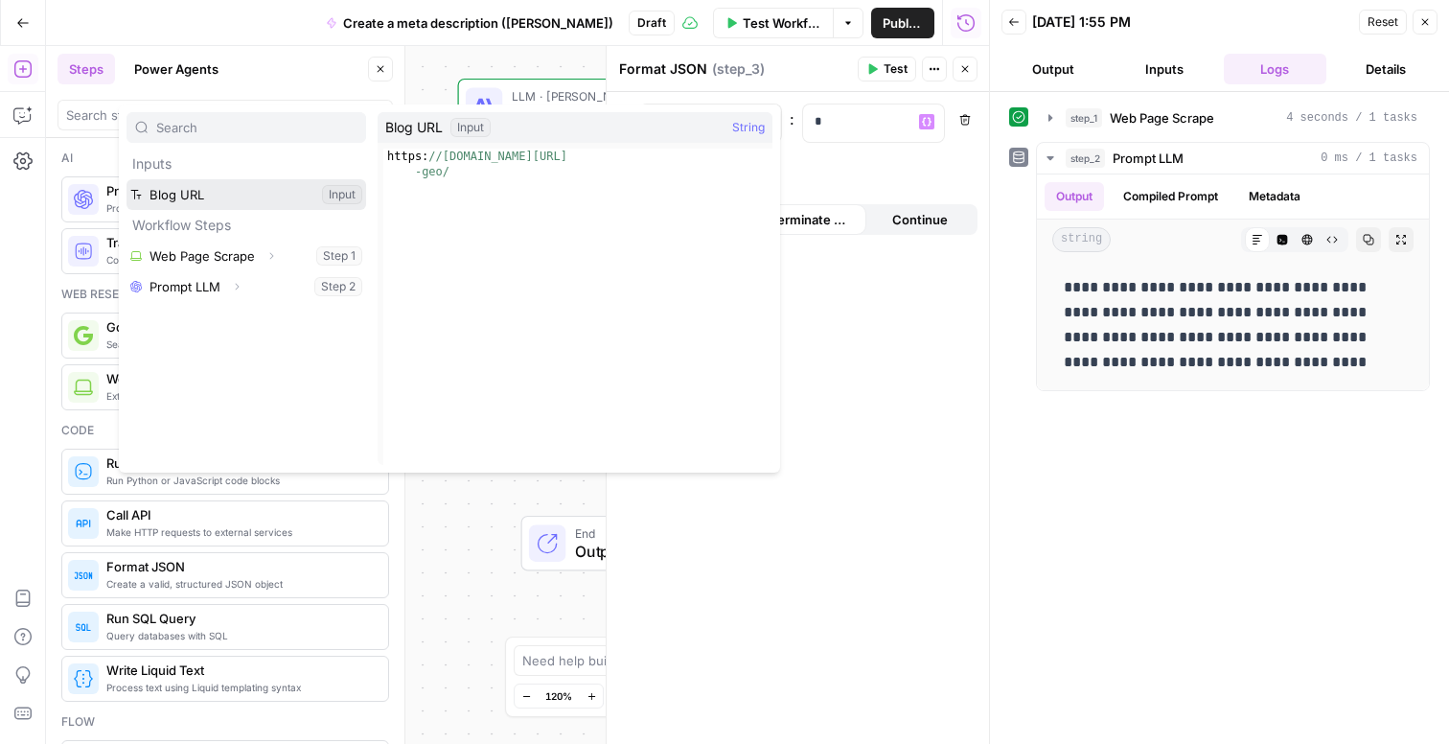
click at [241, 195] on button "Select variable Blog URL" at bounding box center [247, 194] width 240 height 31
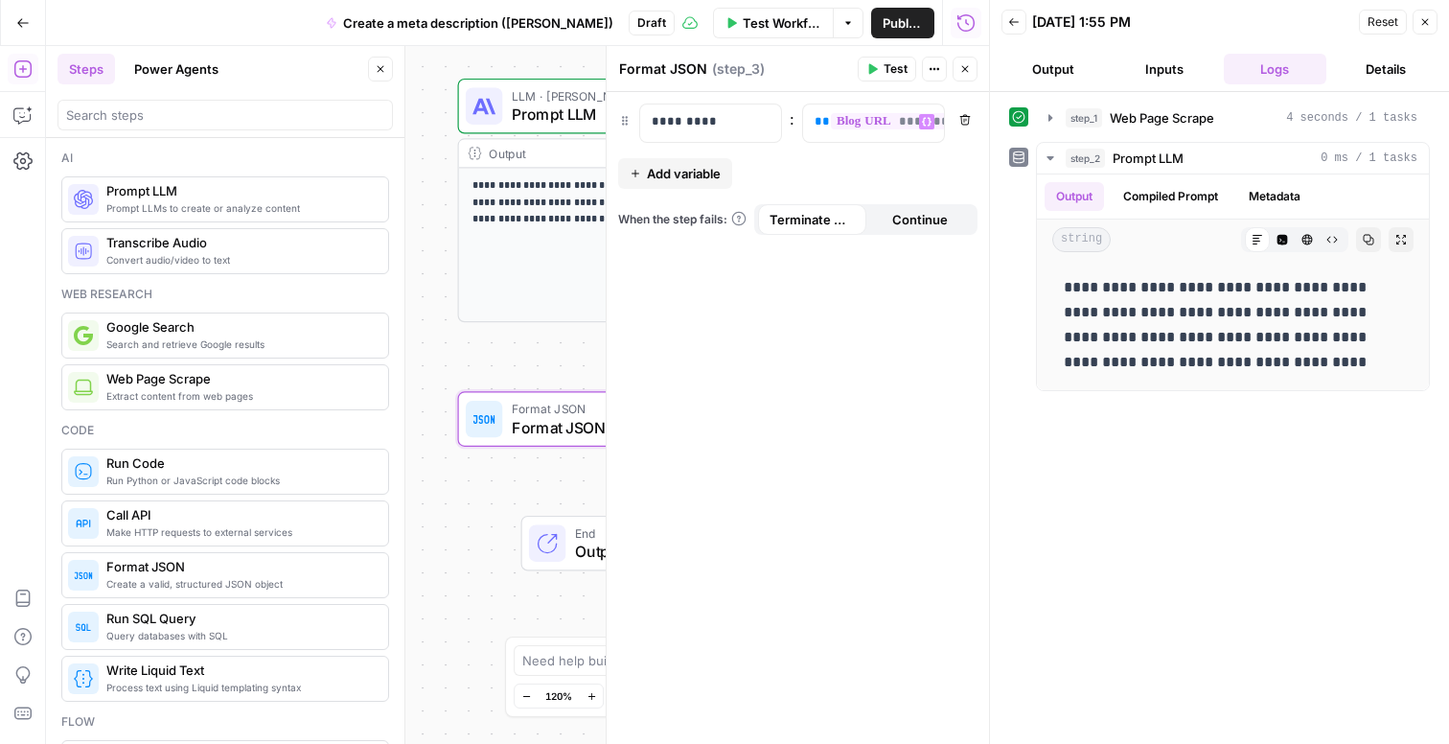
click at [650, 182] on button "Add variable" at bounding box center [675, 173] width 114 height 31
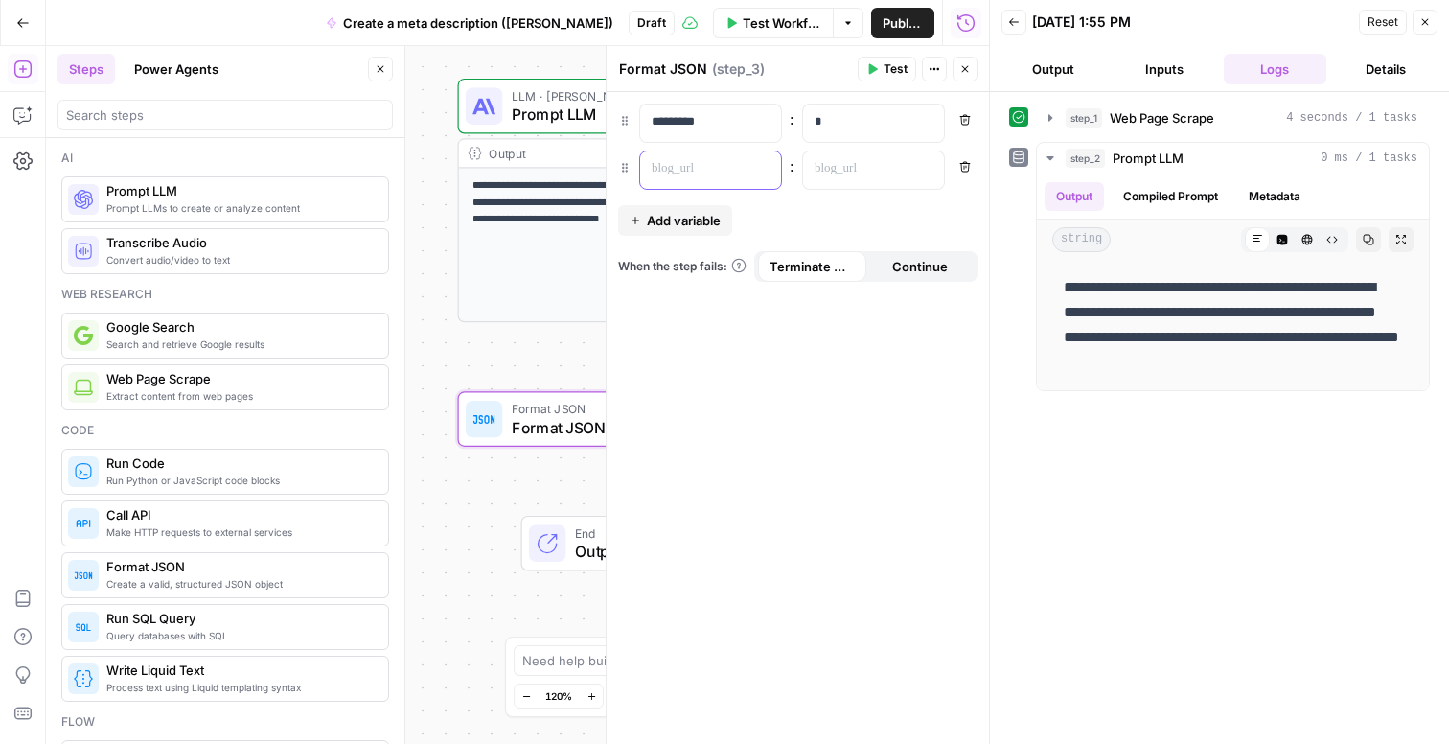
click at [718, 178] on div at bounding box center [695, 169] width 110 height 37
click at [840, 113] on p "*" at bounding box center [874, 121] width 118 height 19
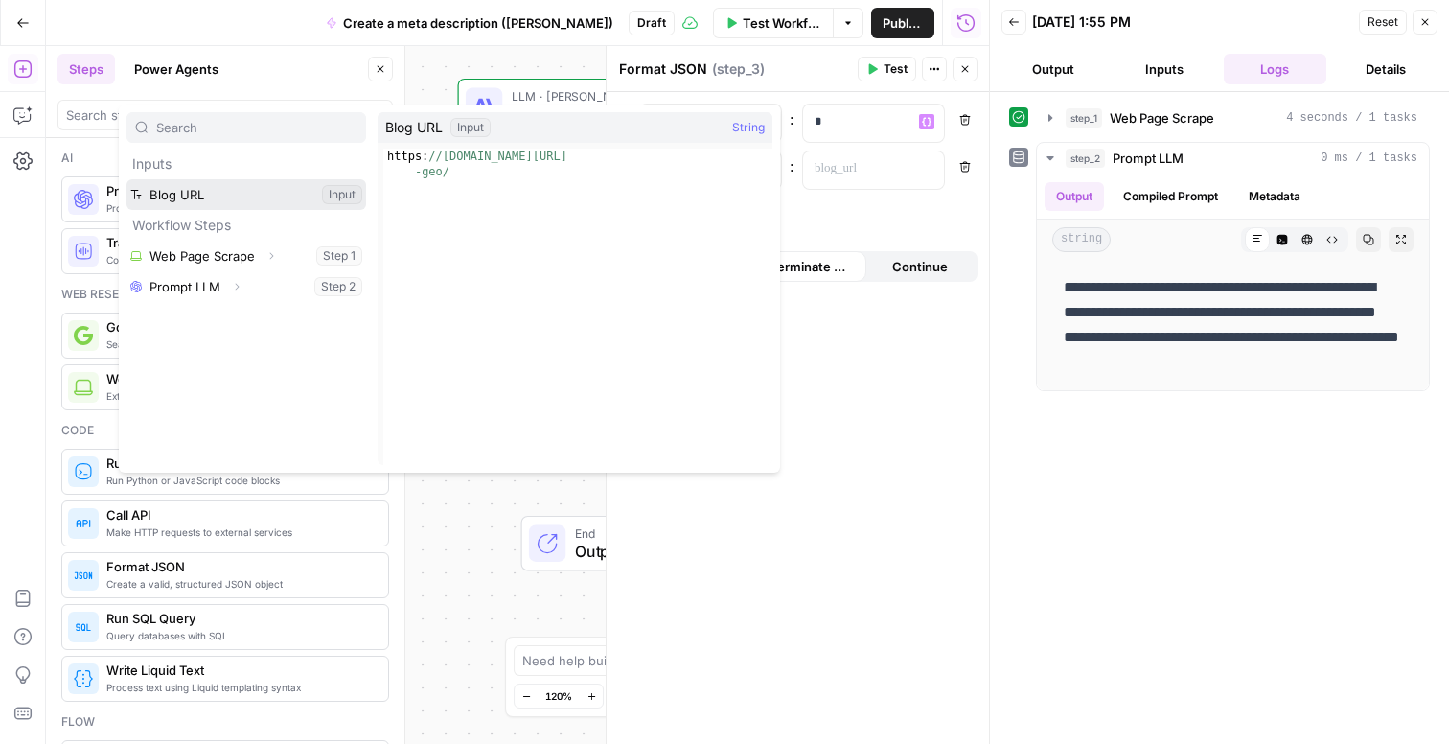
click at [203, 192] on button "Select variable Blog URL" at bounding box center [247, 194] width 240 height 31
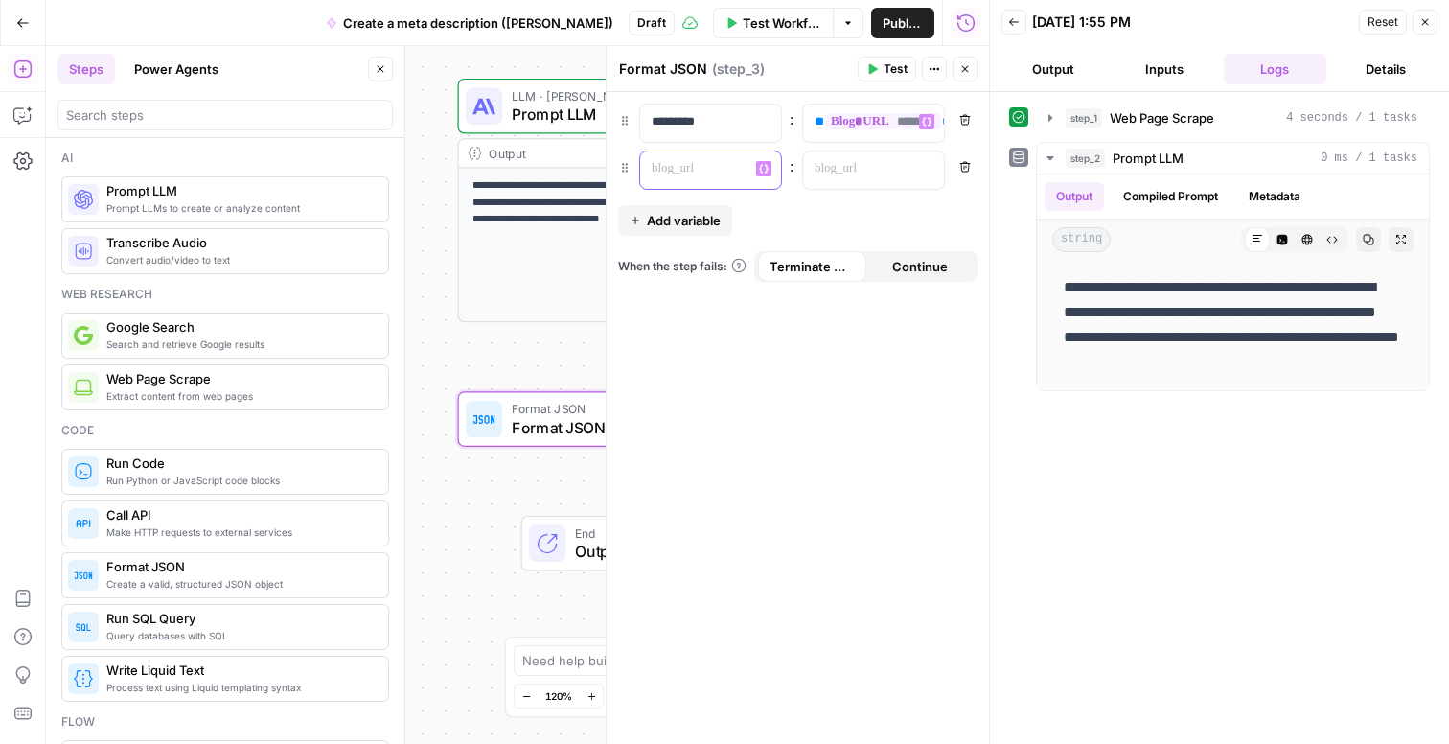
click at [676, 168] on p at bounding box center [695, 168] width 87 height 19
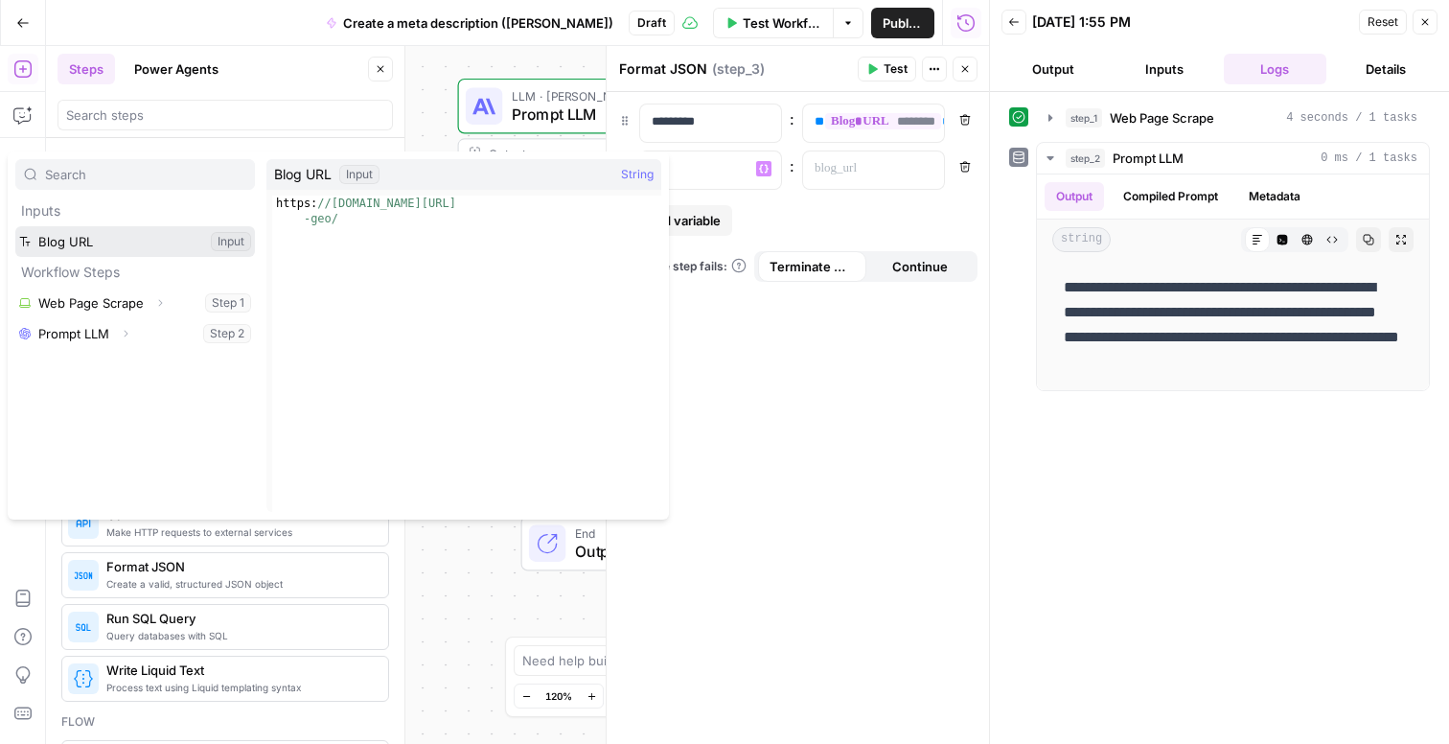
click at [87, 238] on button "Select variable Blog URL" at bounding box center [135, 241] width 240 height 31
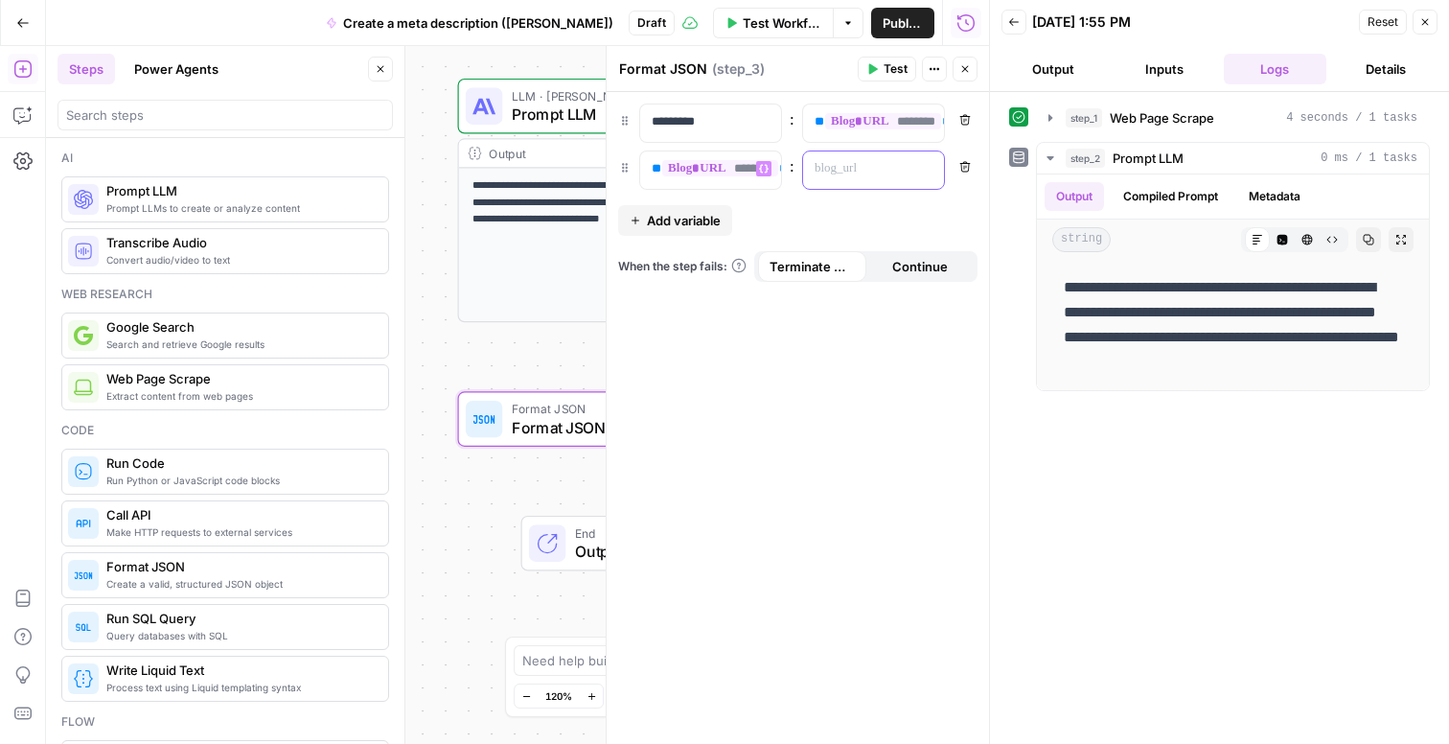
click at [835, 174] on p at bounding box center [858, 168] width 87 height 19
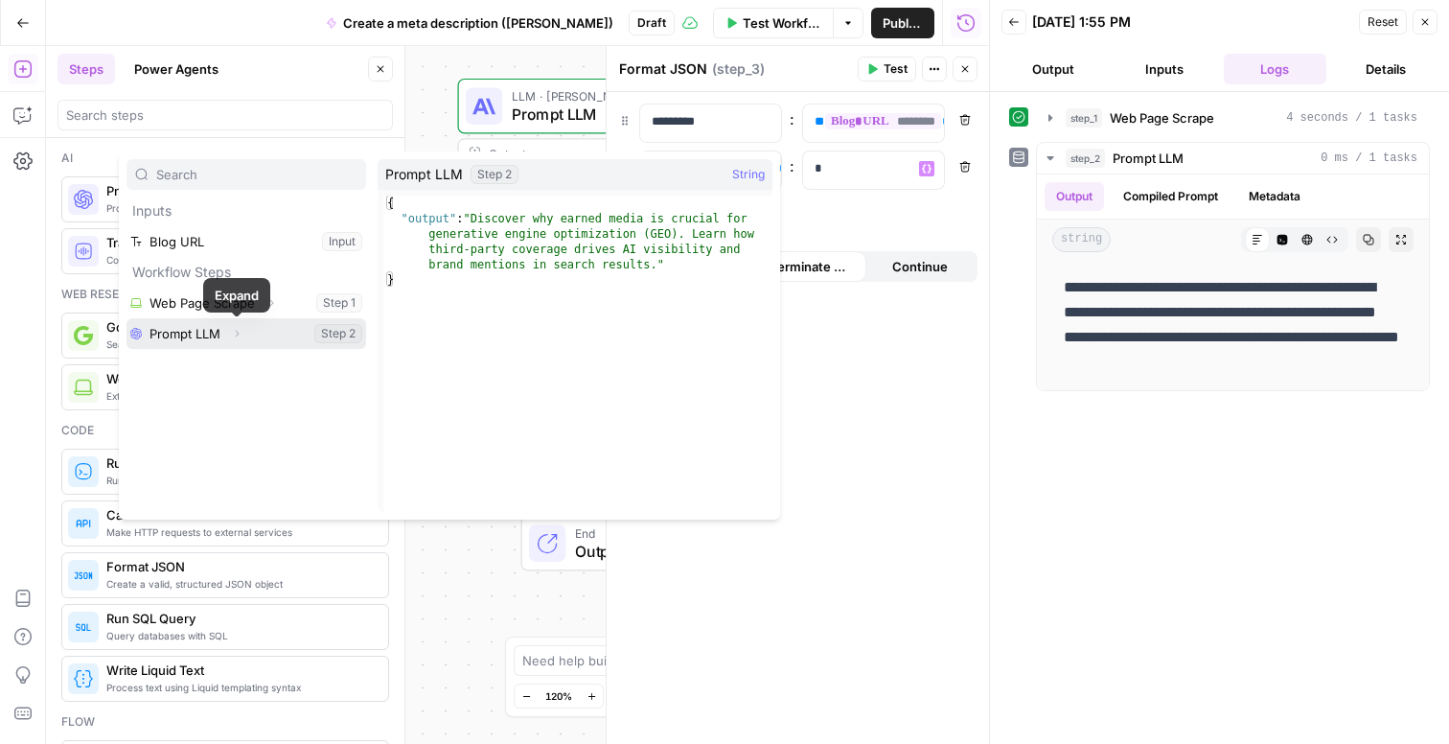
click at [208, 332] on button "Select variable Prompt LLM" at bounding box center [247, 333] width 240 height 31
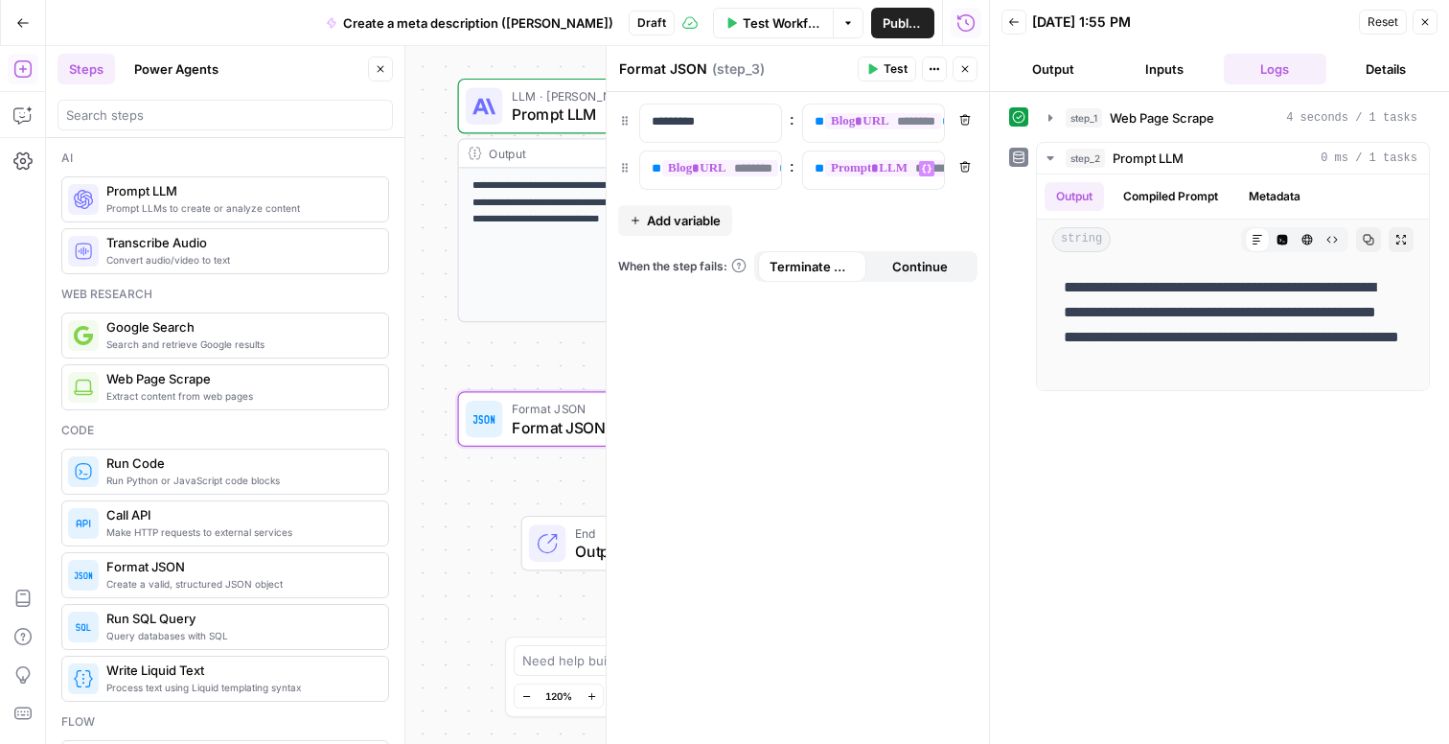
click at [912, 348] on div "**********" at bounding box center [798, 418] width 382 height 652
click at [781, 25] on span "Test Workflow" at bounding box center [782, 22] width 79 height 19
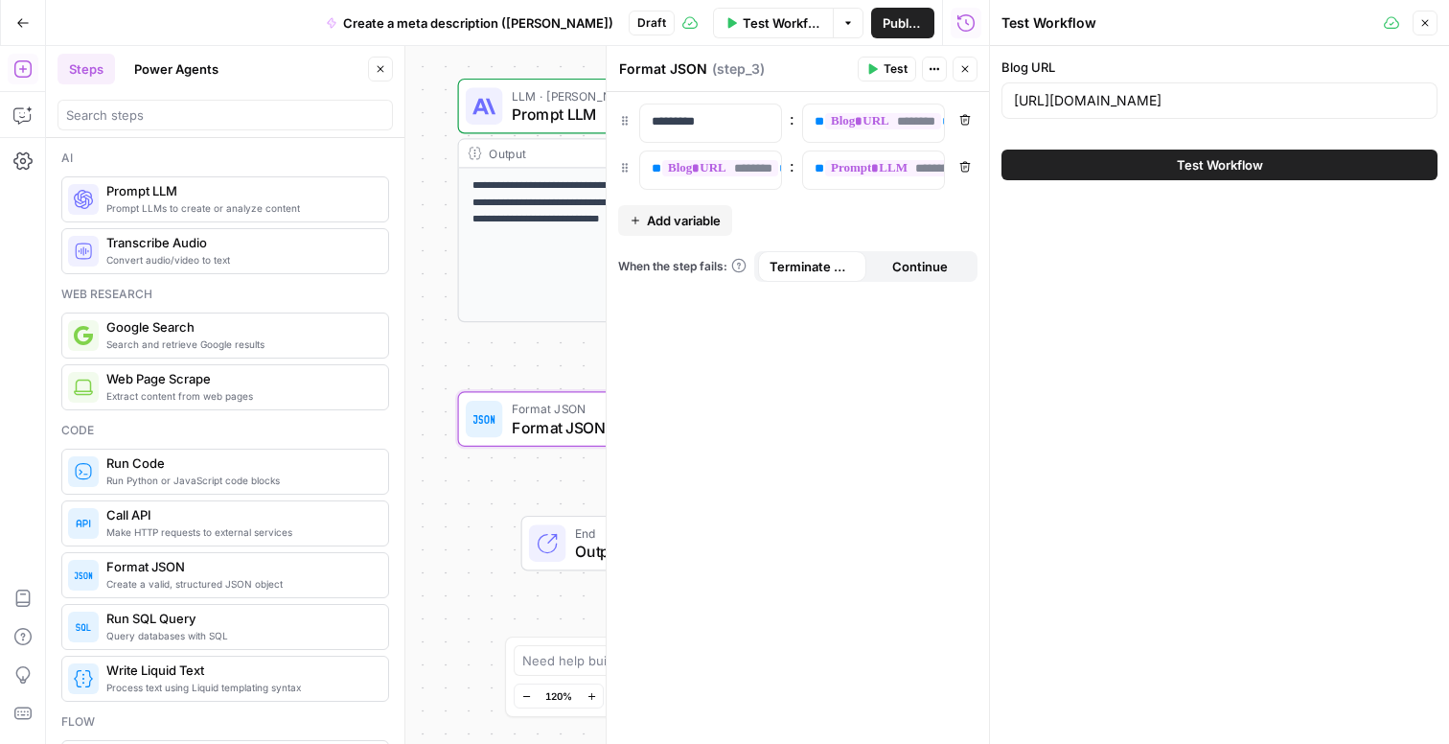
click at [1235, 165] on span "Test Workflow" at bounding box center [1220, 164] width 86 height 19
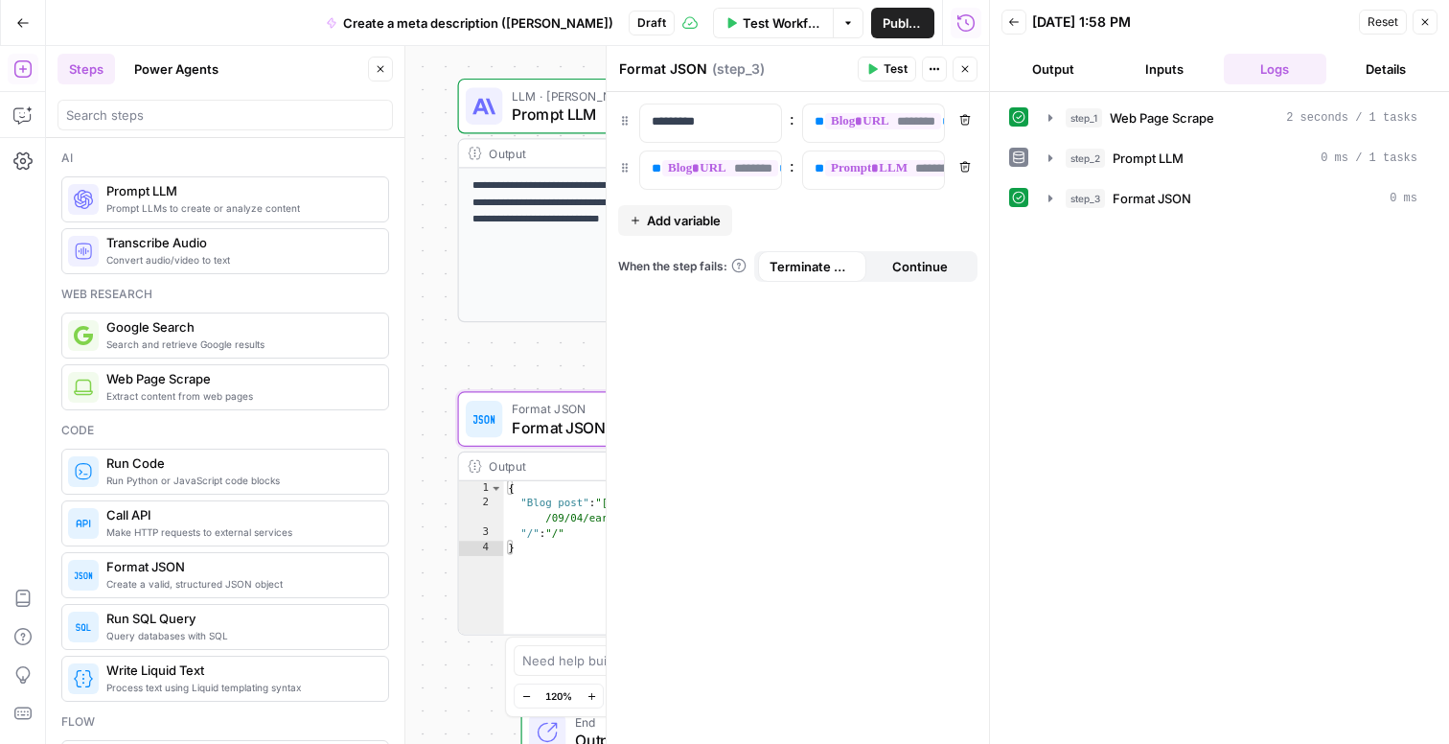
drag, startPoint x: 1065, startPoint y: 68, endPoint x: 1093, endPoint y: 74, distance: 29.3
click at [1065, 68] on button "Output" at bounding box center [1053, 69] width 104 height 31
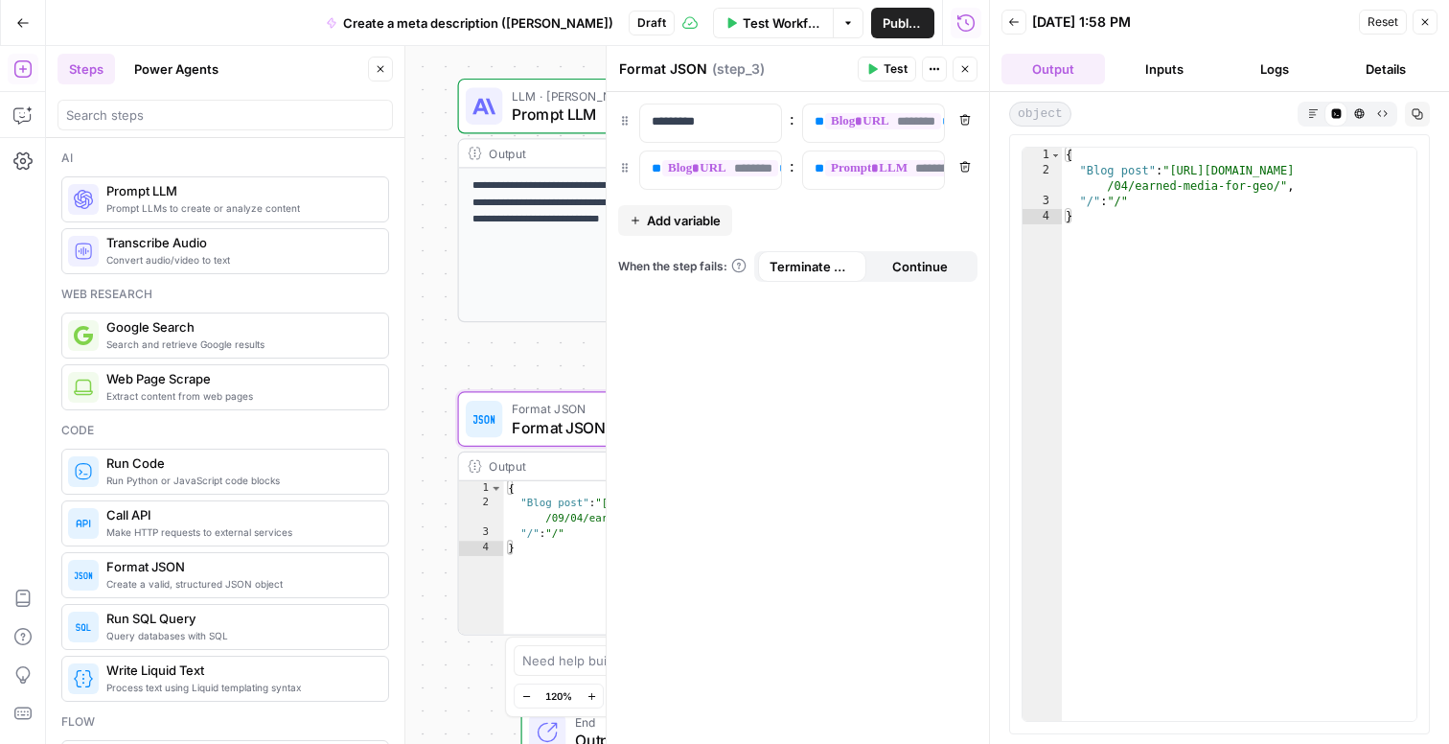
click at [1244, 65] on button "Logs" at bounding box center [1276, 69] width 104 height 31
